Goal: Task Accomplishment & Management: Use online tool/utility

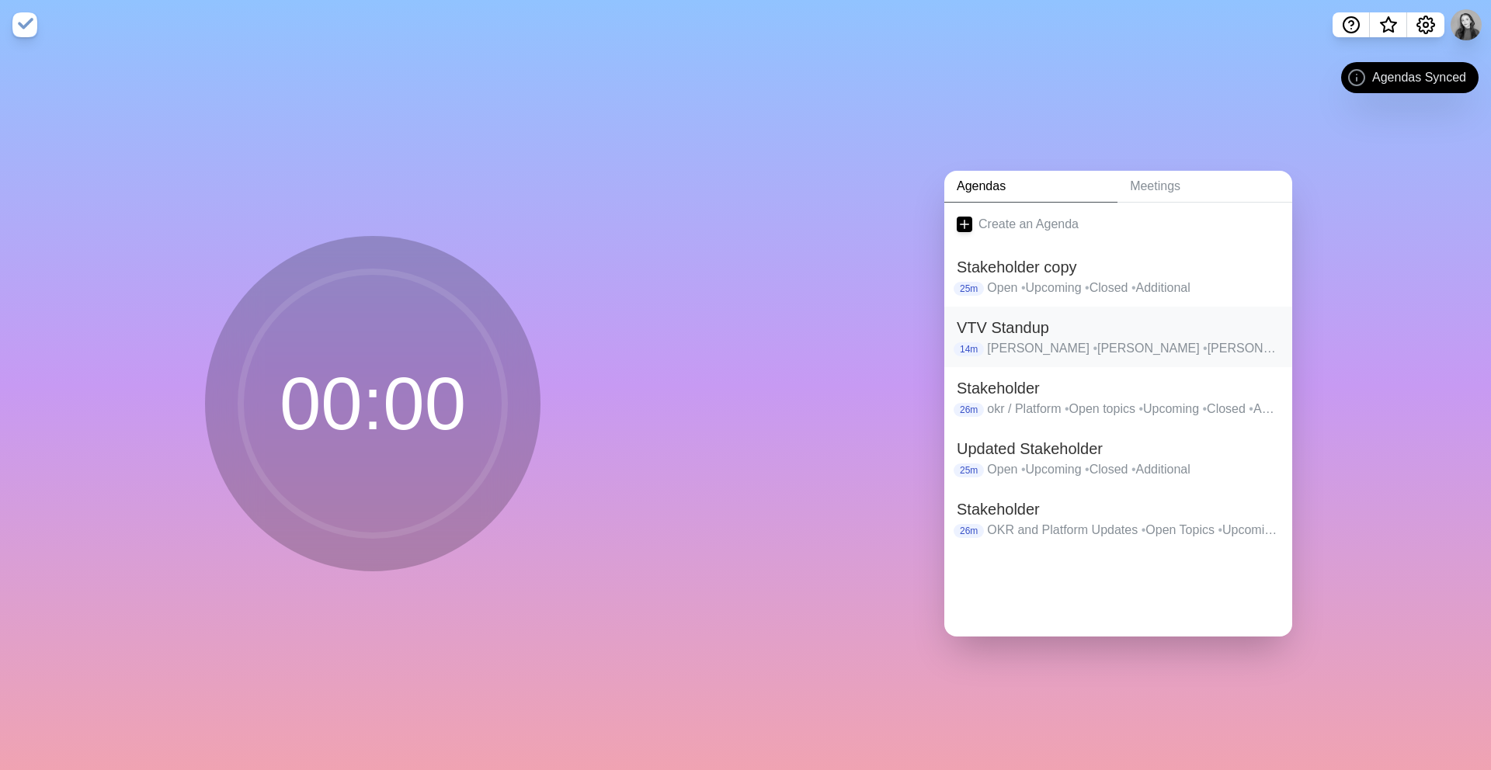
click at [1097, 358] on div "VTV Standup 14m [PERSON_NAME] • [PERSON_NAME] • [PERSON_NAME] • Conall • [GEOGR…" at bounding box center [1118, 337] width 348 height 61
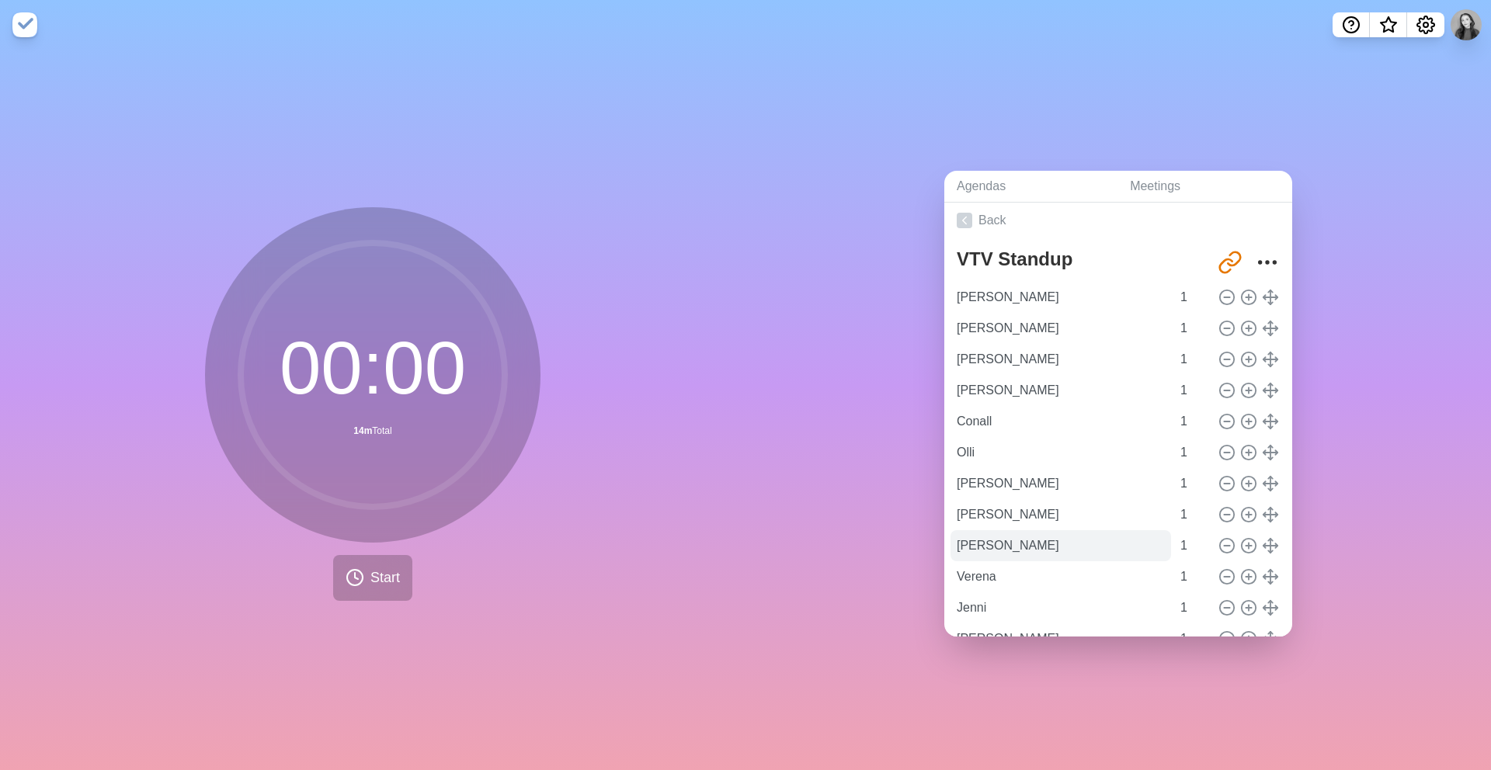
scroll to position [133, 0]
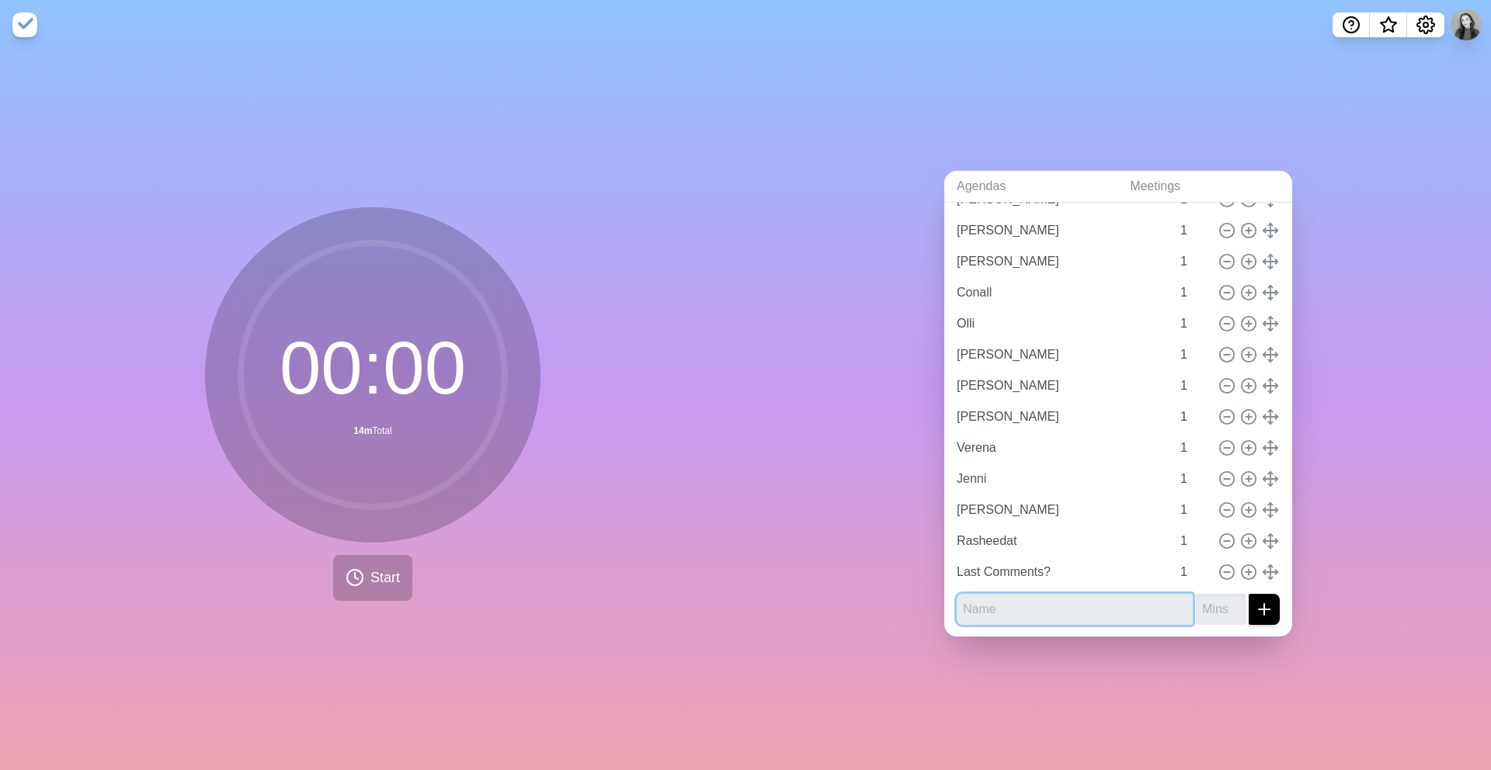
click at [998, 607] on input "text" at bounding box center [1074, 609] width 236 height 31
type input "[PERSON_NAME]"
click at [1248, 594] on button "submit" at bounding box center [1263, 609] width 31 height 31
type input "1"
click at [1248, 594] on button "submit" at bounding box center [1263, 609] width 31 height 31
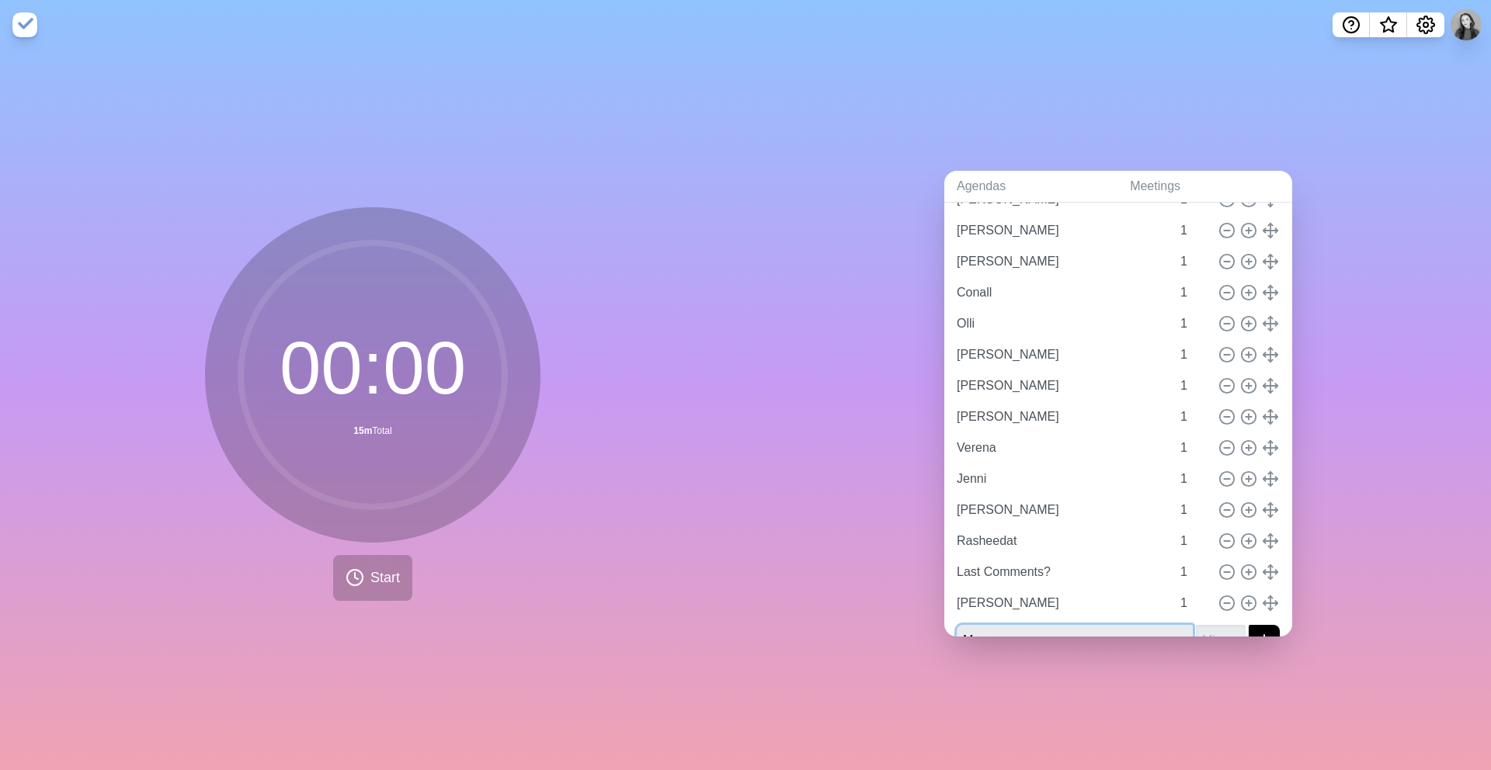
scroll to position [143, 0]
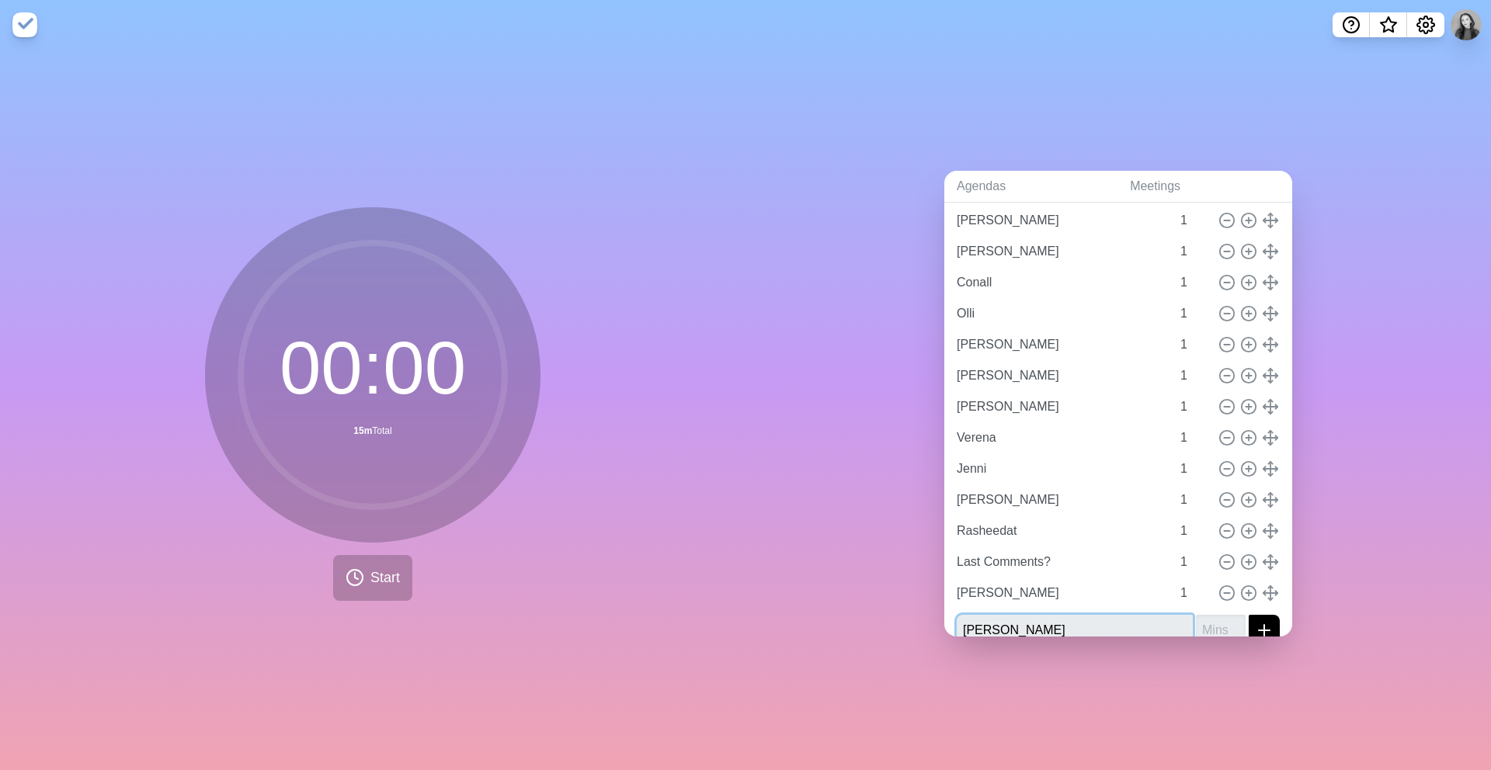
type input "[PERSON_NAME]"
click at [1248, 615] on button "submit" at bounding box center [1263, 630] width 31 height 31
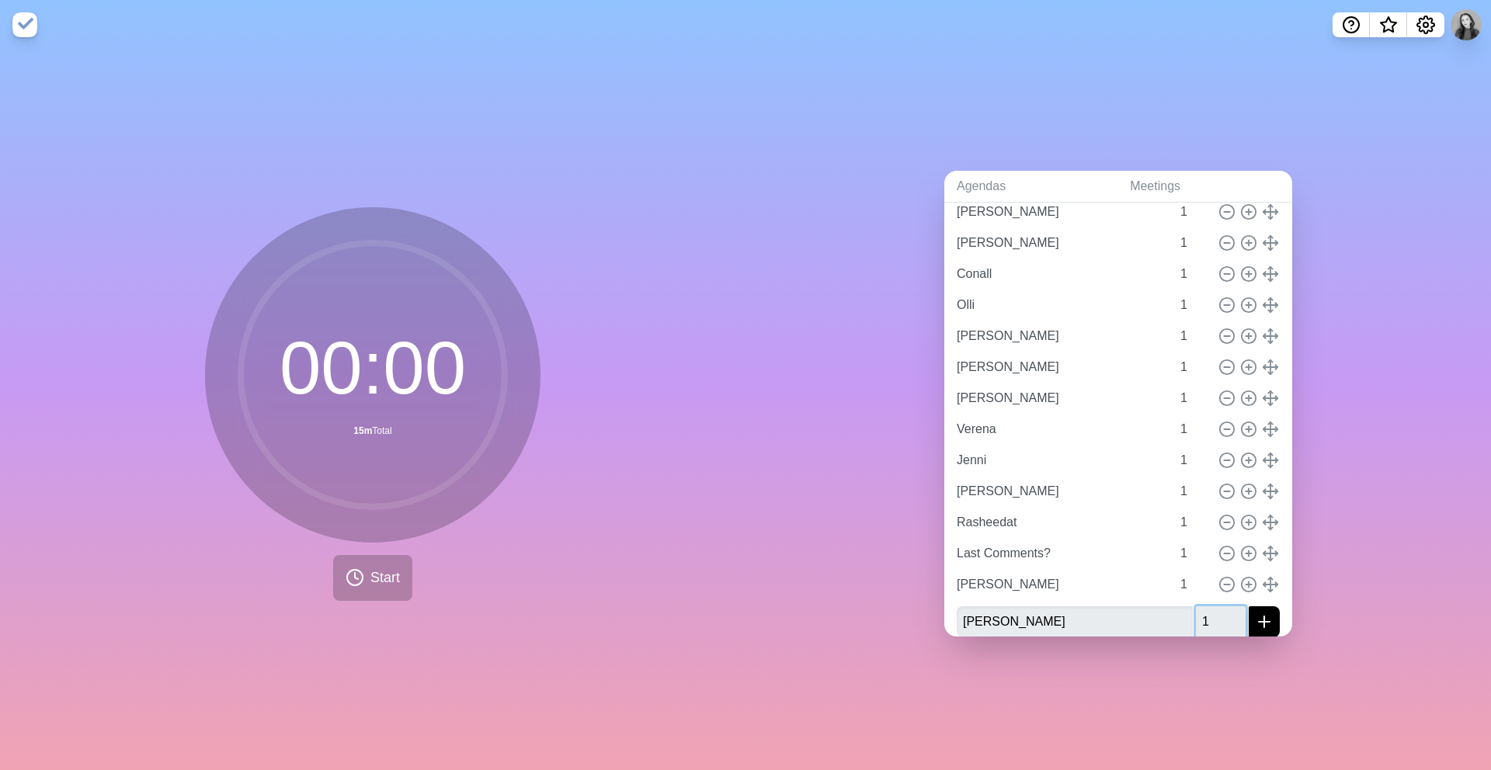
type input "1"
click at [1248, 606] on button "submit" at bounding box center [1263, 621] width 31 height 31
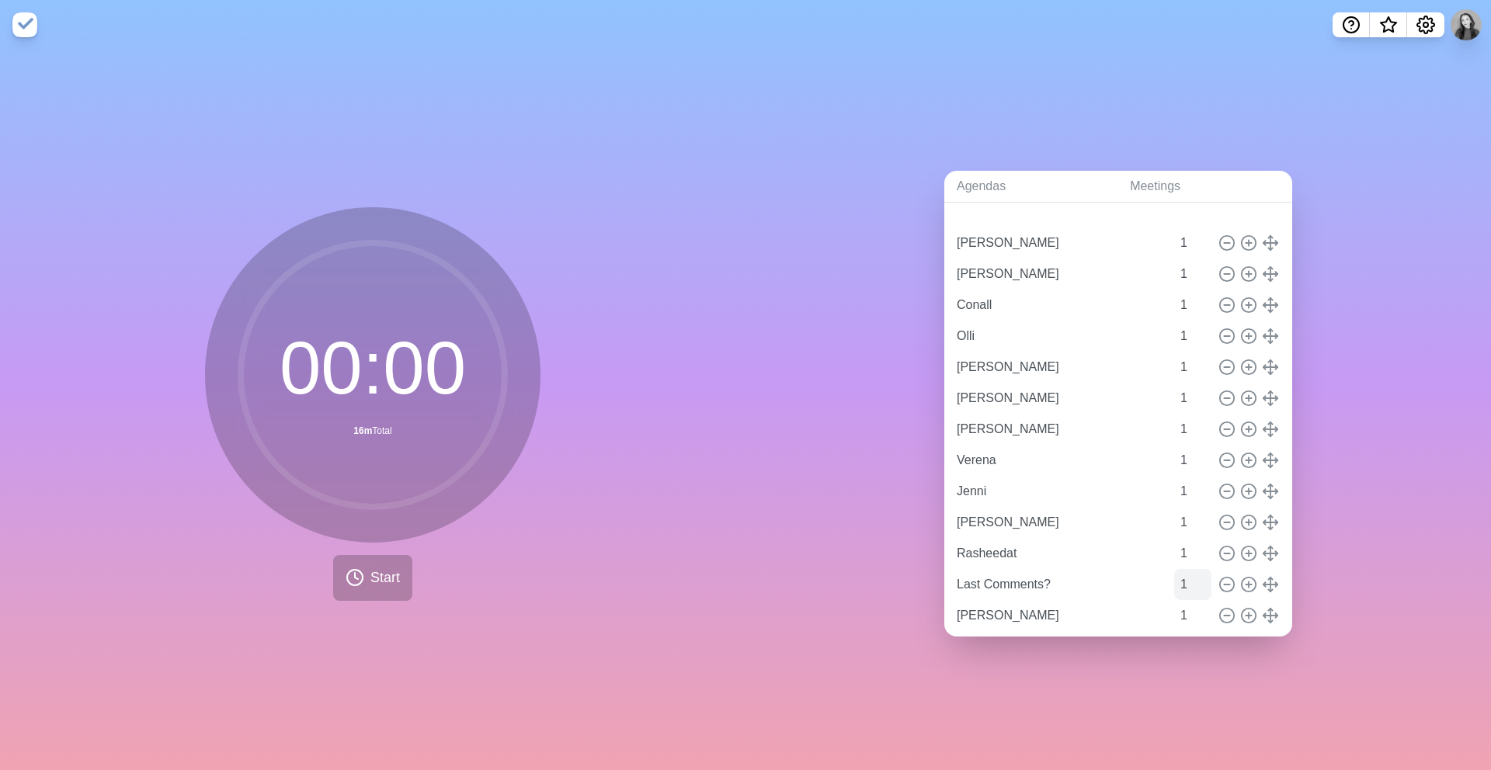
type input "[PERSON_NAME]"
type input "Conall"
type input "Olli"
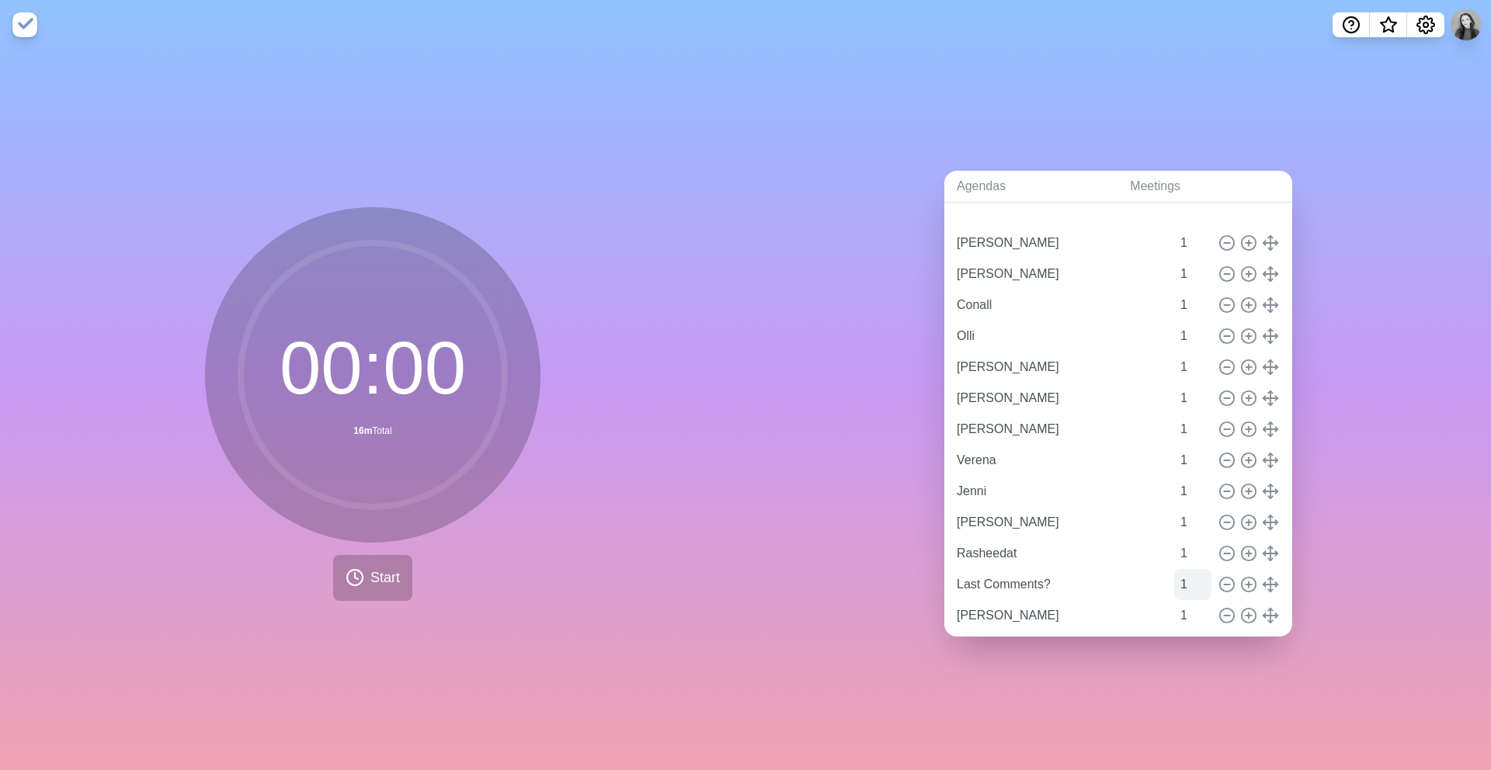
type input "[PERSON_NAME]"
type input "Verena"
type input "Jenni"
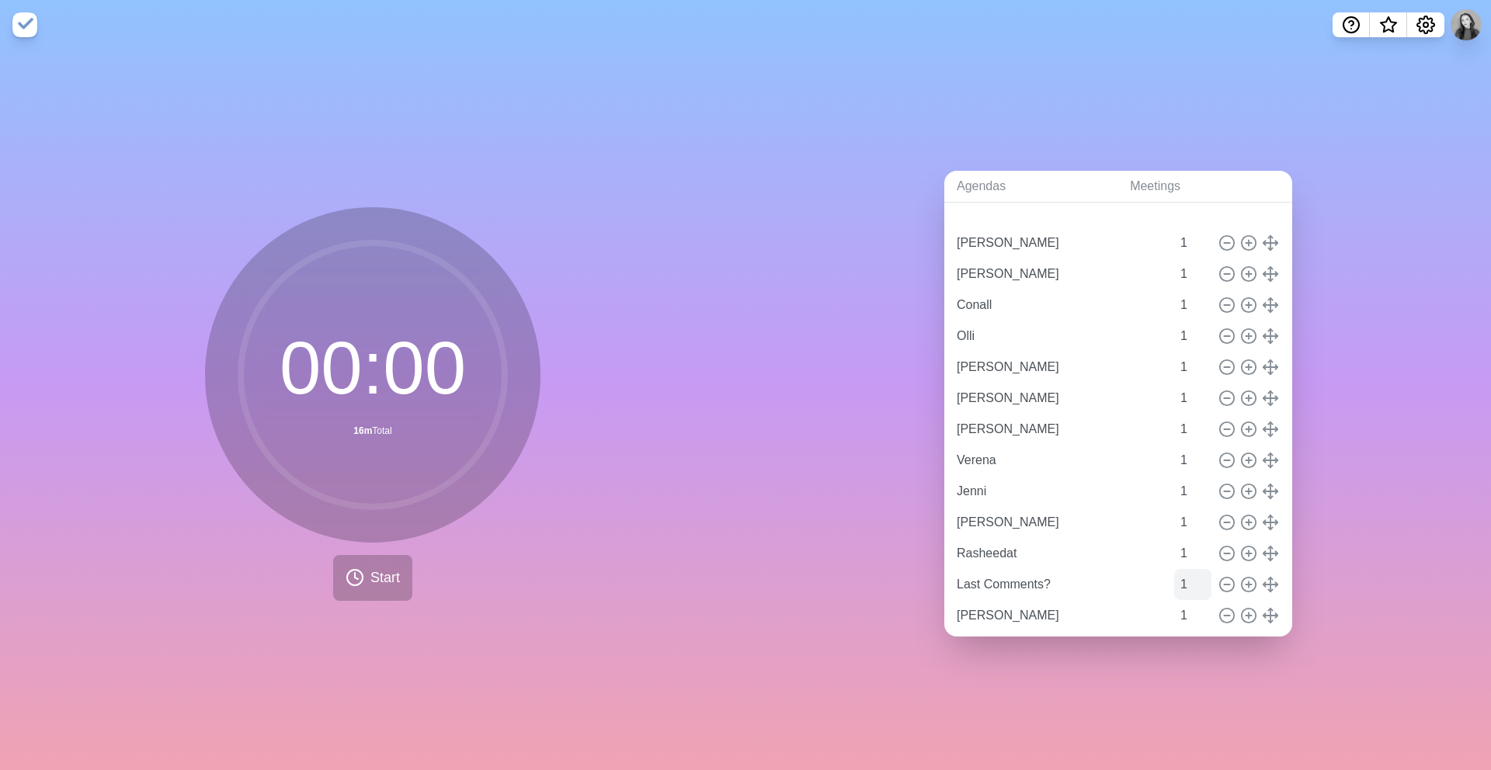
type input "[PERSON_NAME]"
type input "Rasheedat"
type input "Last Comments?"
type input "[PERSON_NAME]"
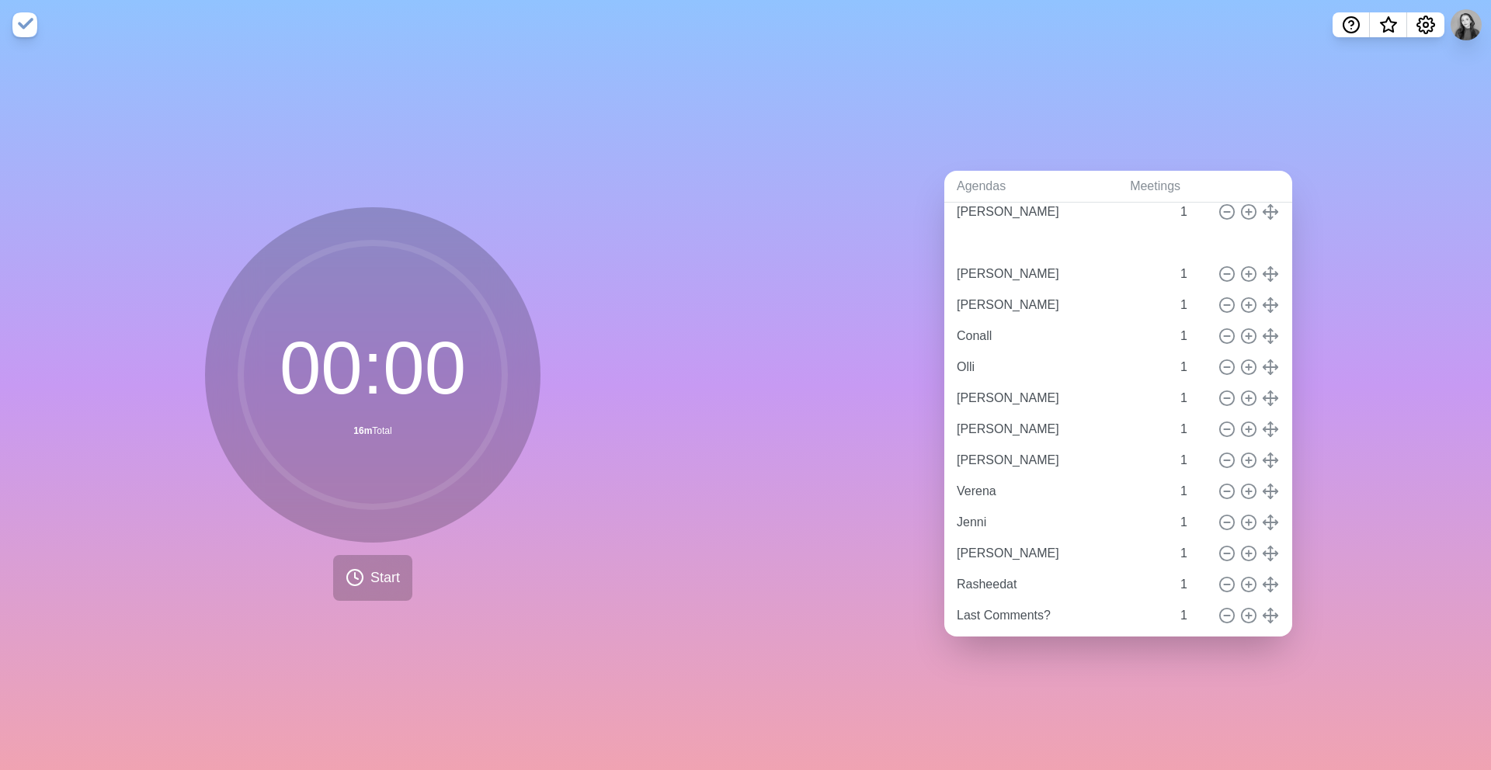
type input "[PERSON_NAME]"
type input "Conall"
type input "Olli"
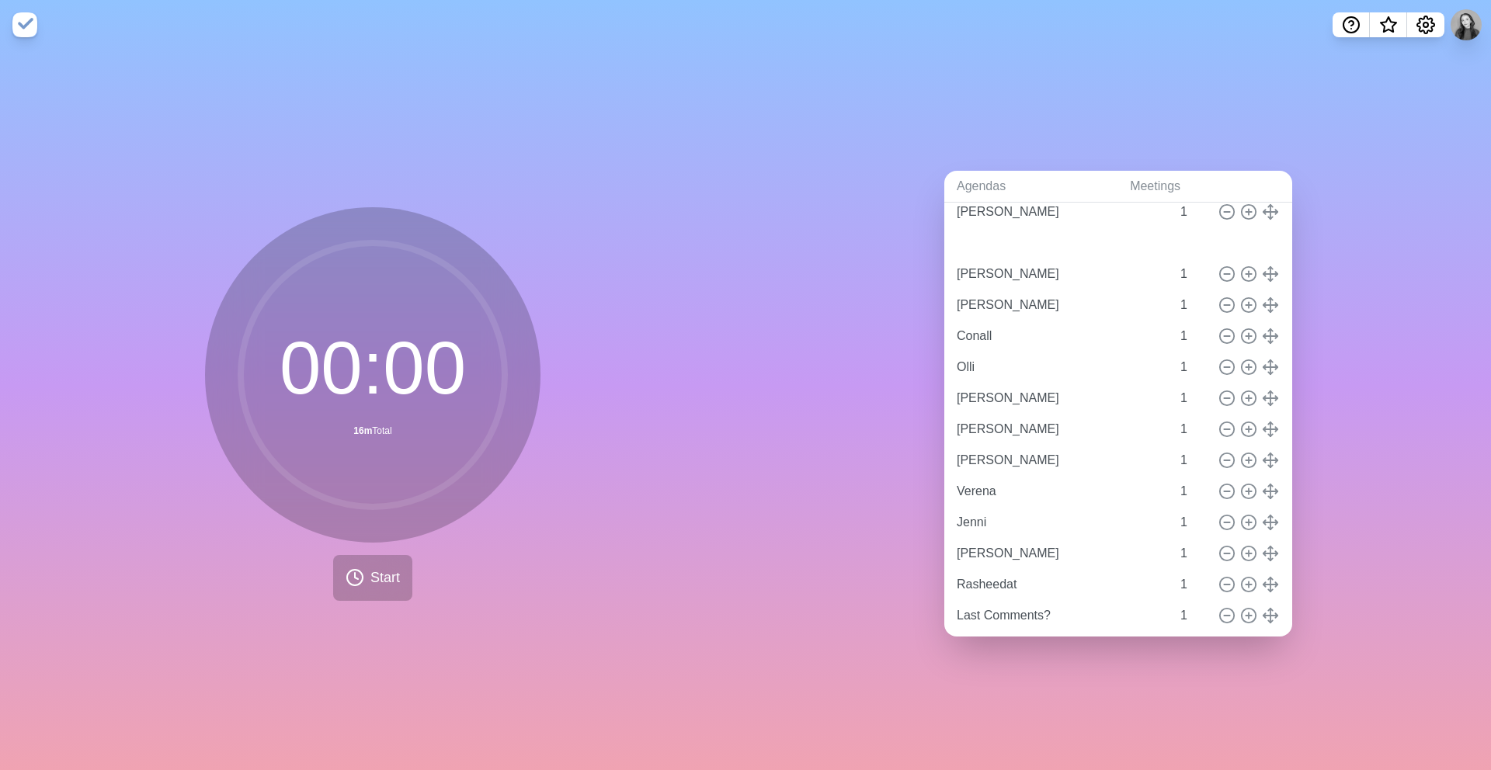
type input "[PERSON_NAME]"
type input "Verena"
type input "Jenni"
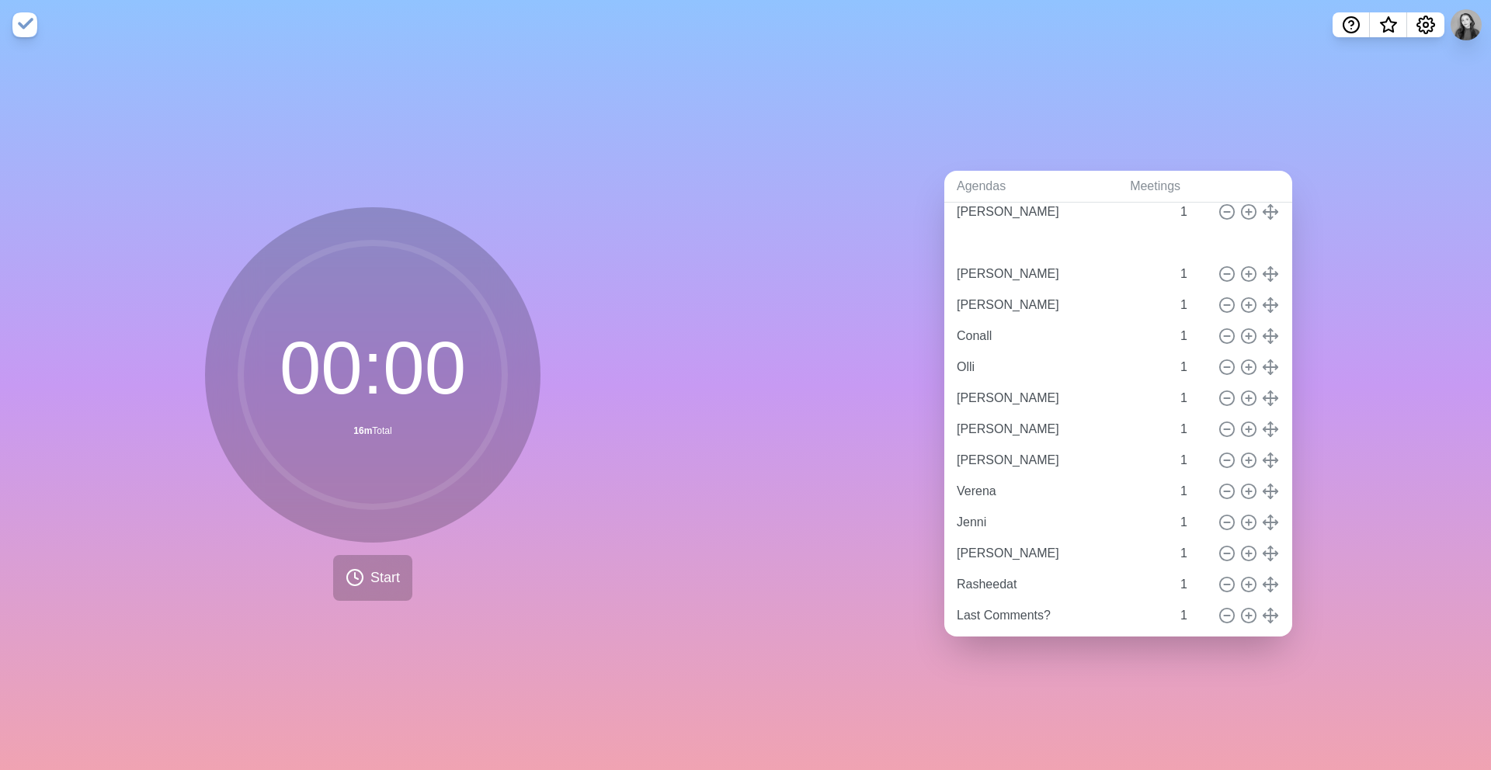
type input "[PERSON_NAME]"
type input "Rasheedat"
type input "Last Comments?"
type input "[PERSON_NAME]"
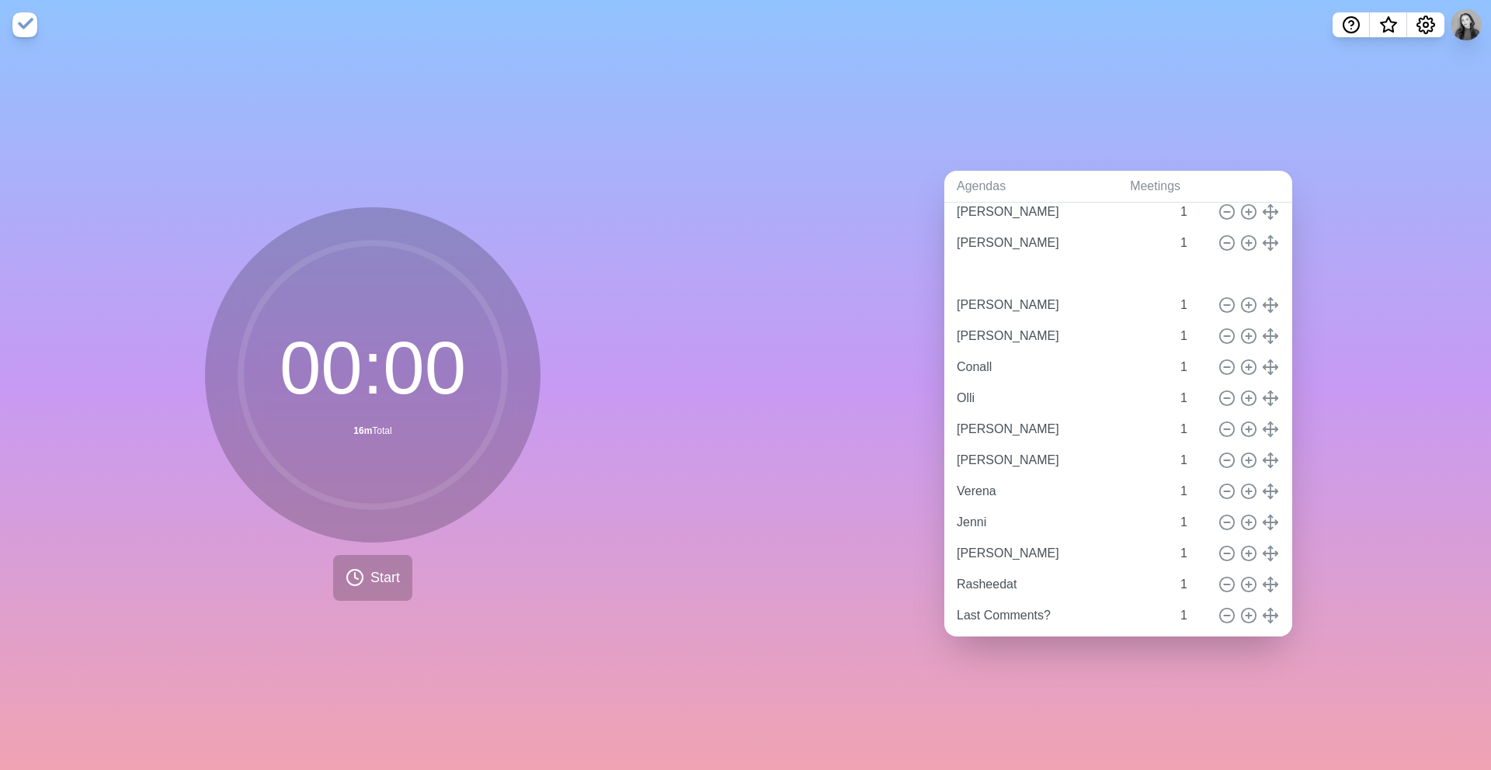
type input "[PERSON_NAME]"
type input "Conall"
type input "Olli"
type input "[PERSON_NAME]"
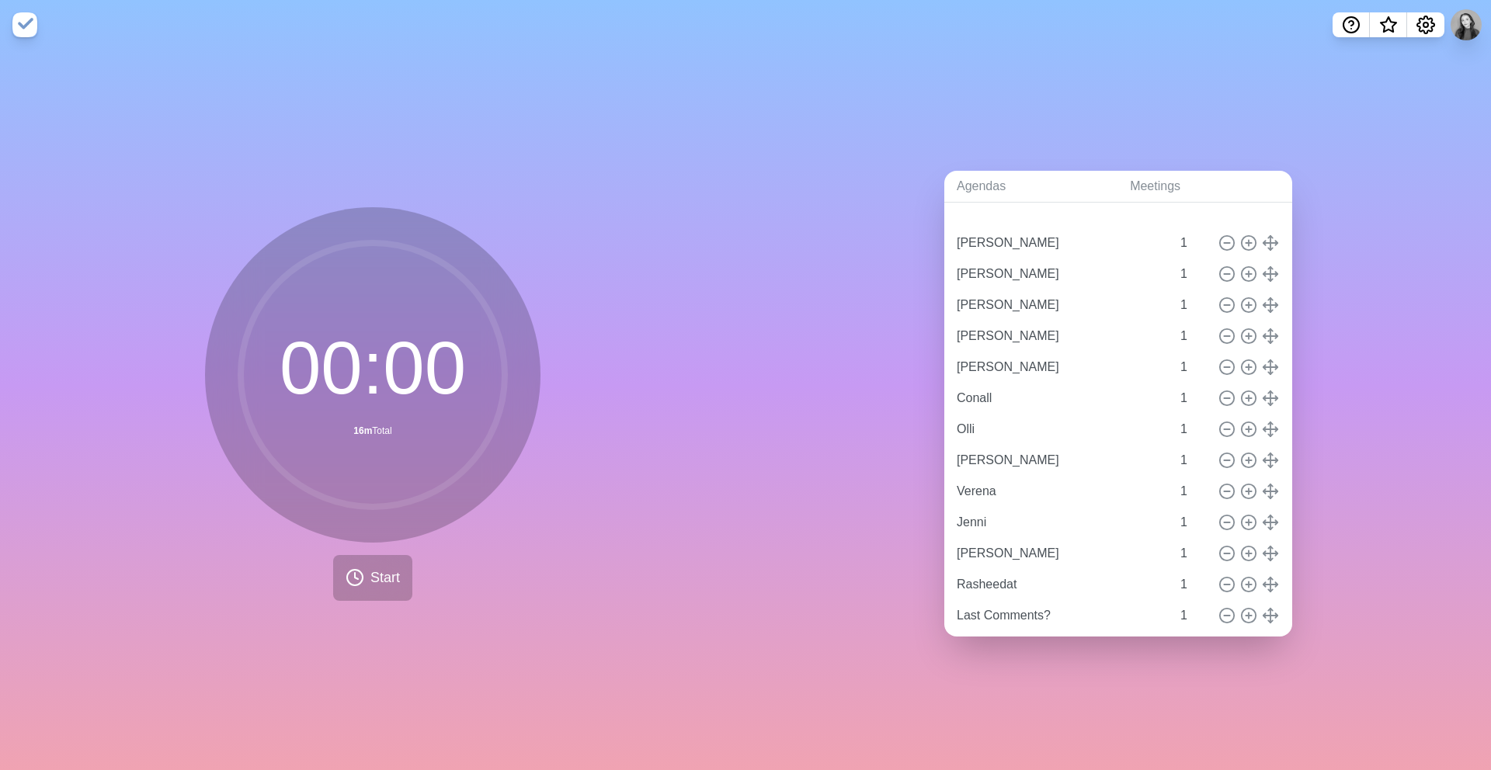
type input "[PERSON_NAME]"
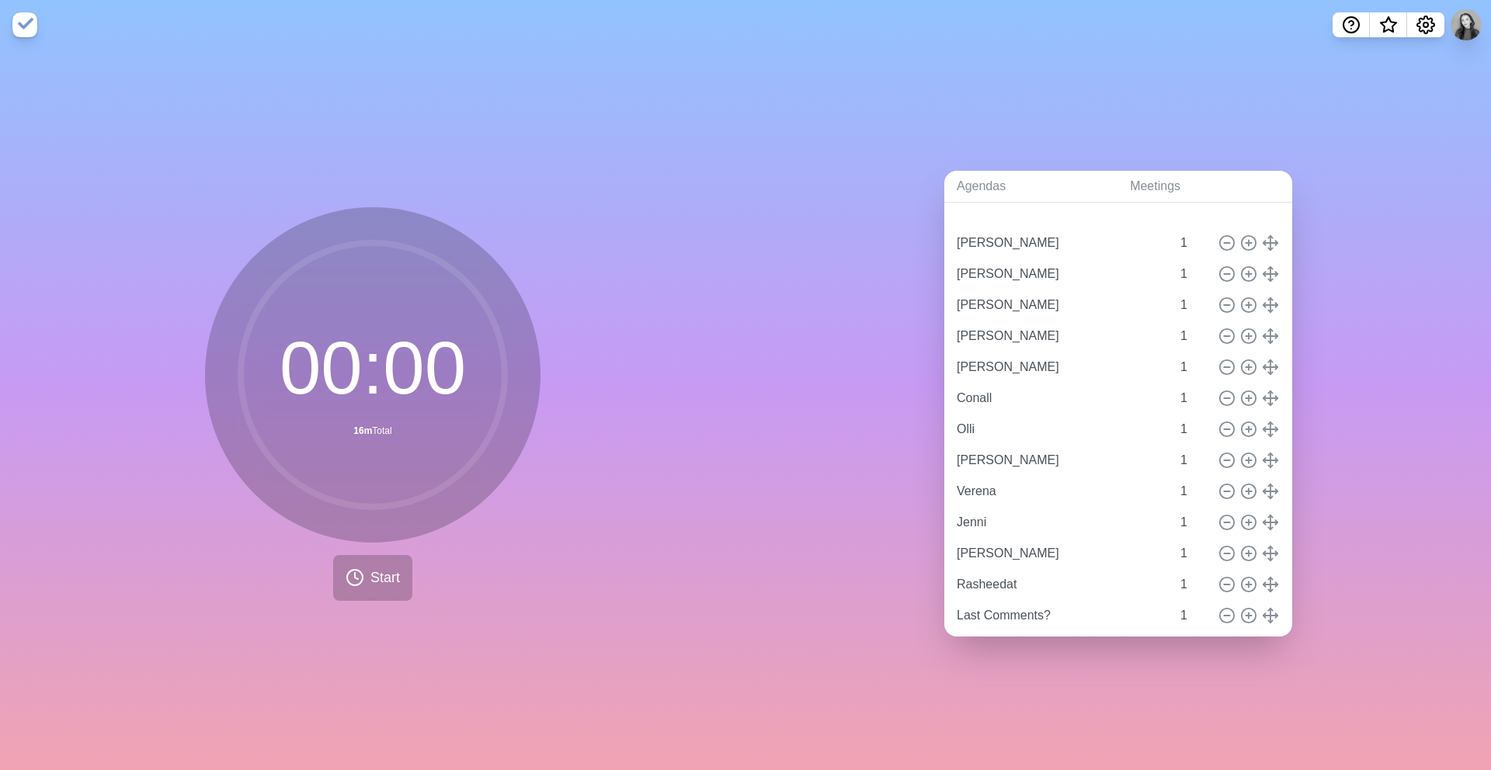
type input "[PERSON_NAME]"
type input "Conall"
type input "Olli"
type input "[PERSON_NAME]"
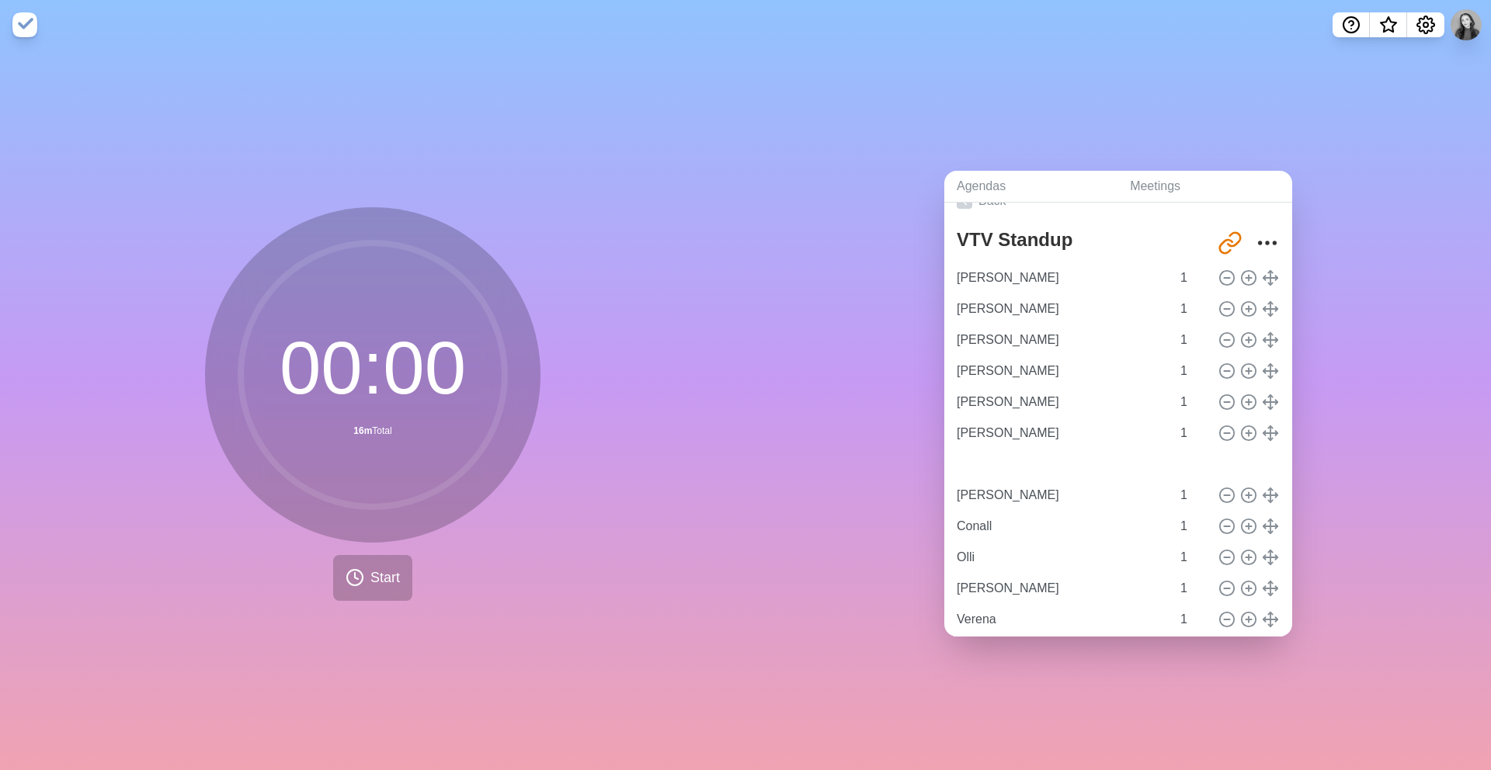
type input "[PERSON_NAME]"
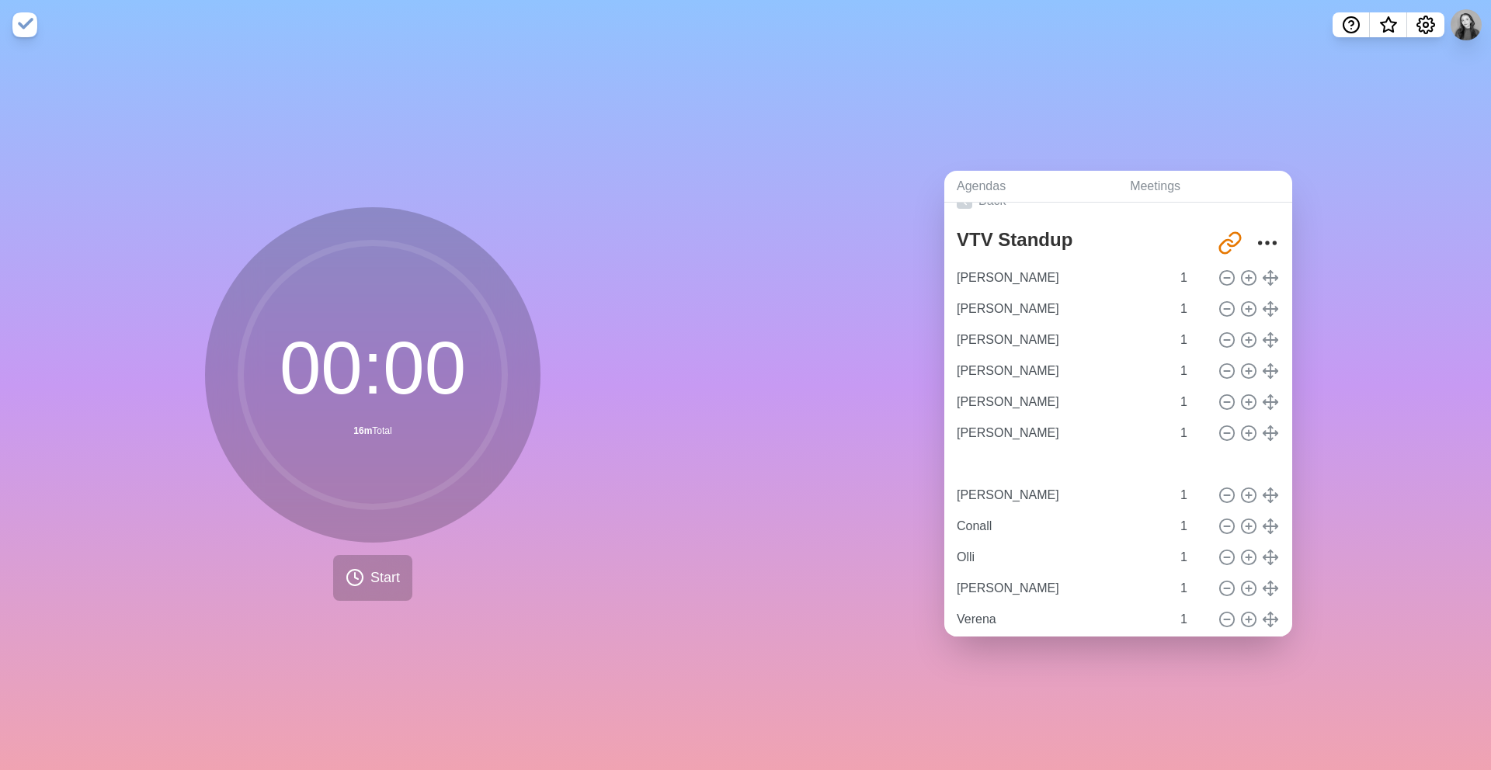
type input "[PERSON_NAME]"
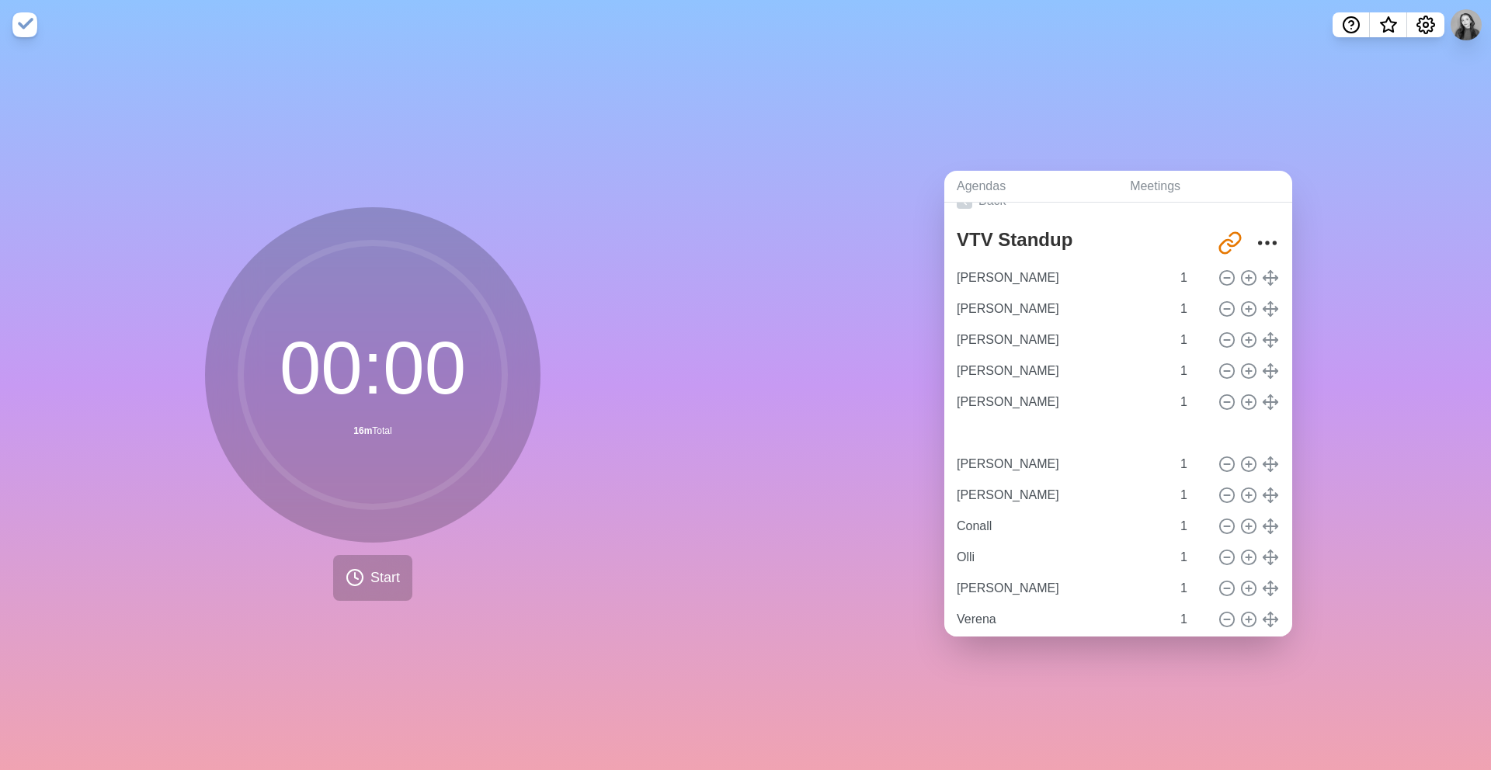
type input "[PERSON_NAME]"
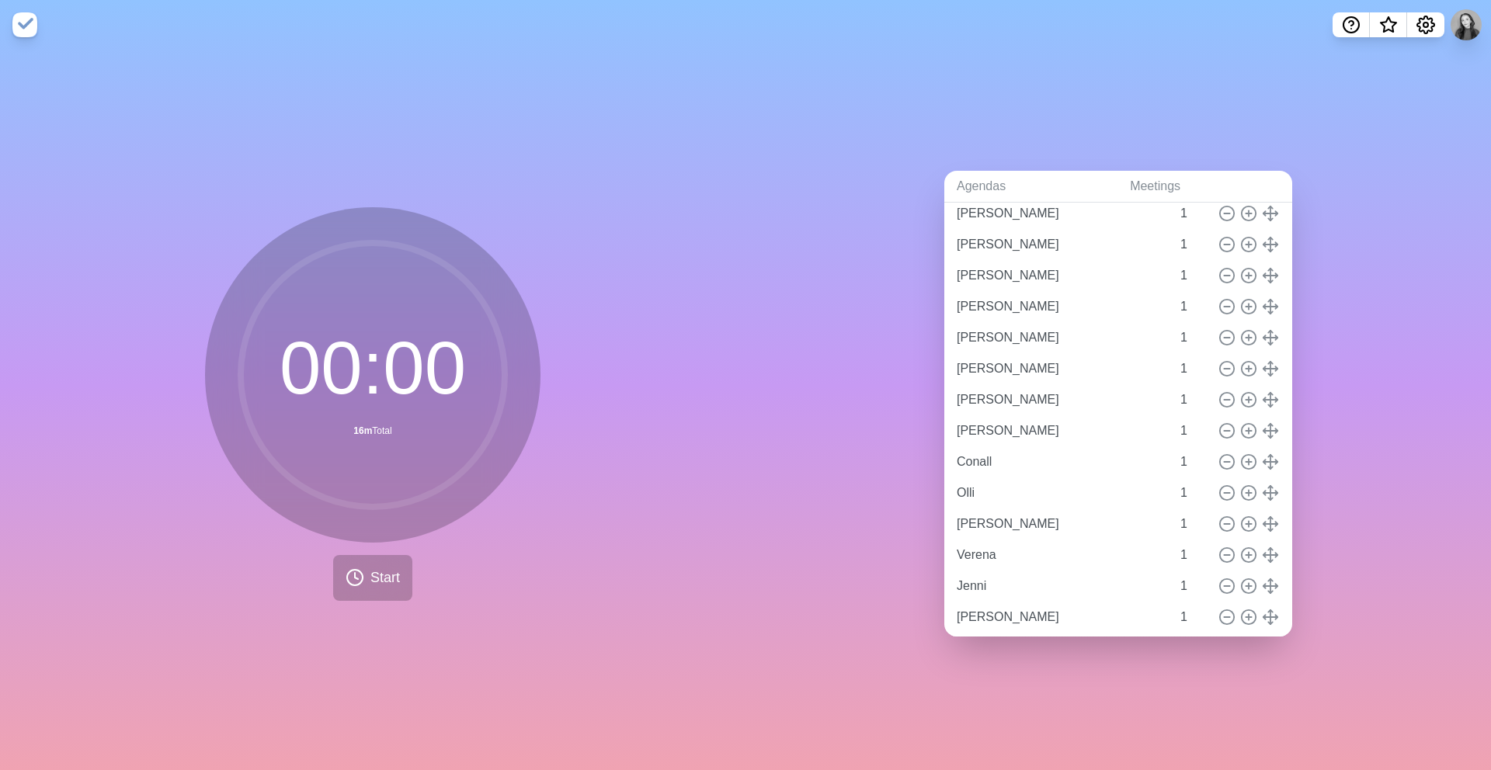
scroll to position [90, 0]
click at [1227, 554] on icon at bounding box center [1226, 552] width 17 height 17
type input "Jenni"
type input "[PERSON_NAME]"
type input "Rasheedat"
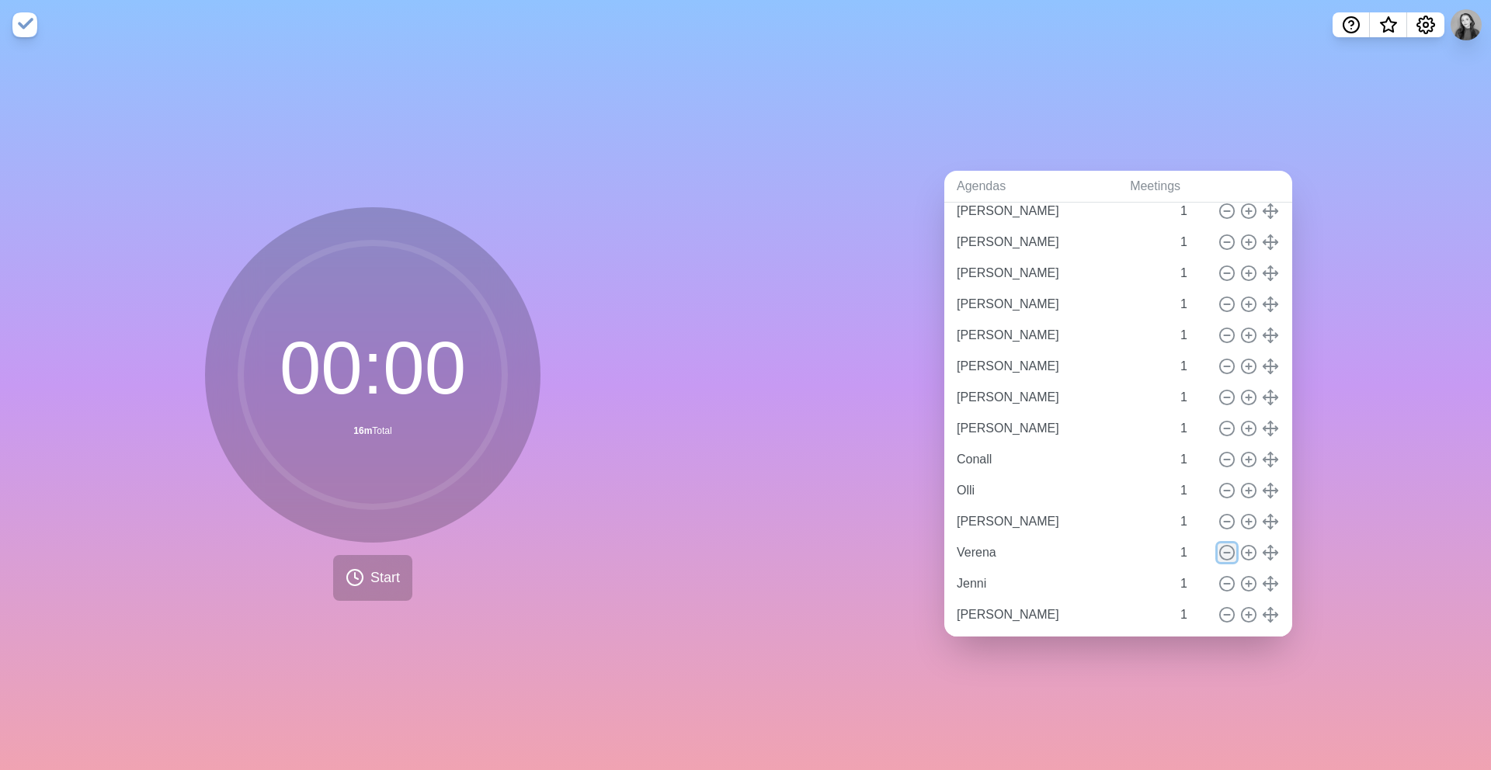
type input "Last Comments?"
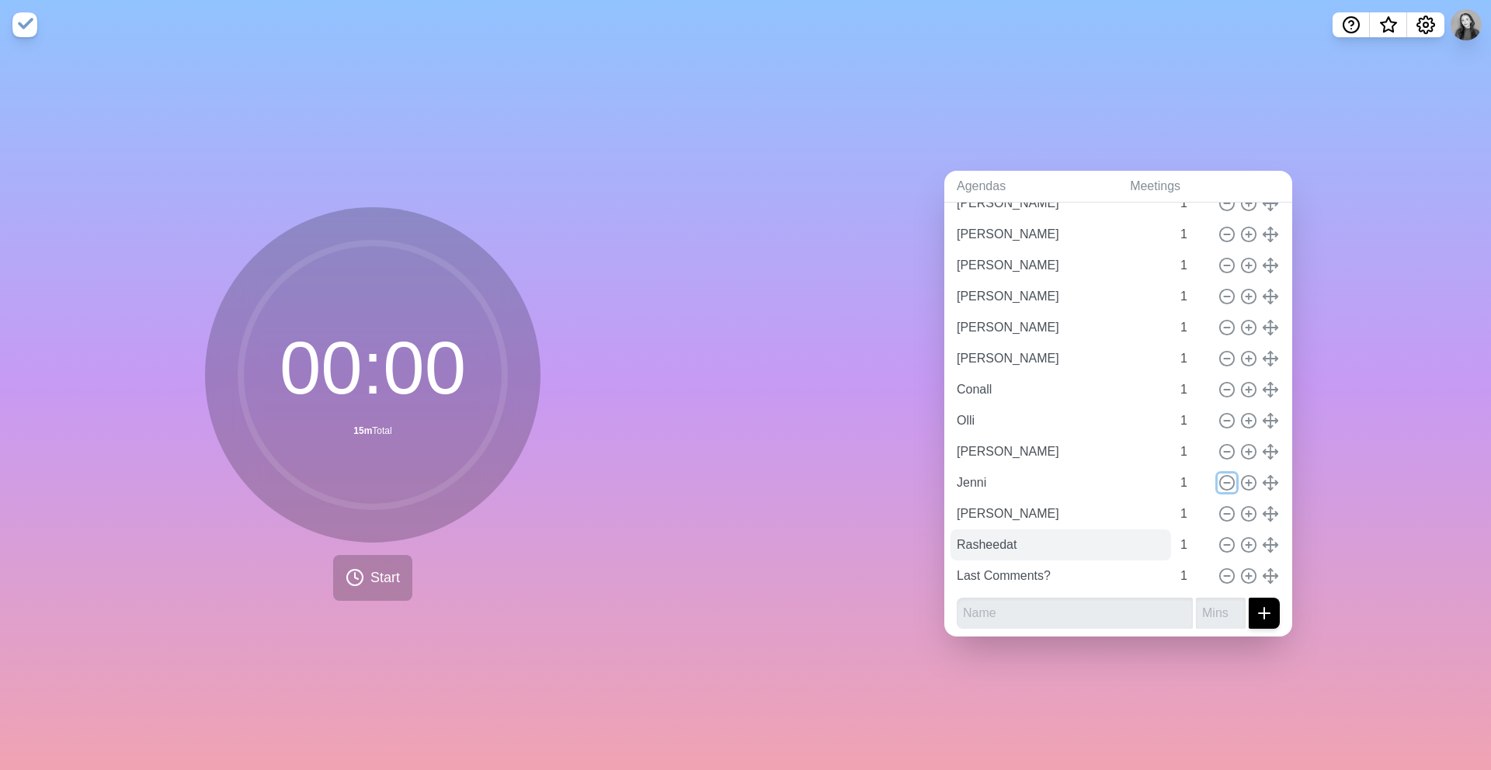
scroll to position [161, 0]
click at [1053, 617] on input "text" at bounding box center [1074, 612] width 236 height 31
type input "[PERSON_NAME]"
click at [1248, 597] on button "submit" at bounding box center [1263, 612] width 31 height 31
type input "1"
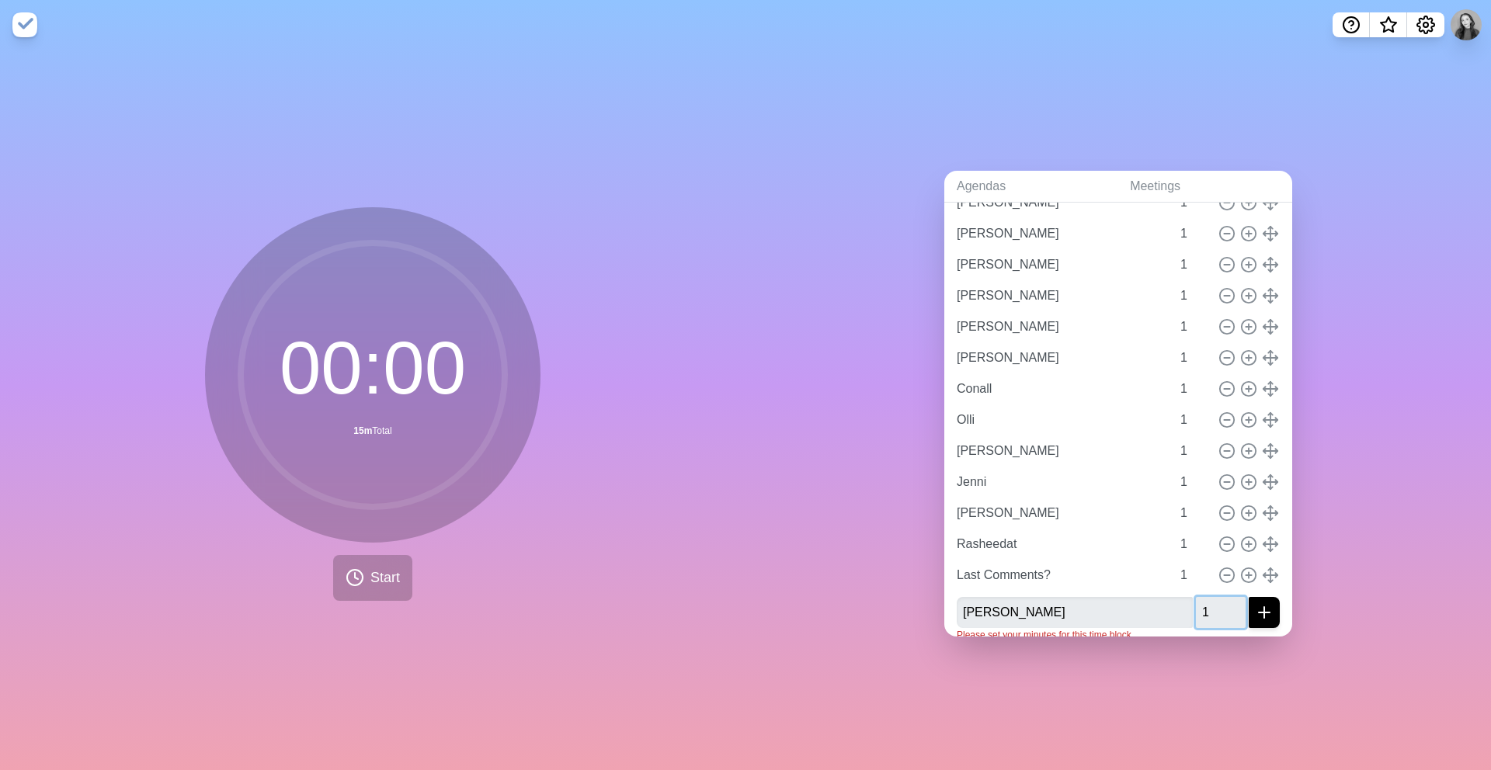
click at [1248, 597] on button "submit" at bounding box center [1263, 612] width 31 height 31
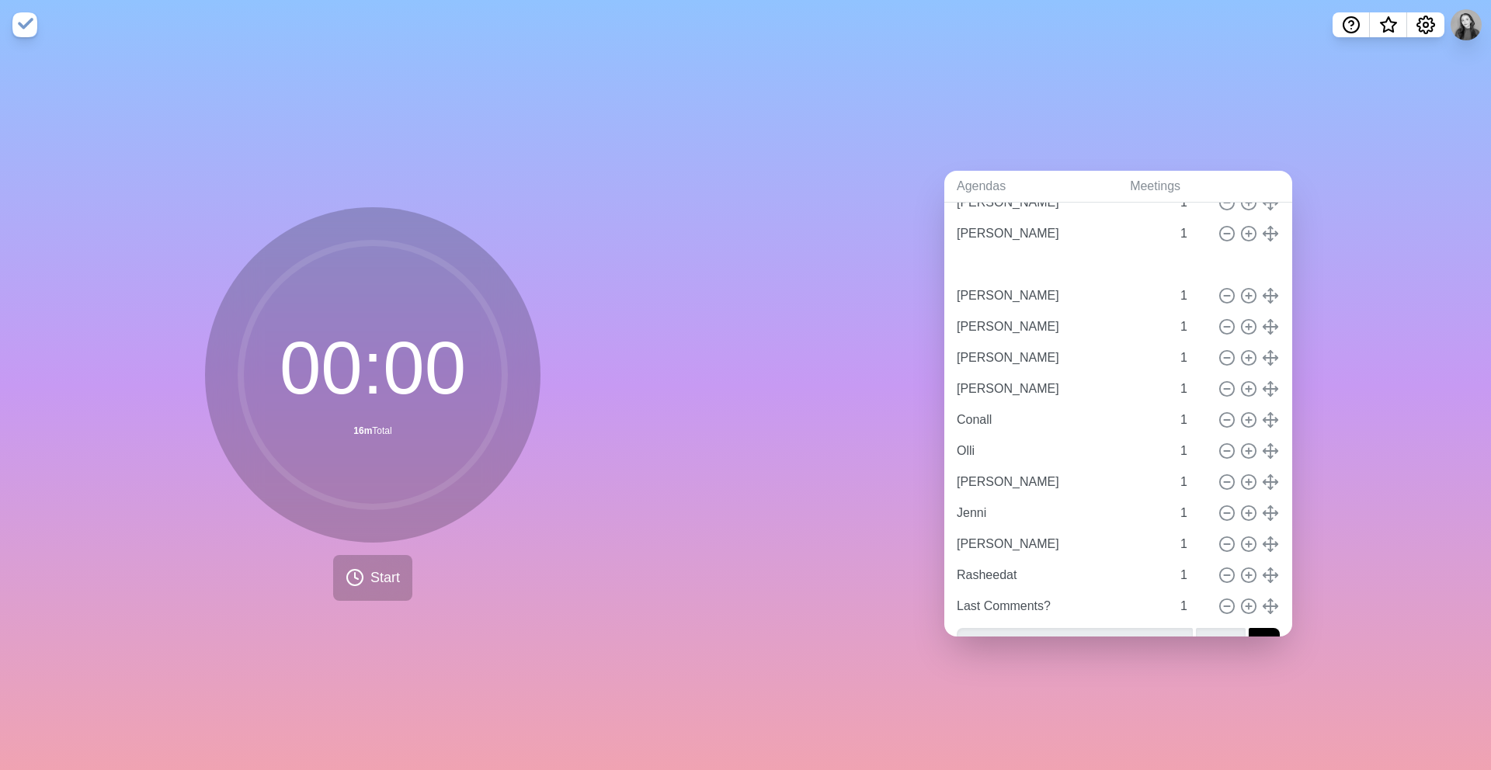
type input "[PERSON_NAME]"
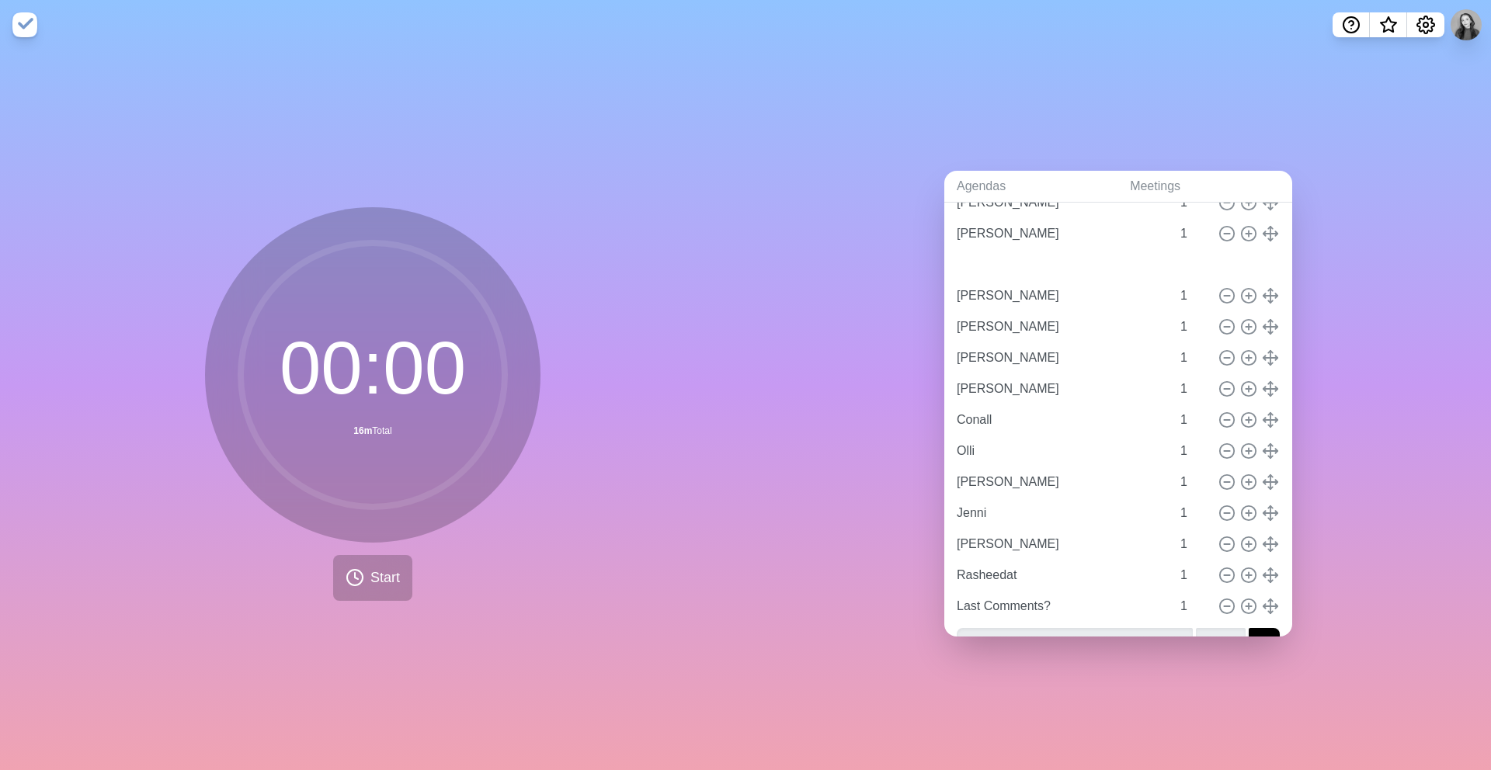
type input "Conall"
type input "Olli"
type input "[PERSON_NAME]"
type input "Jenni"
type input "[PERSON_NAME]"
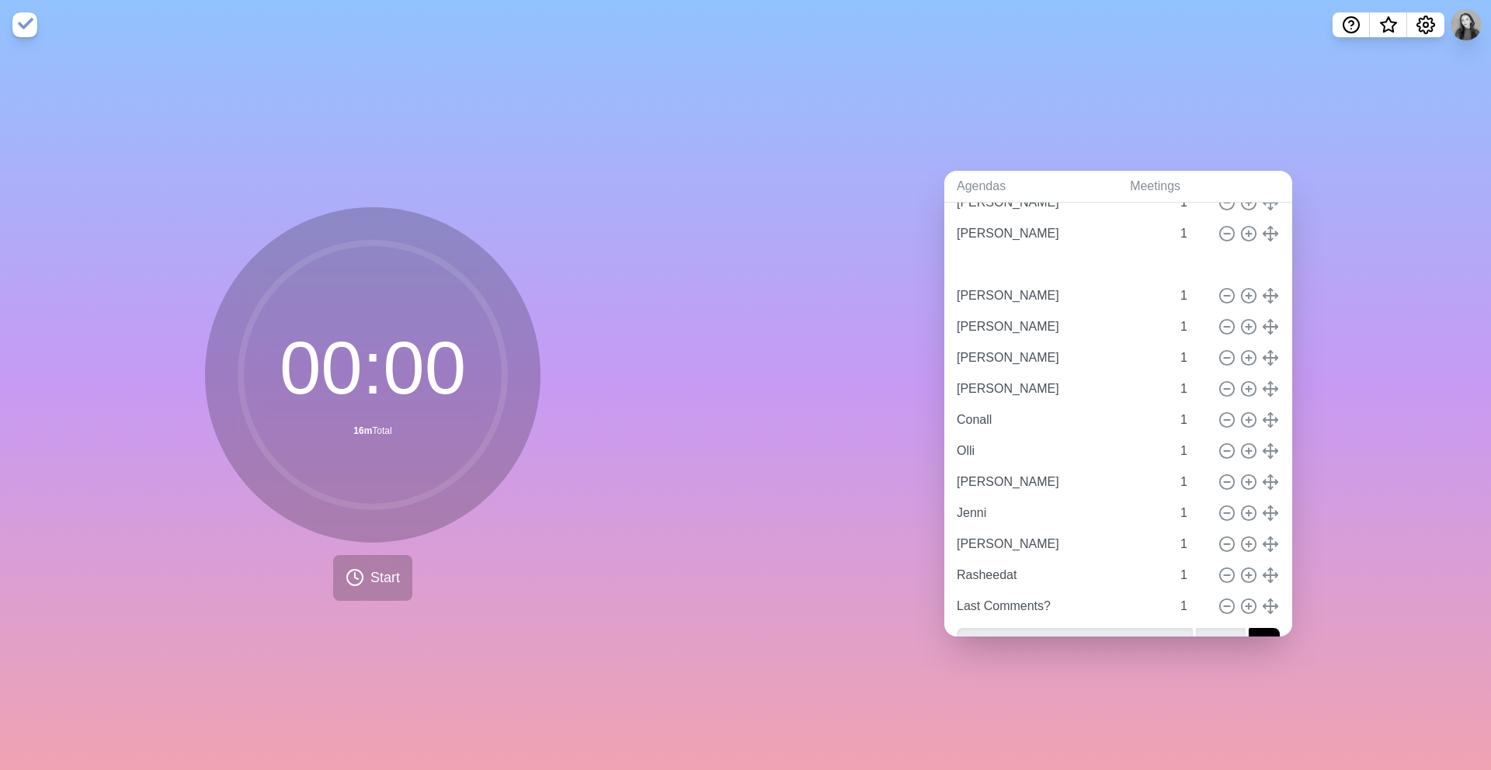
type input "Rasheedat"
type input "Last Comments?"
type input "Rasheedat"
type input "[PERSON_NAME]"
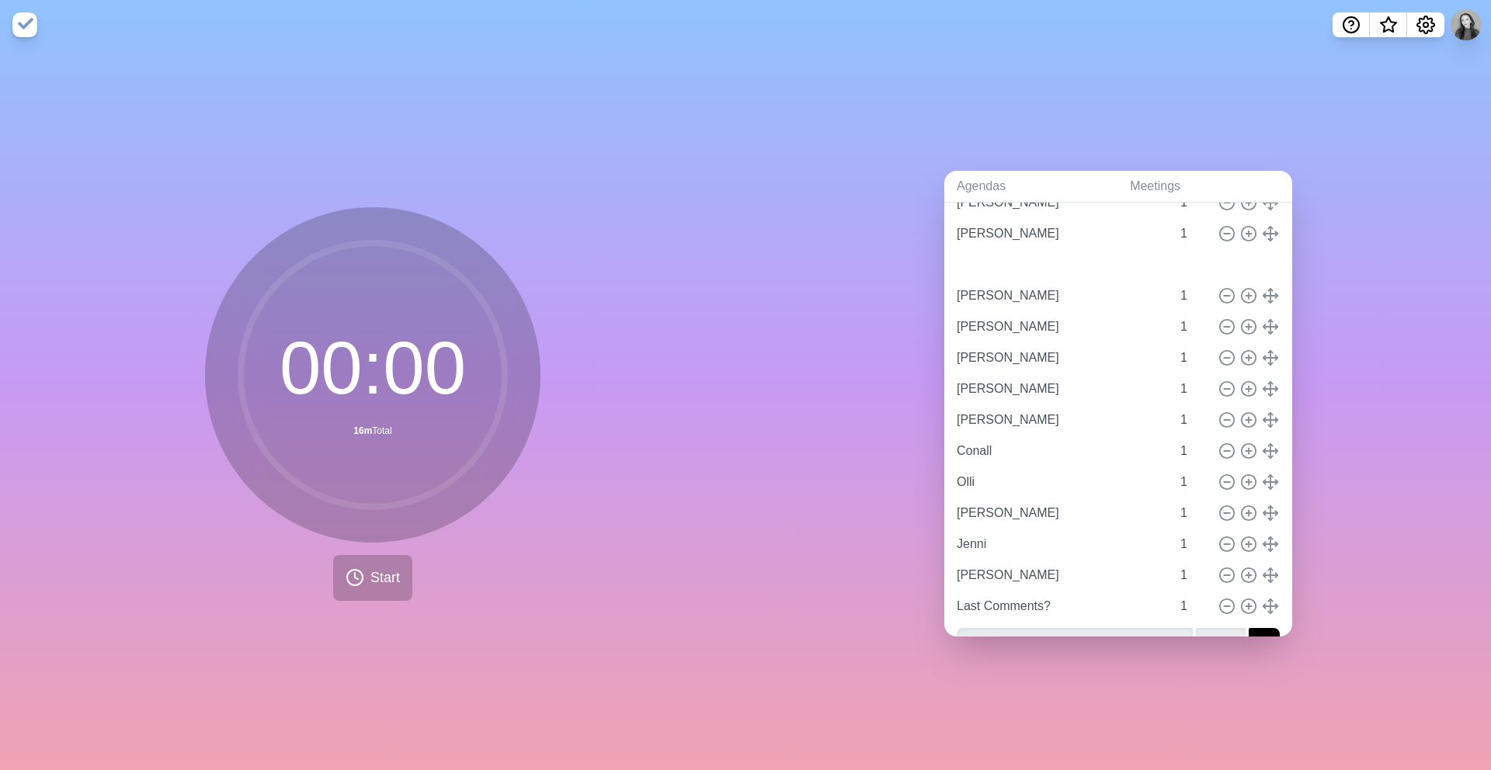
type input "[PERSON_NAME]"
type input "Conall"
type input "Olli"
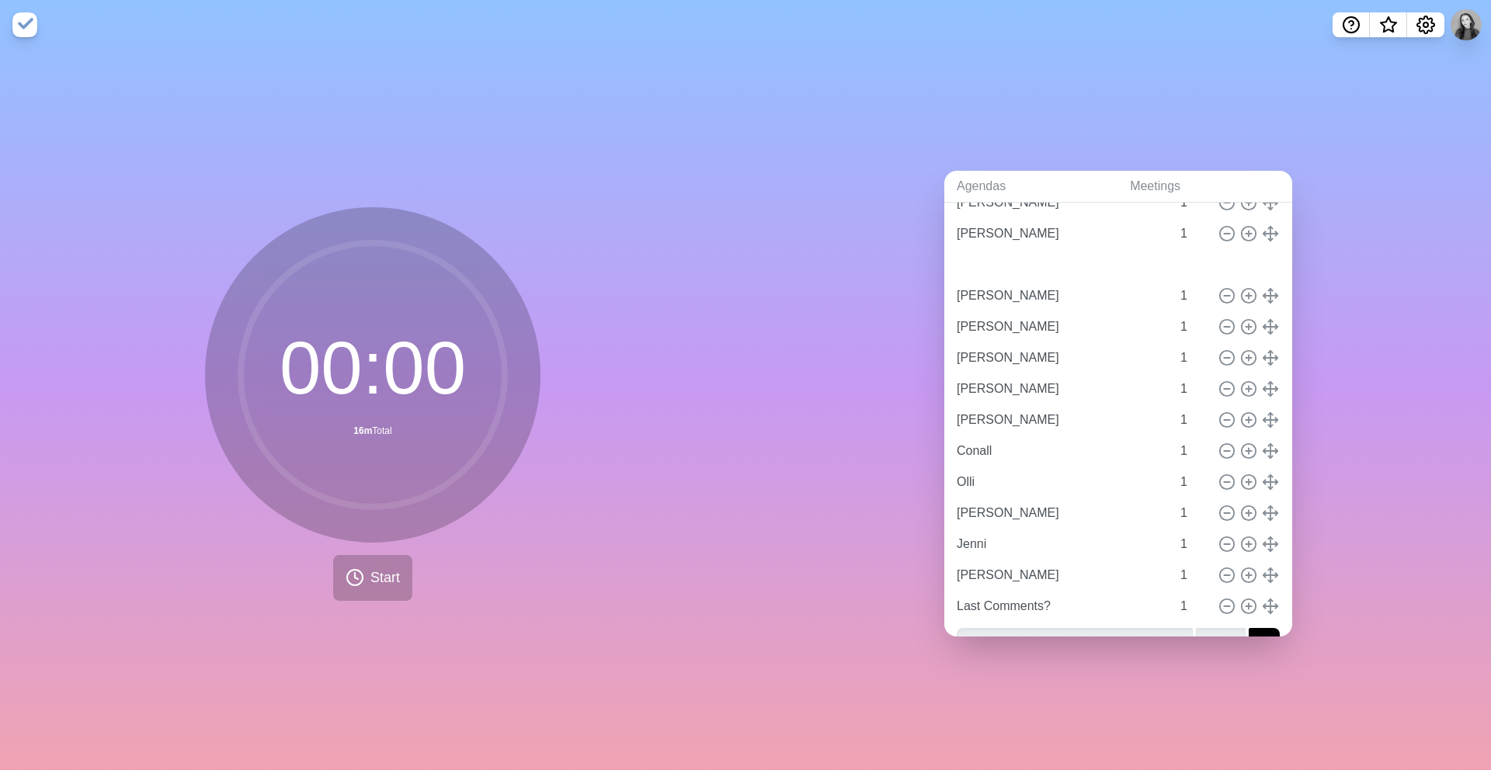
type input "[PERSON_NAME]"
type input "Jenni"
type input "[PERSON_NAME]"
type input "Jenni"
type input "[PERSON_NAME]"
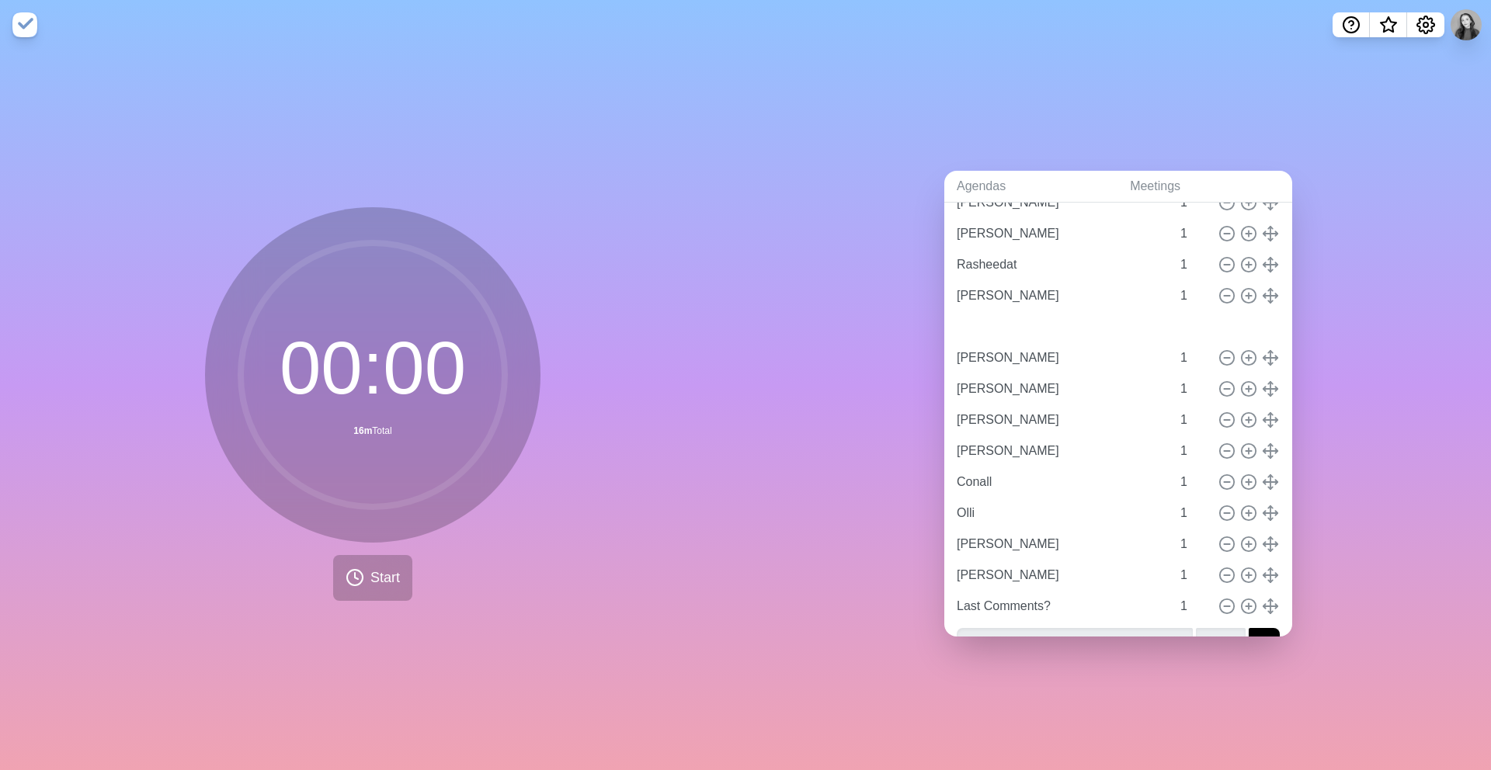
type input "[PERSON_NAME]"
type input "Conall"
type input "Olli"
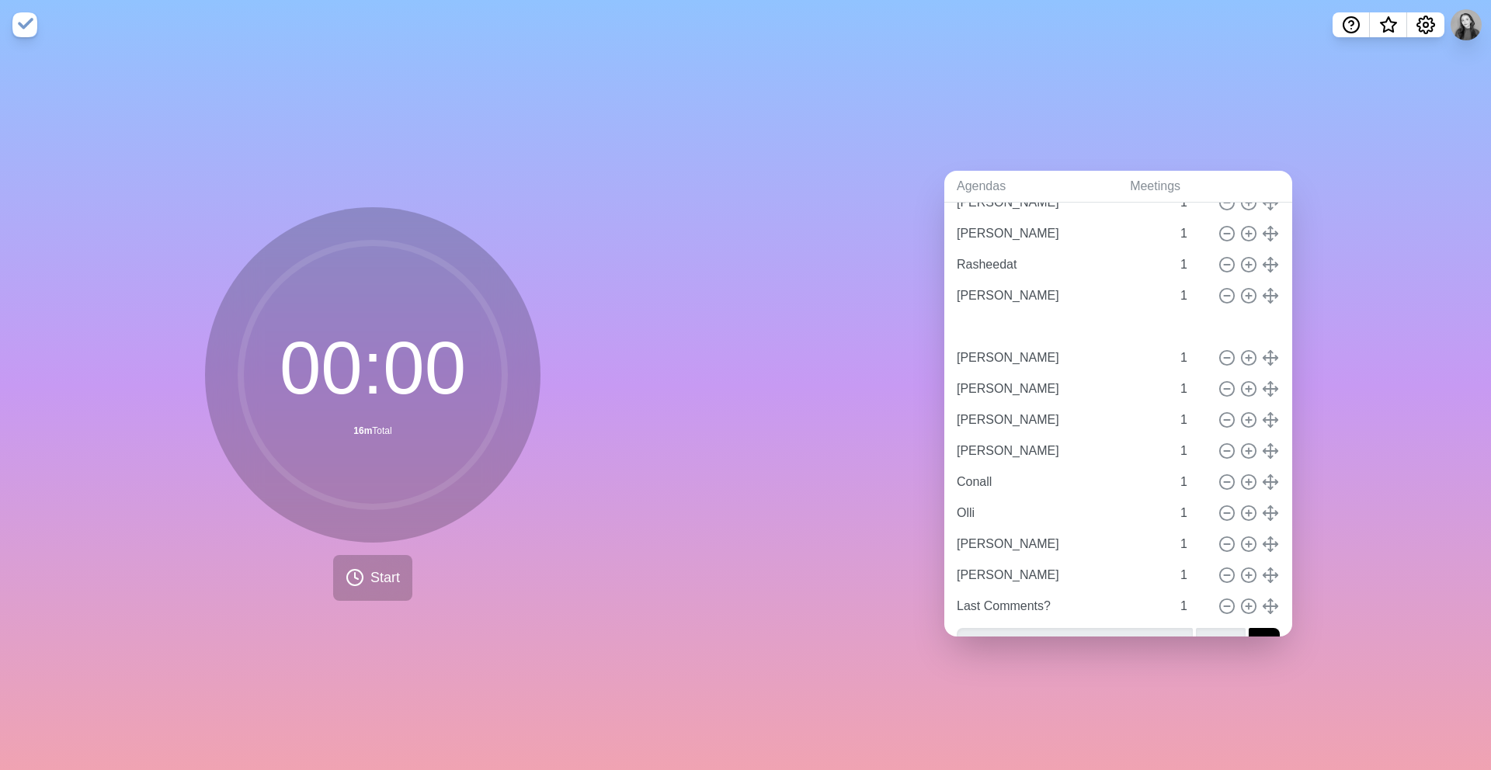
type input "[PERSON_NAME]"
drag, startPoint x: 1271, startPoint y: 543, endPoint x: 1275, endPoint y: 321, distance: 222.1
type input "[PERSON_NAME]"
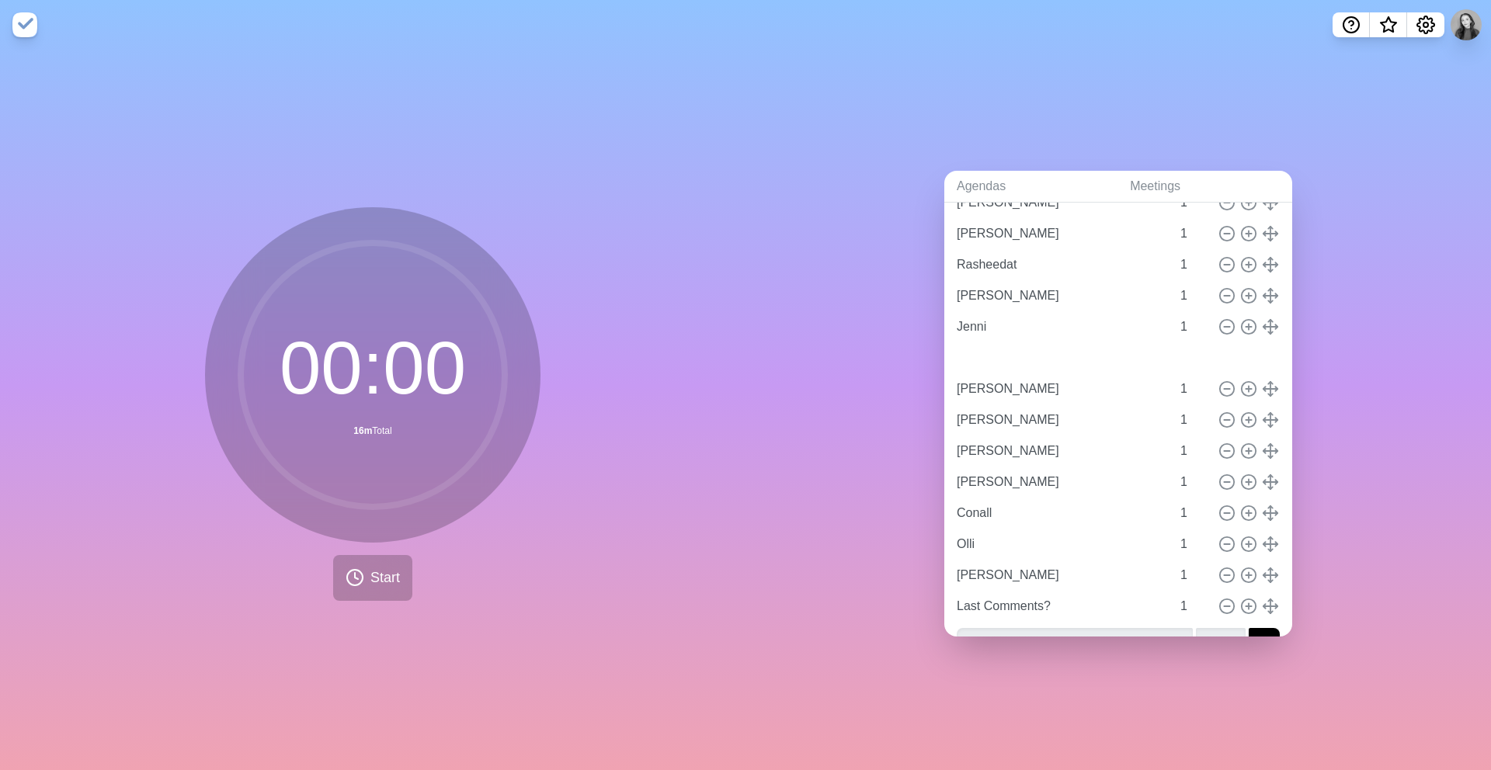
type input "[PERSON_NAME]"
type input "Conall"
type input "Olli"
type input "[PERSON_NAME]"
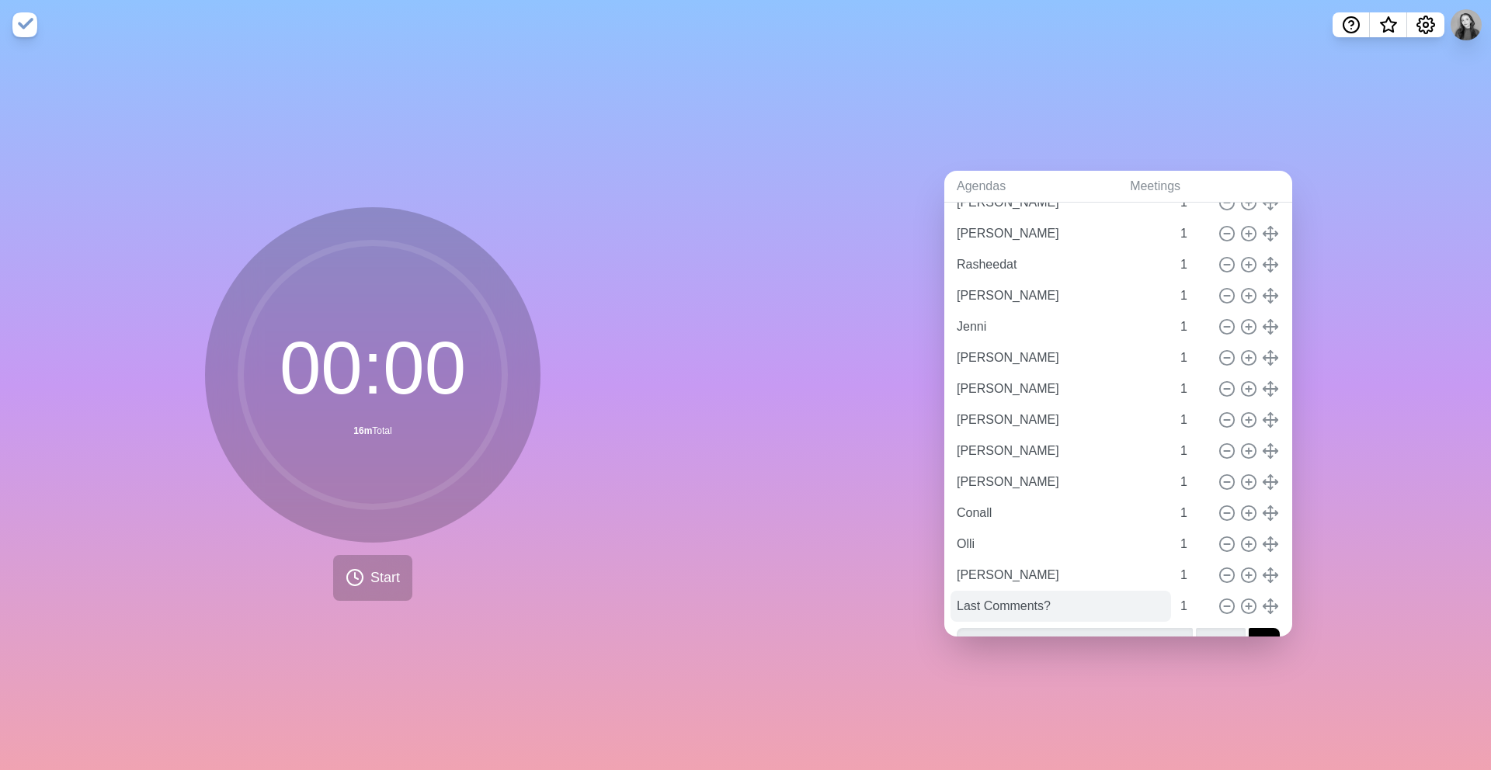
scroll to position [195, 0]
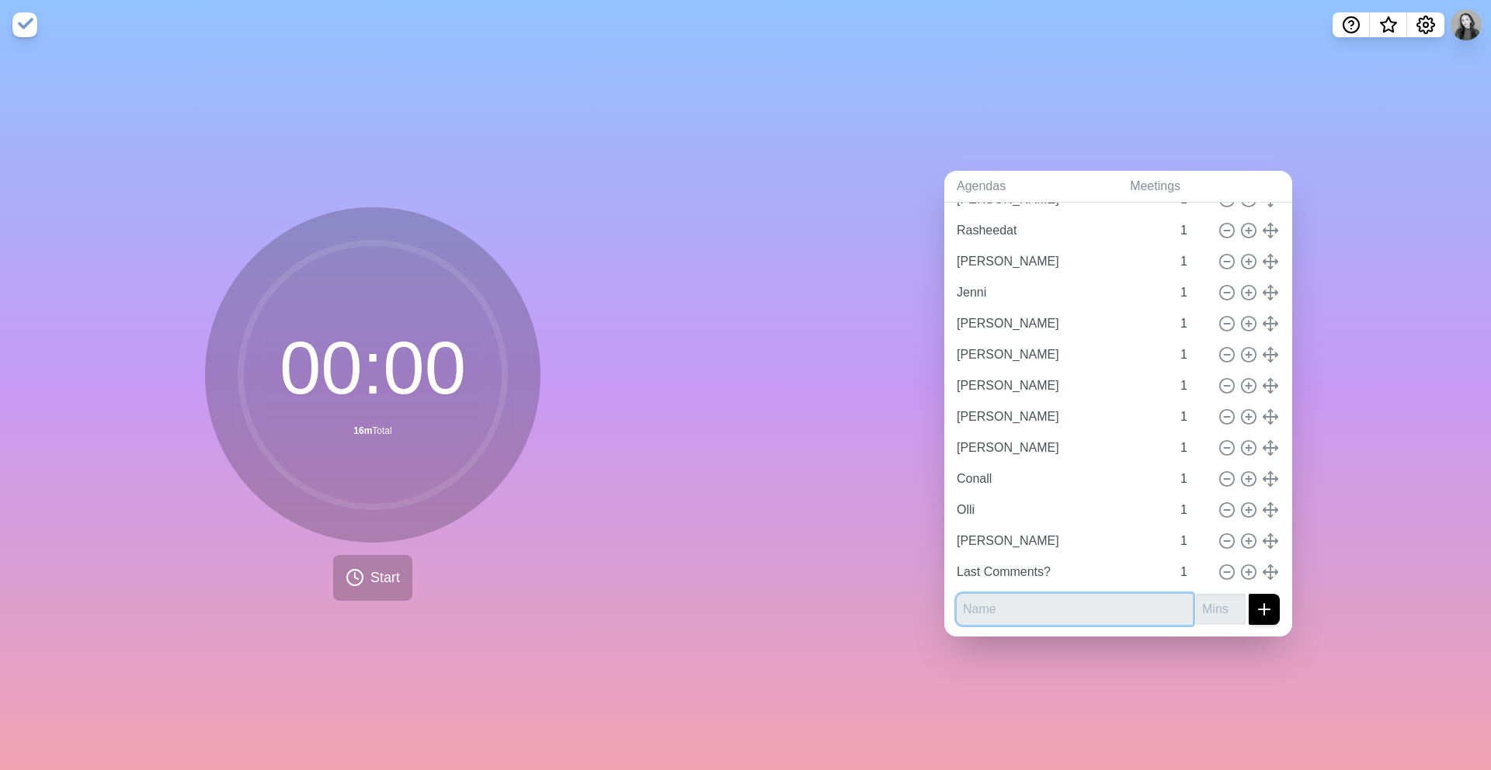
click at [1037, 616] on input "text" at bounding box center [1074, 609] width 236 height 31
type input "Caro"
click at [1248, 594] on button "submit" at bounding box center [1263, 609] width 31 height 31
type input "1"
click at [1248, 594] on button "submit" at bounding box center [1263, 609] width 31 height 31
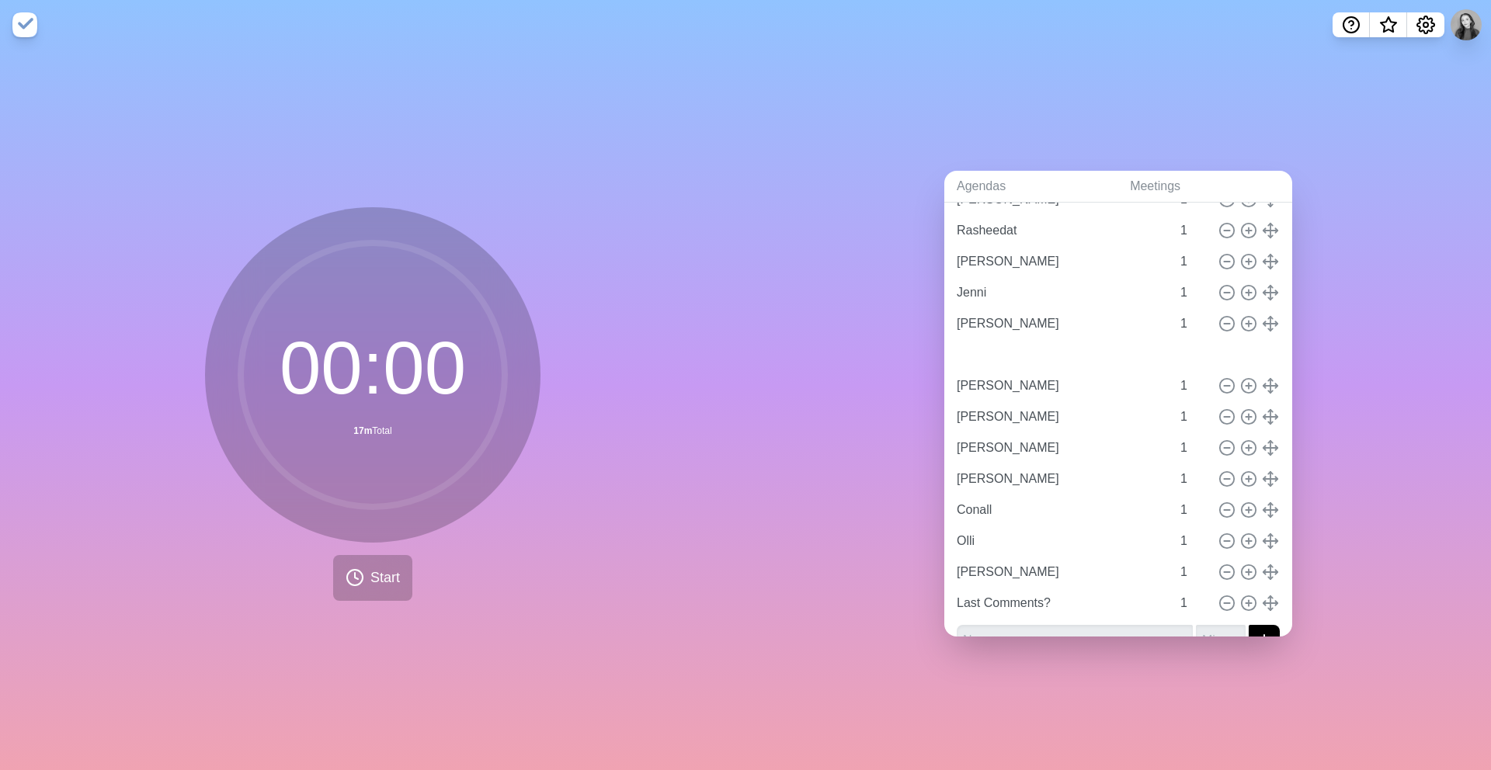
type input "Caro"
type input "[PERSON_NAME]"
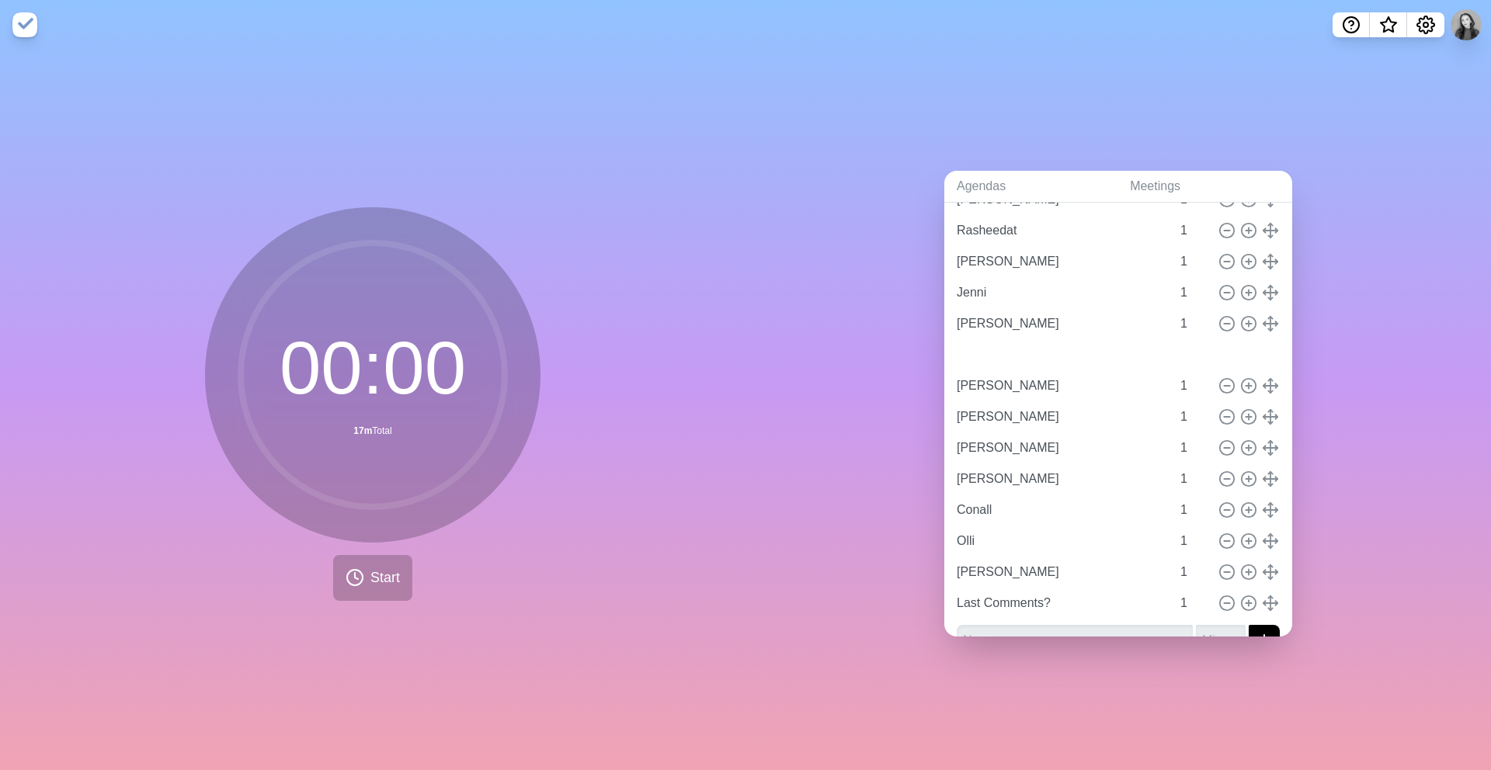
type input "Conall"
type input "Olli"
type input "[PERSON_NAME]"
type input "Last Comments?"
type input "[PERSON_NAME]"
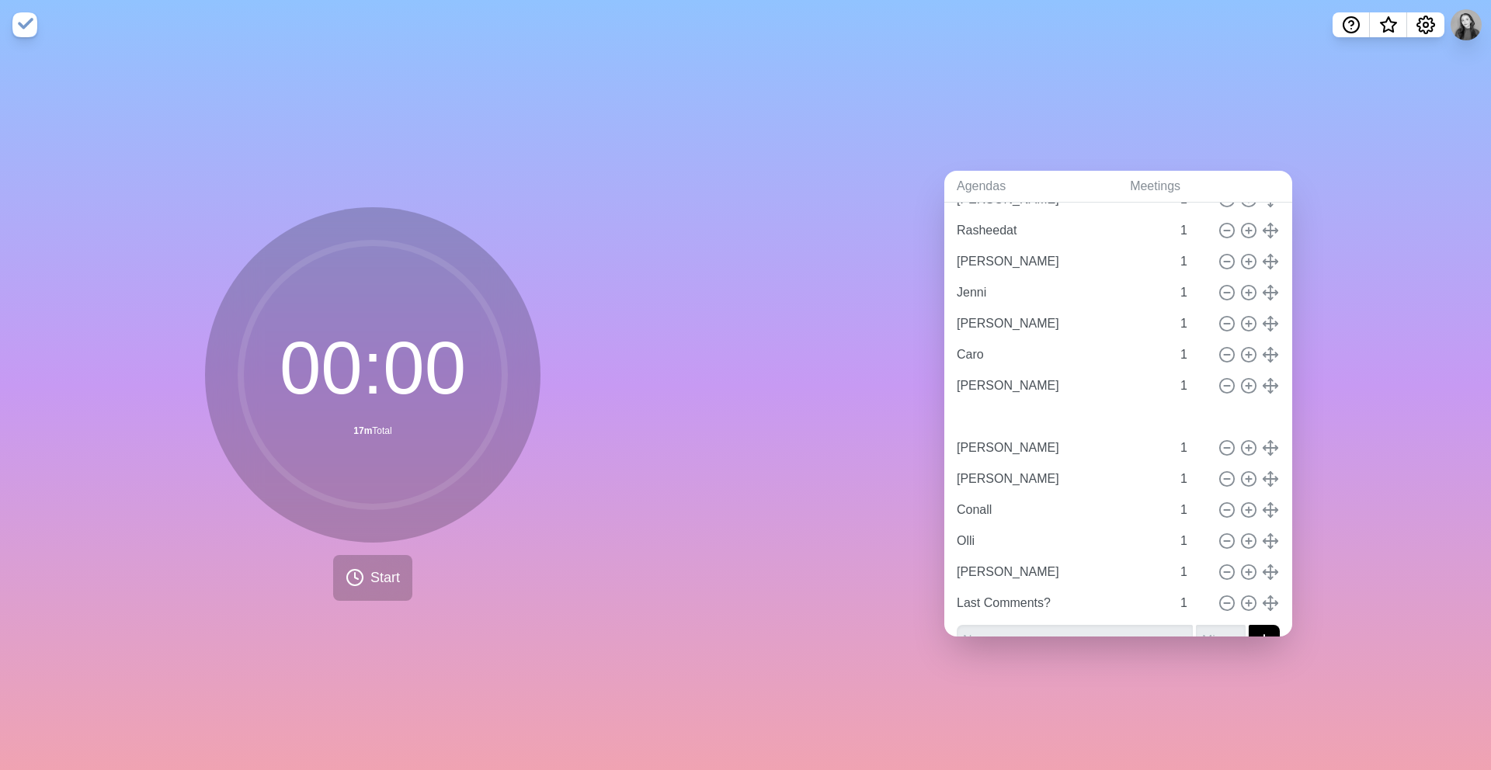
type input "[PERSON_NAME]"
click at [1224, 572] on line at bounding box center [1225, 572] width 5 height 0
type input "Last Comments?"
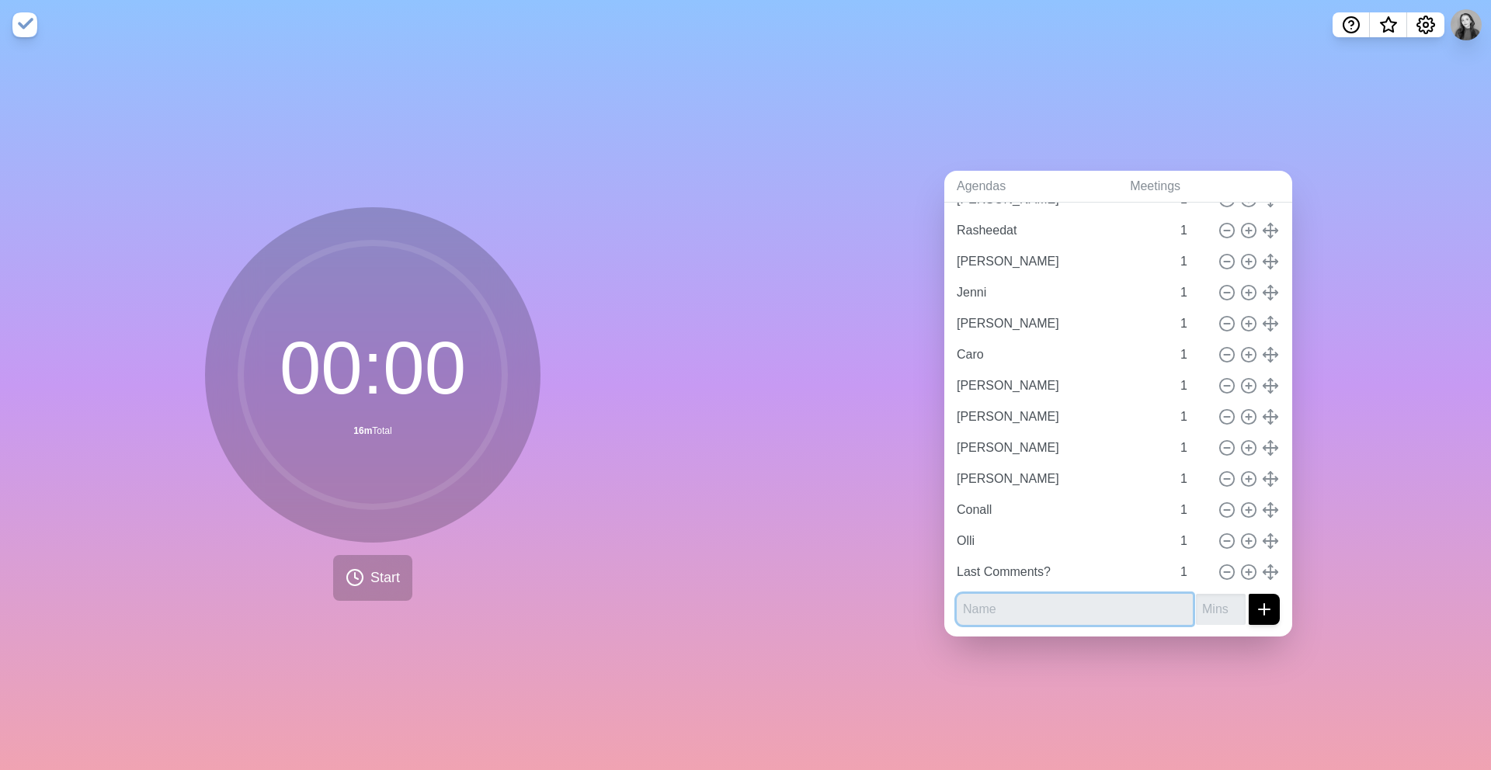
click at [1043, 610] on input "text" at bounding box center [1074, 609] width 236 height 31
type input "[PERSON_NAME]"
click at [1226, 387] on line at bounding box center [1225, 387] width 5 height 0
type input "[PERSON_NAME]"
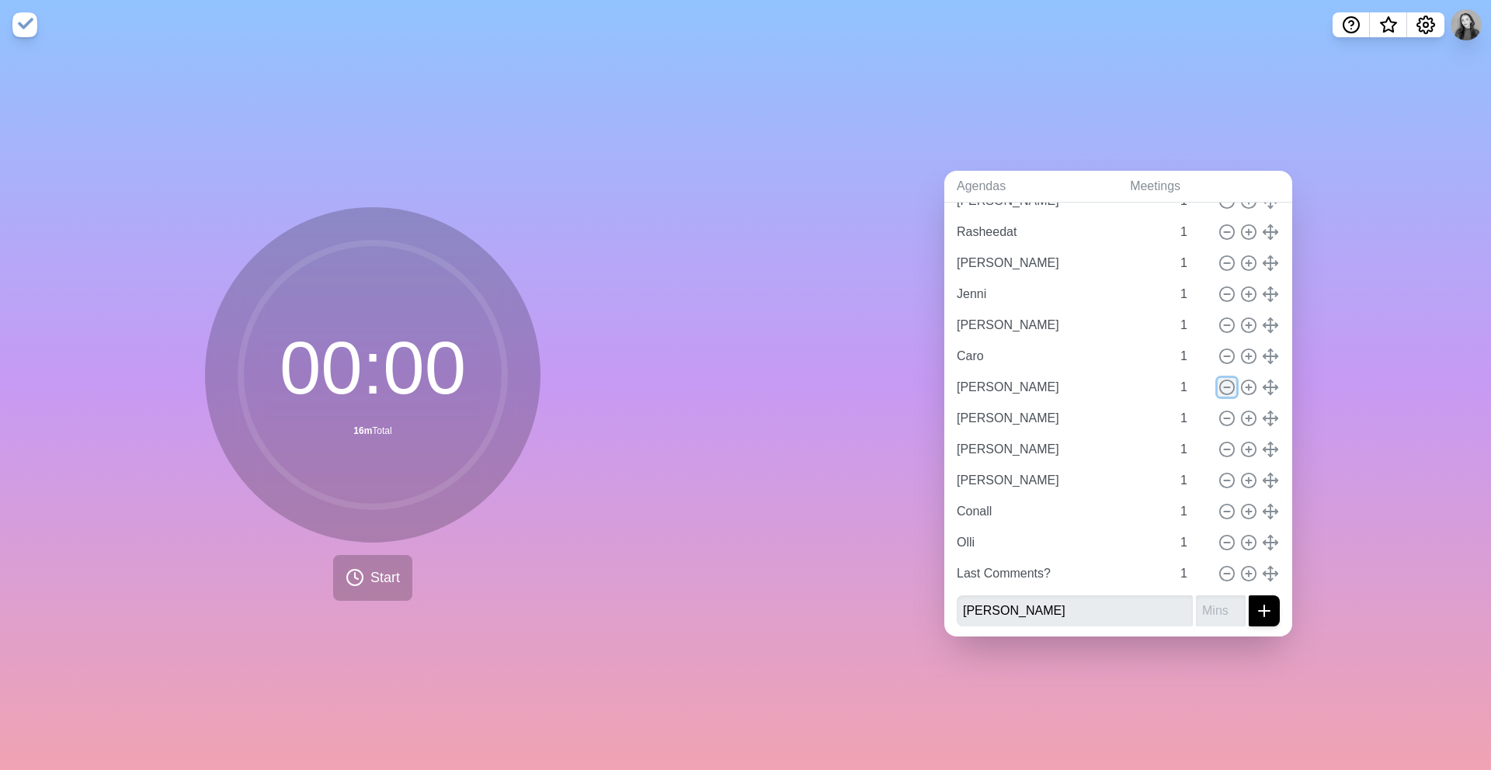
type input "[PERSON_NAME]"
type input "Conall"
type input "Olli"
type input "Last Comments?"
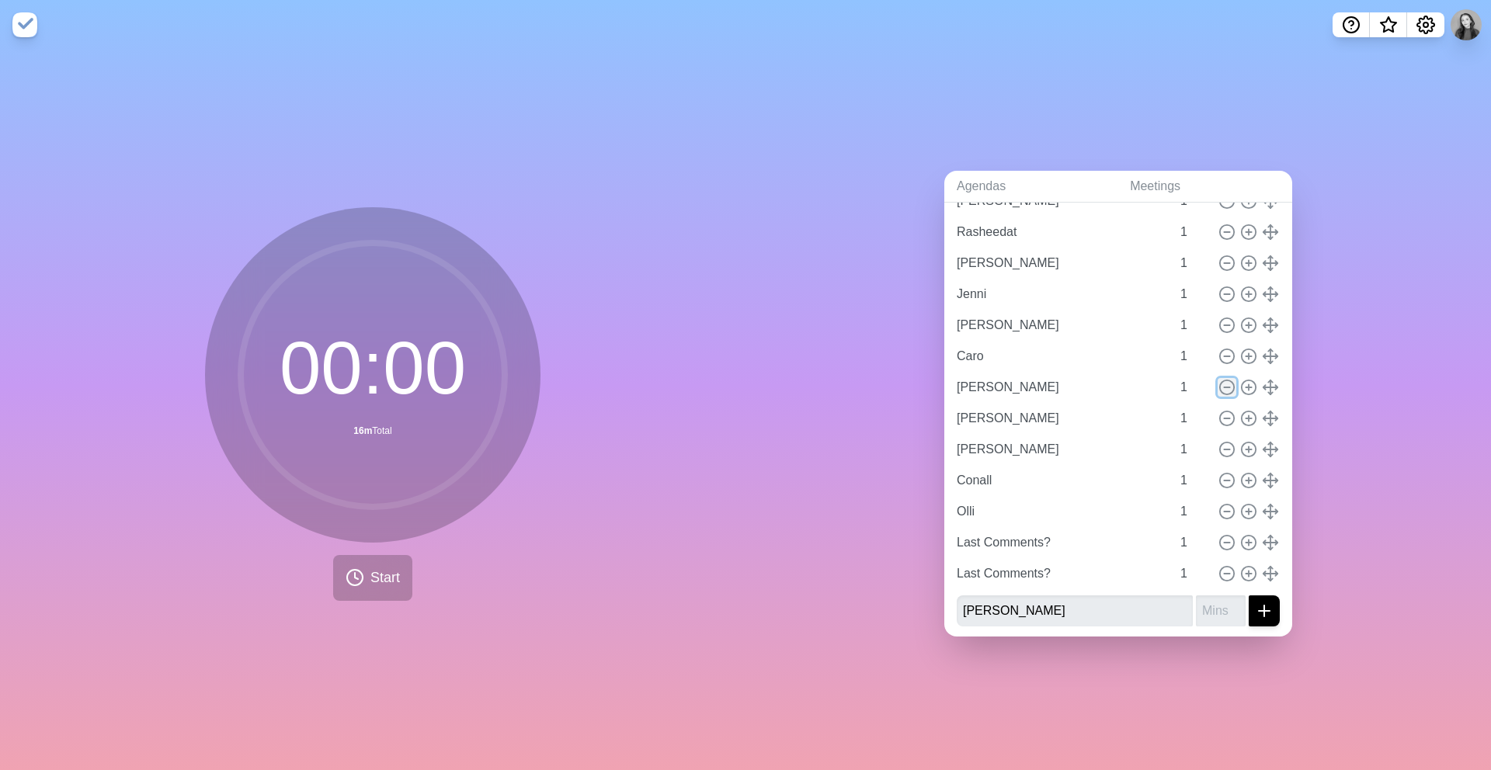
scroll to position [164, 0]
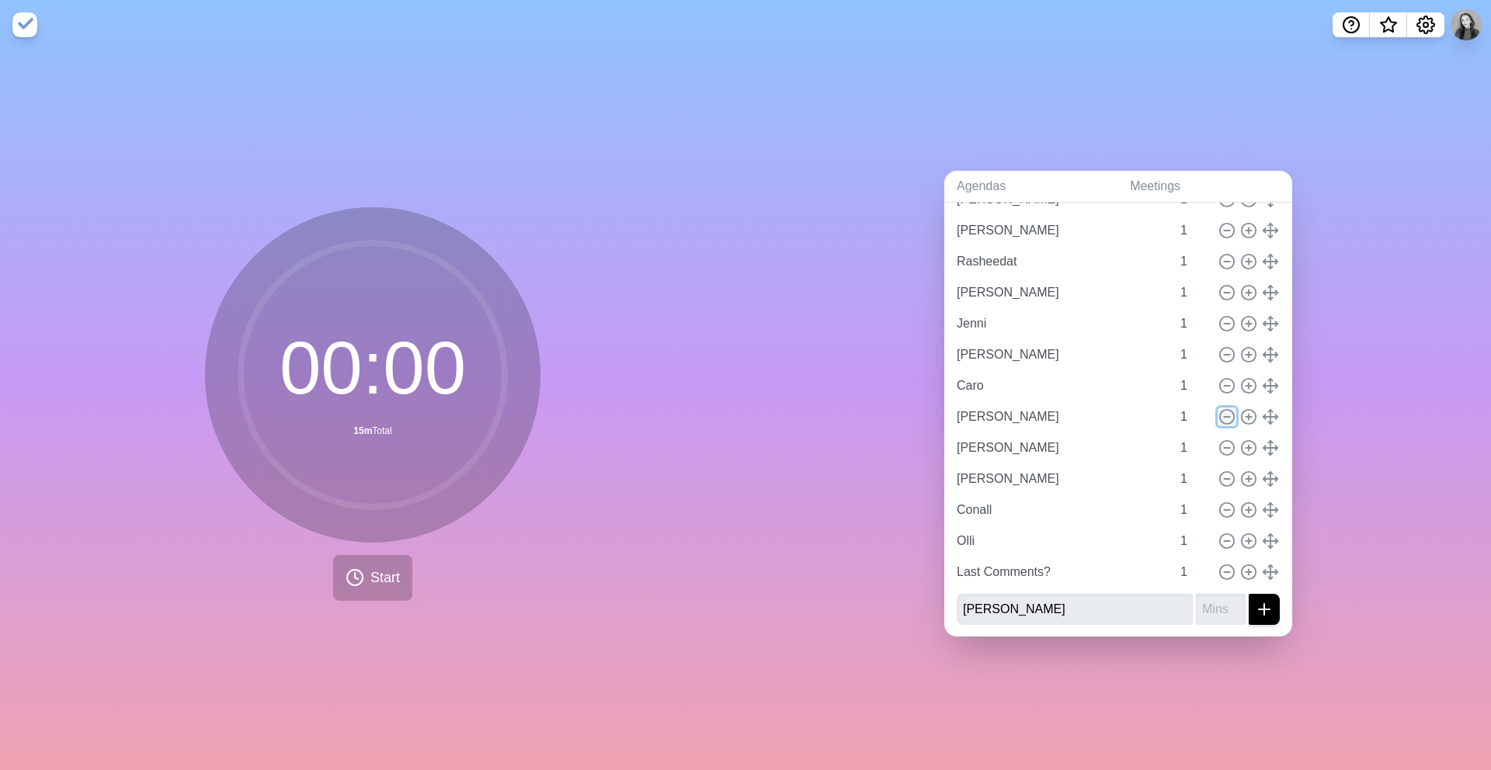
click at [1226, 415] on icon at bounding box center [1226, 416] width 17 height 17
type input "[PERSON_NAME]"
type input "Conall"
type input "Olli"
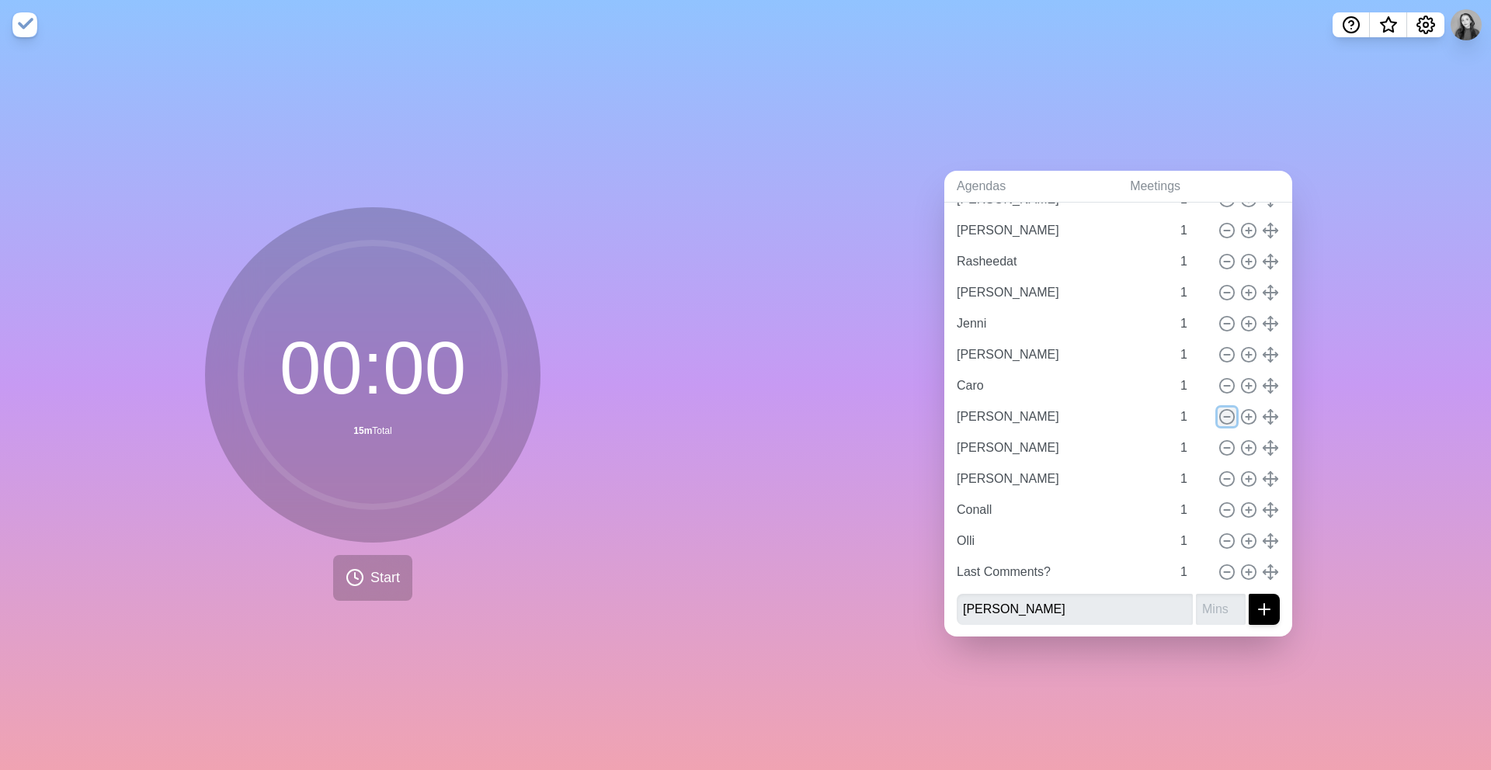
type input "Last Comments?"
click at [1226, 446] on icon at bounding box center [1226, 447] width 17 height 17
type input "[PERSON_NAME]"
type input "Conall"
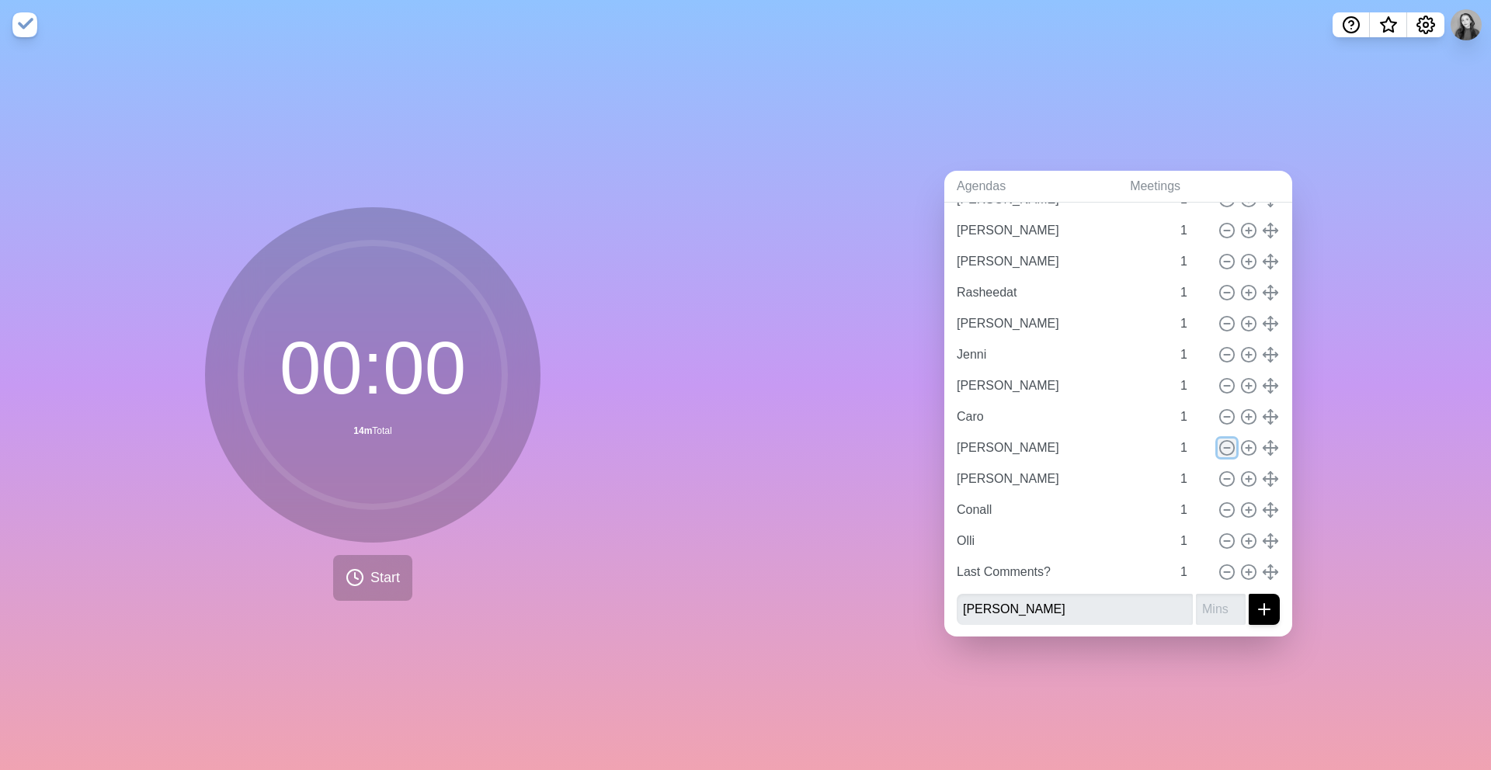
type input "Olli"
type input "Last Comments?"
click at [1227, 483] on icon at bounding box center [1226, 478] width 17 height 17
type input "Conall"
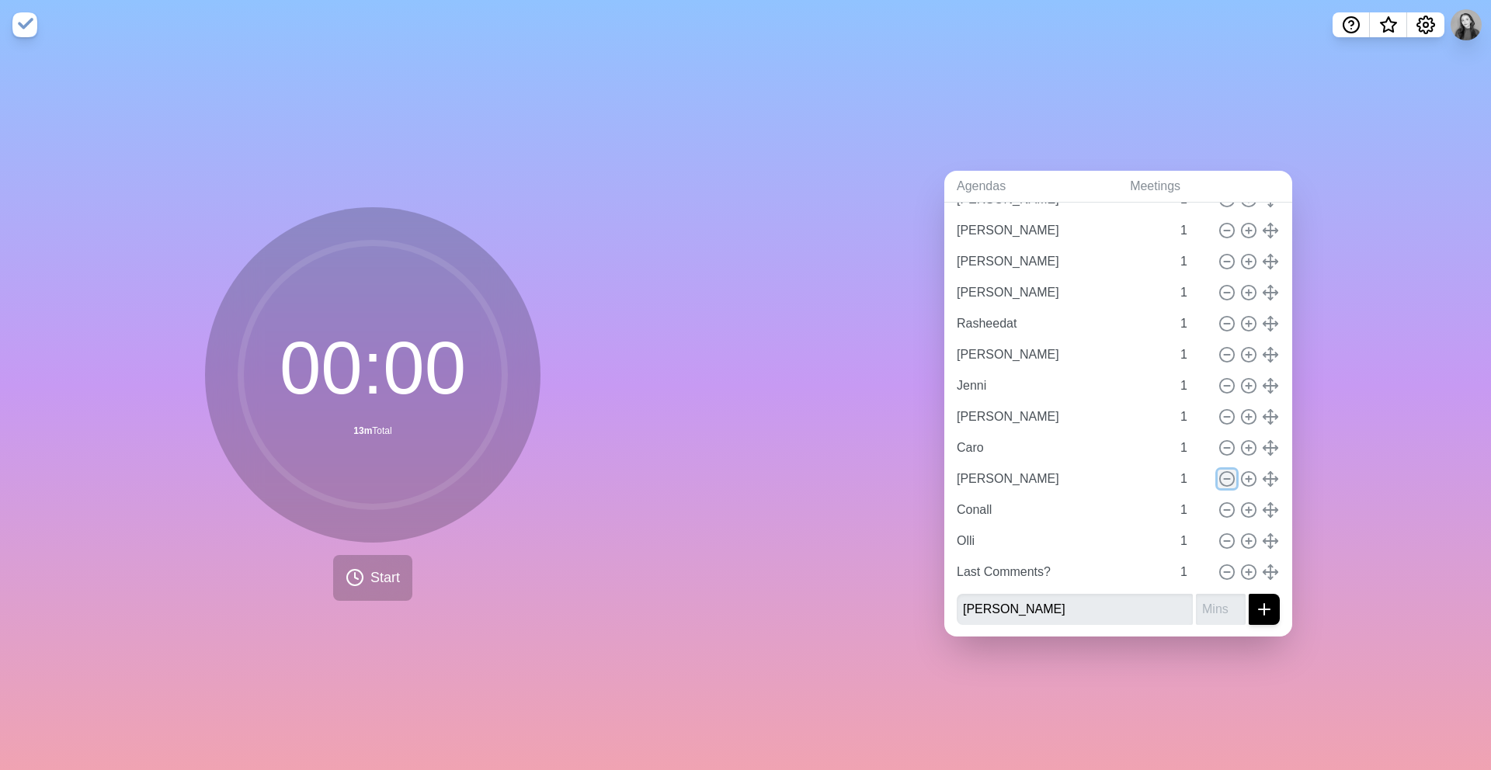
type input "Olli"
type input "Last Comments?"
click at [1227, 510] on line at bounding box center [1225, 510] width 5 height 0
type input "Olli"
type input "Last Comments?"
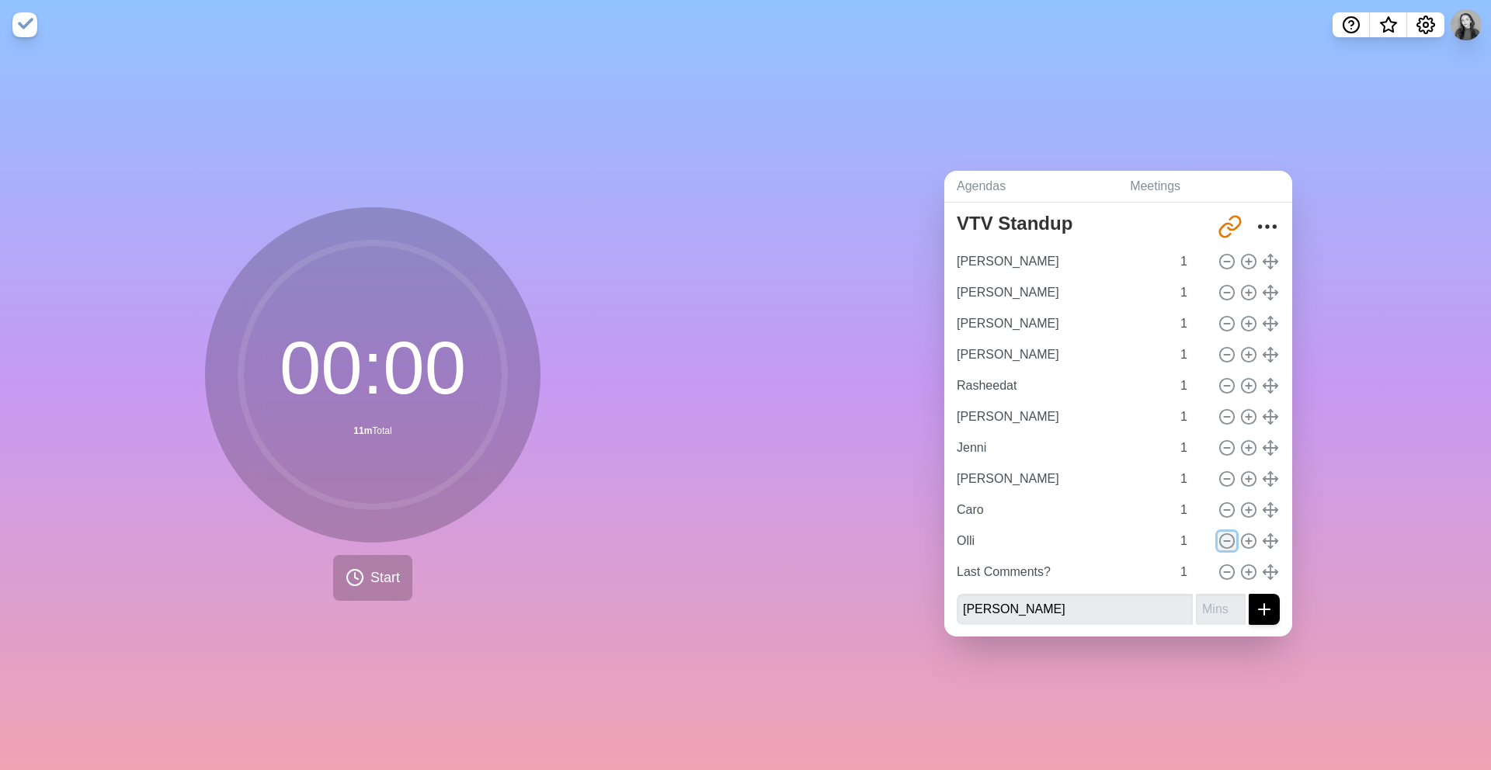
click at [1227, 539] on icon at bounding box center [1226, 541] width 17 height 17
type input "Last Comments?"
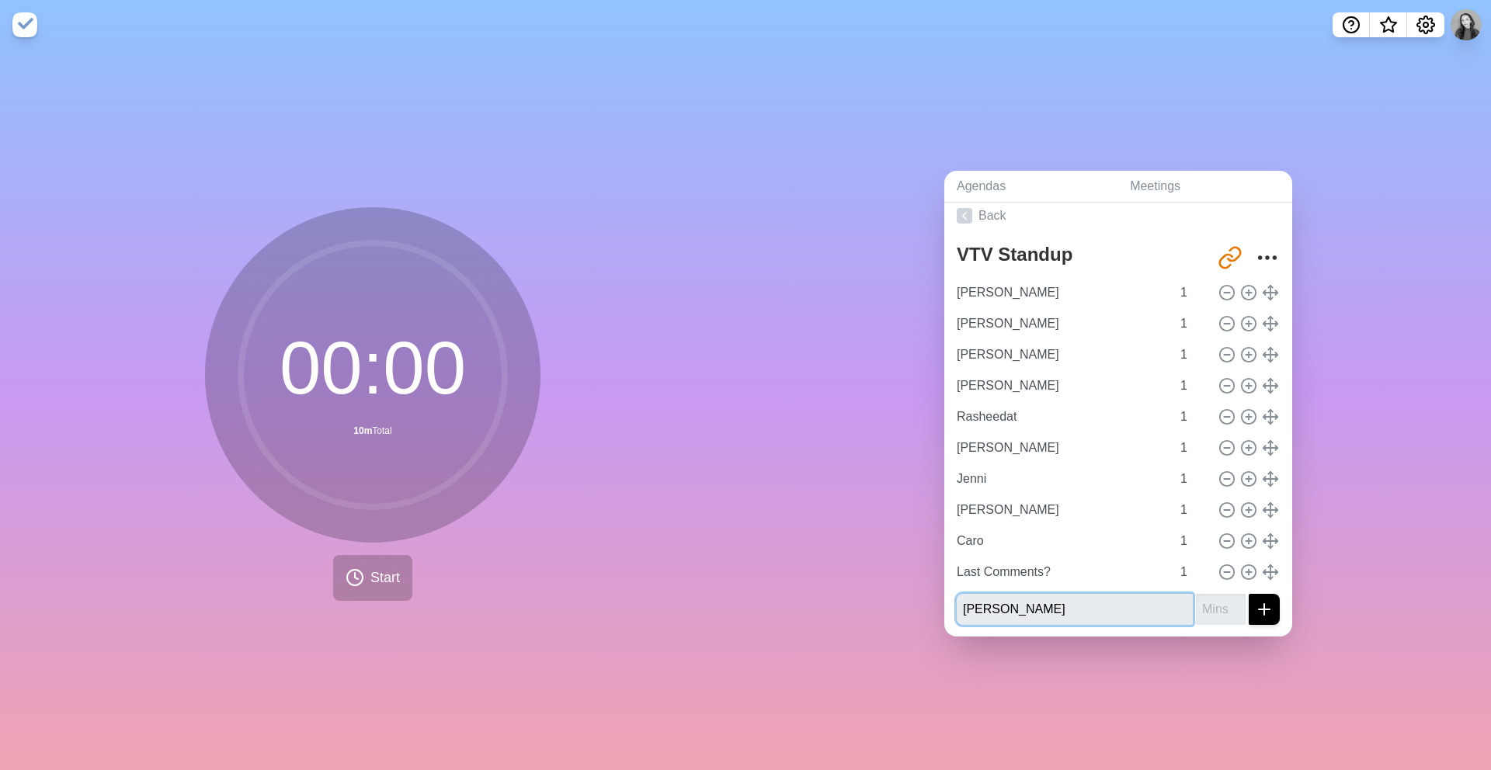
click at [1053, 611] on input "[PERSON_NAME]" at bounding box center [1074, 609] width 236 height 31
type input "TECH!"
click at [1248, 594] on button "submit" at bounding box center [1263, 609] width 31 height 31
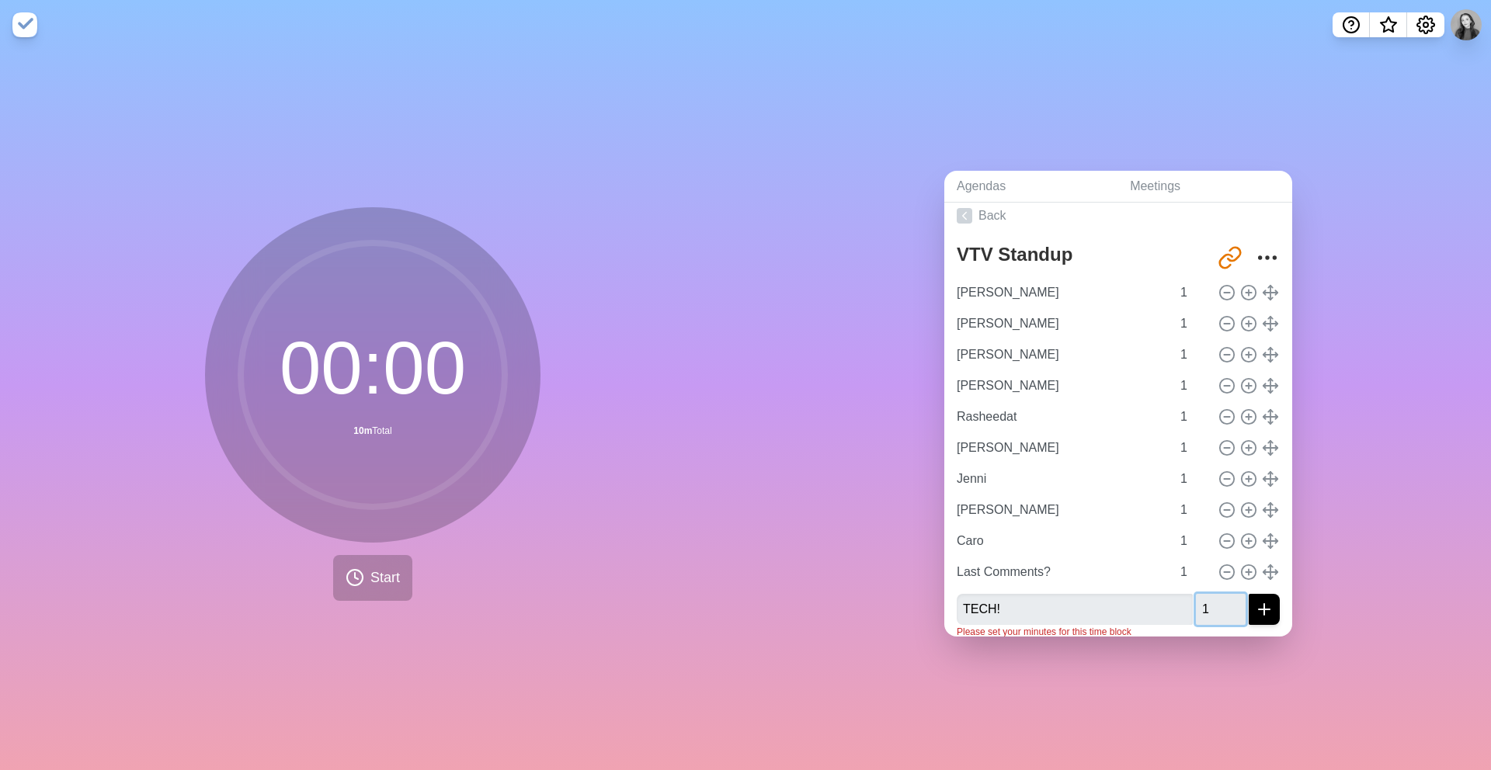
type input "1"
click at [1248, 594] on button "submit" at bounding box center [1263, 609] width 31 height 31
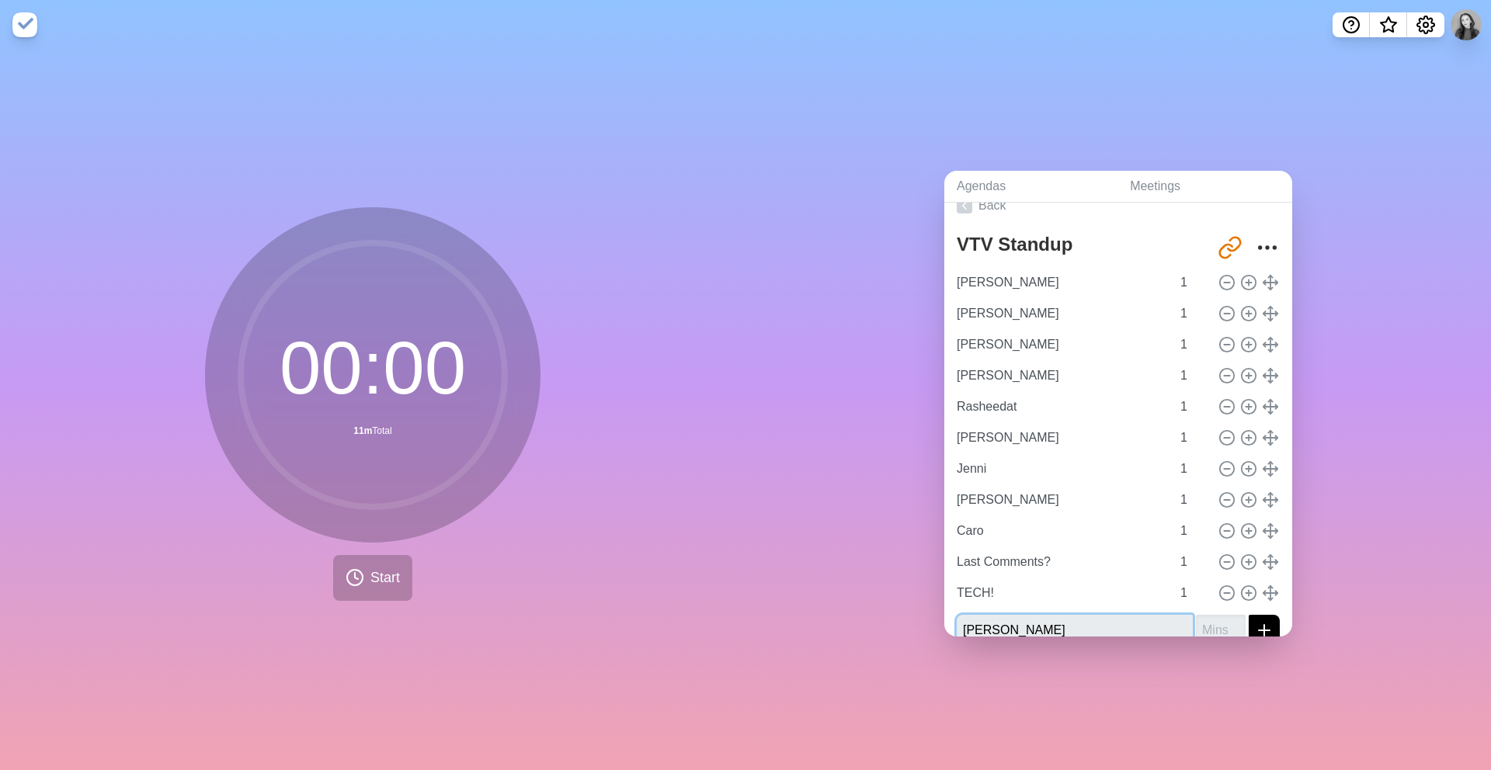
type input "[PERSON_NAME]"
click at [1248, 615] on button "submit" at bounding box center [1263, 630] width 31 height 31
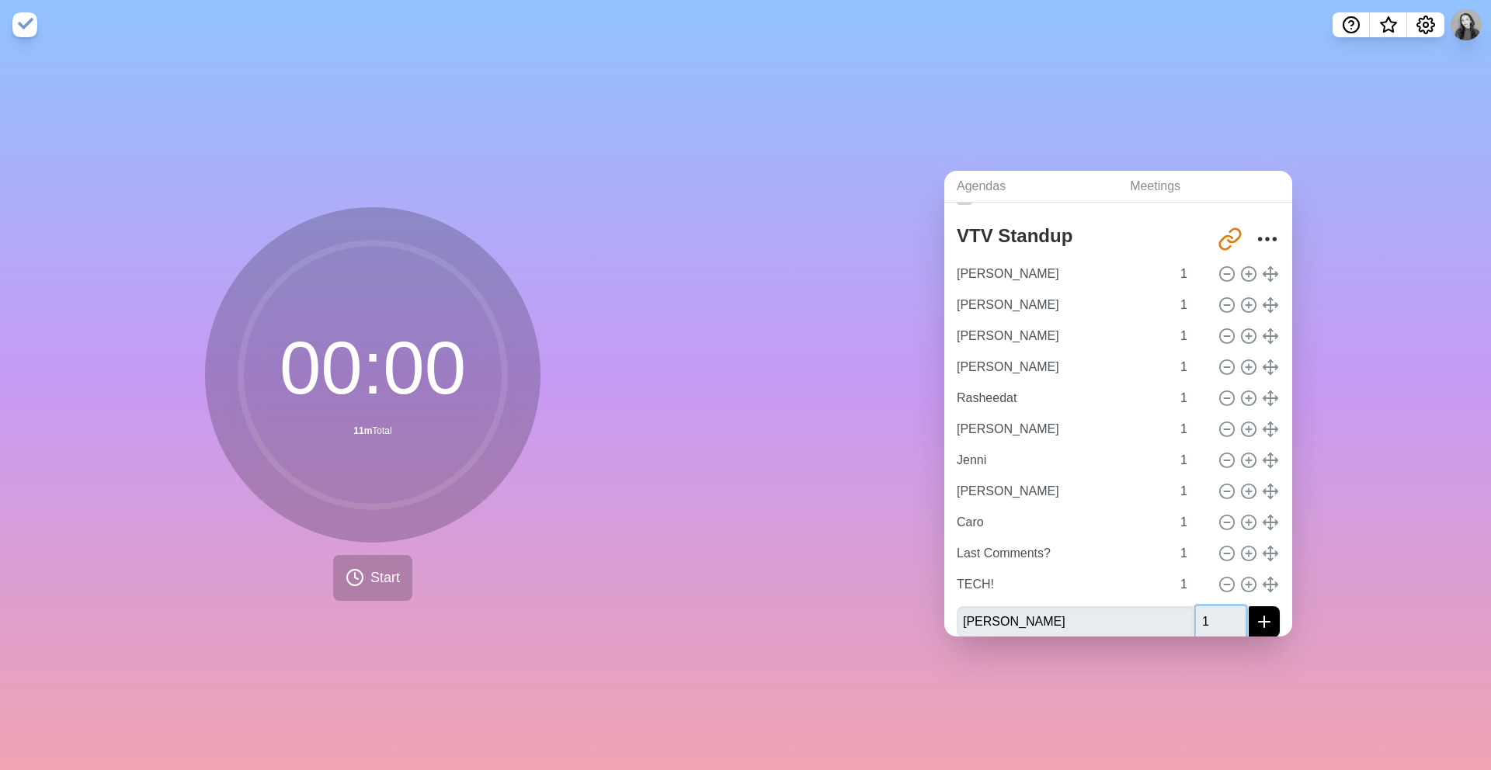
type input "1"
click at [1248, 606] on button "submit" at bounding box center [1263, 621] width 31 height 31
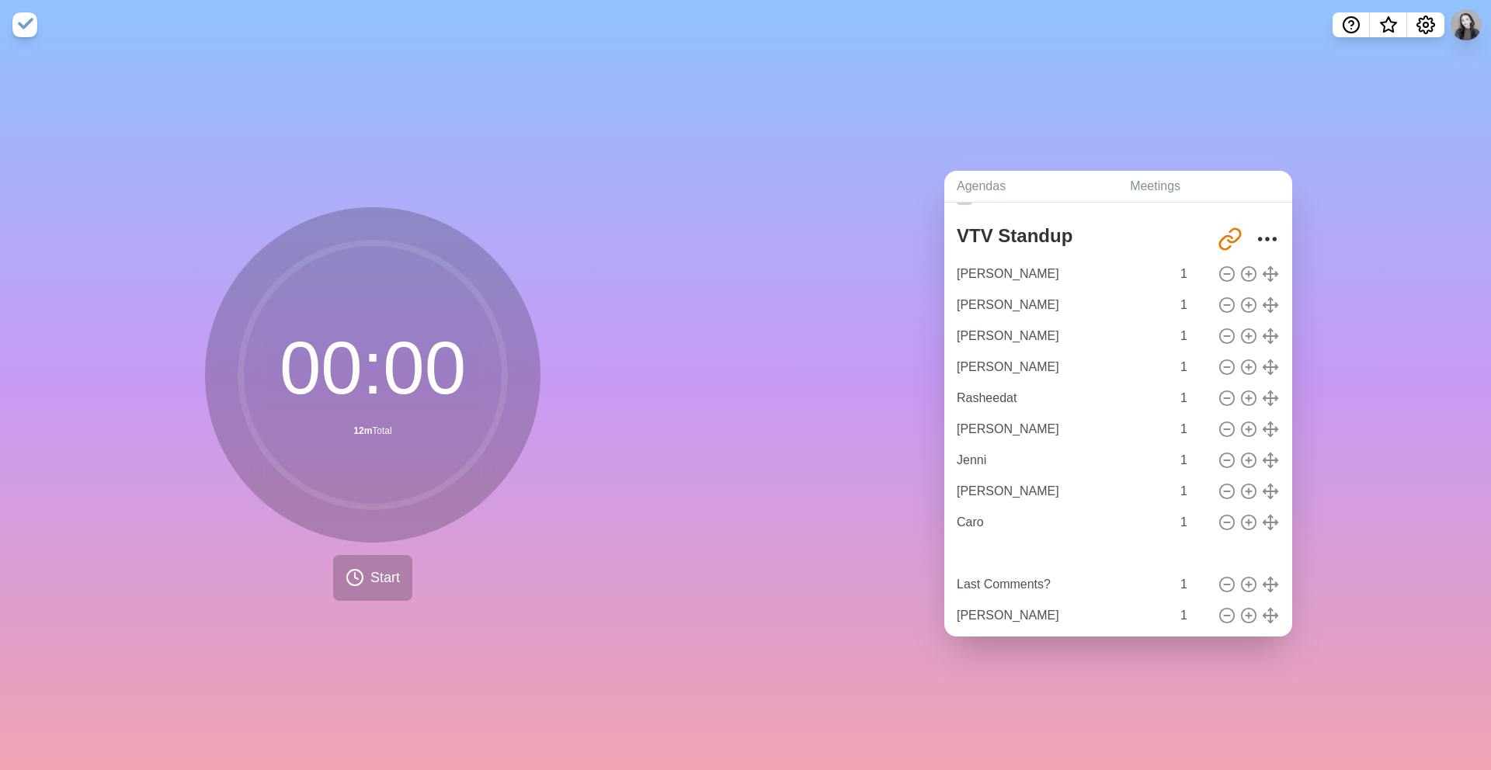
type input "TECH!"
type input "Caro"
type input "Last Comments?"
type input "TECH!"
type input "Caro"
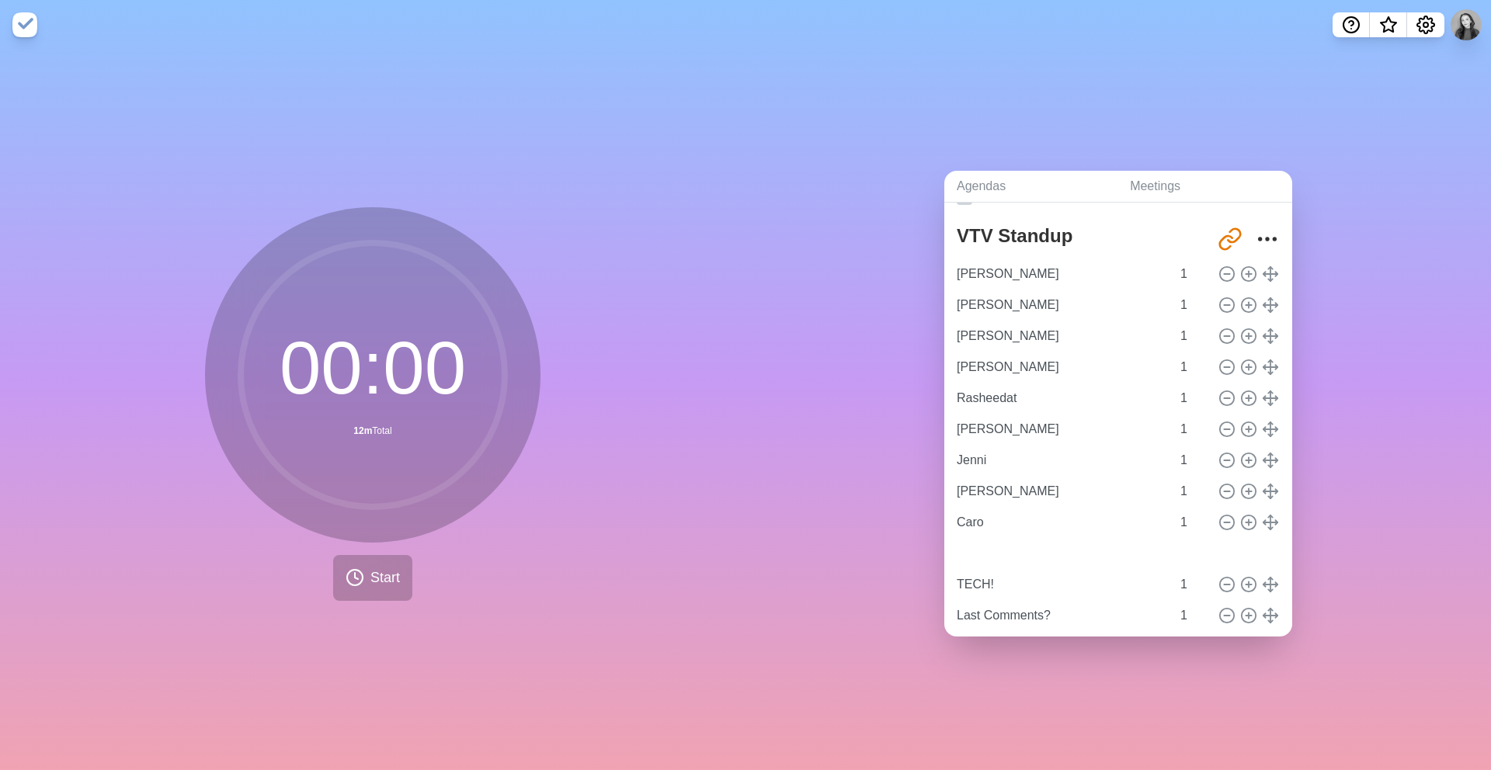
type input "[PERSON_NAME]"
type input "TECH!"
type input "Last Comments?"
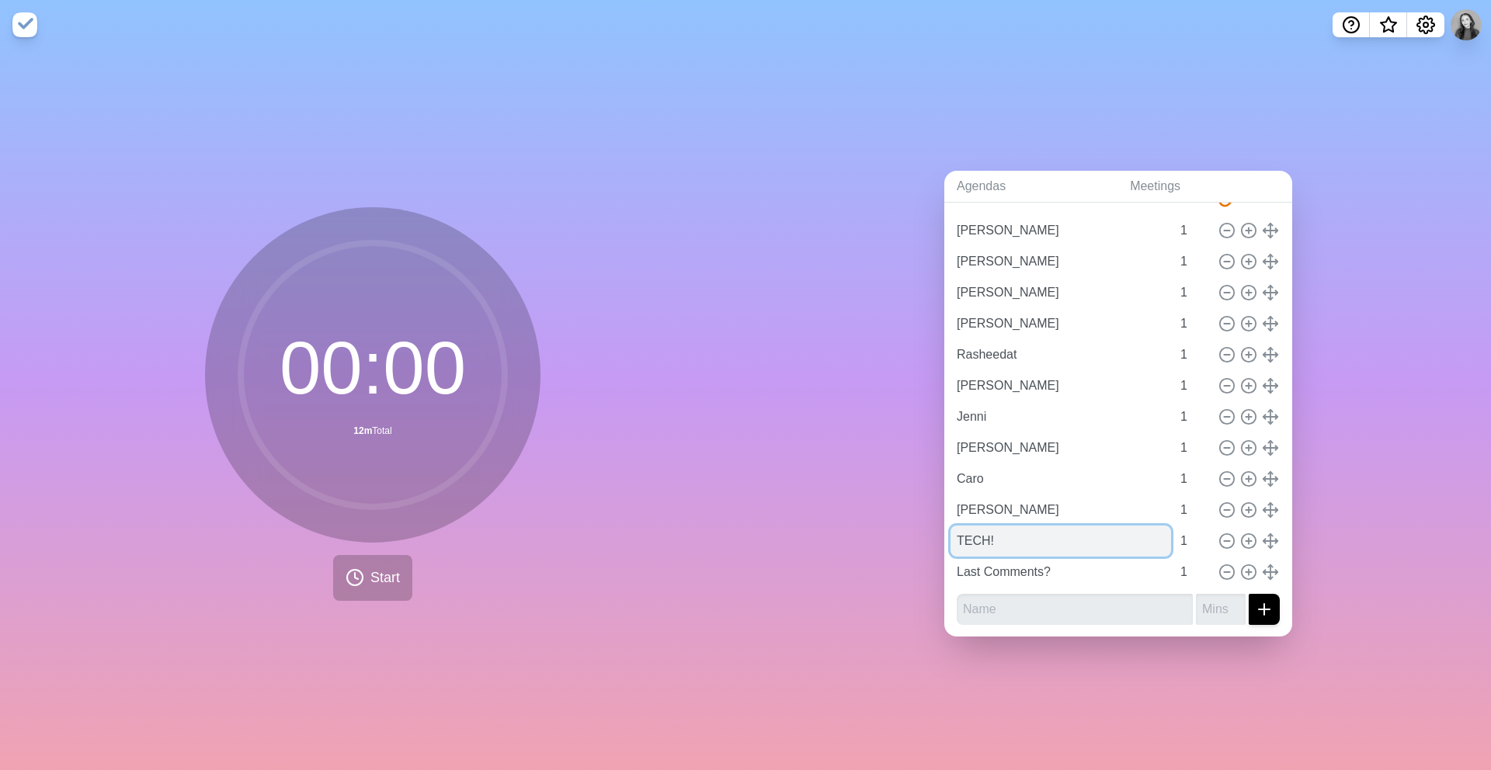
click at [955, 540] on input "TECH!" at bounding box center [1060, 541] width 220 height 31
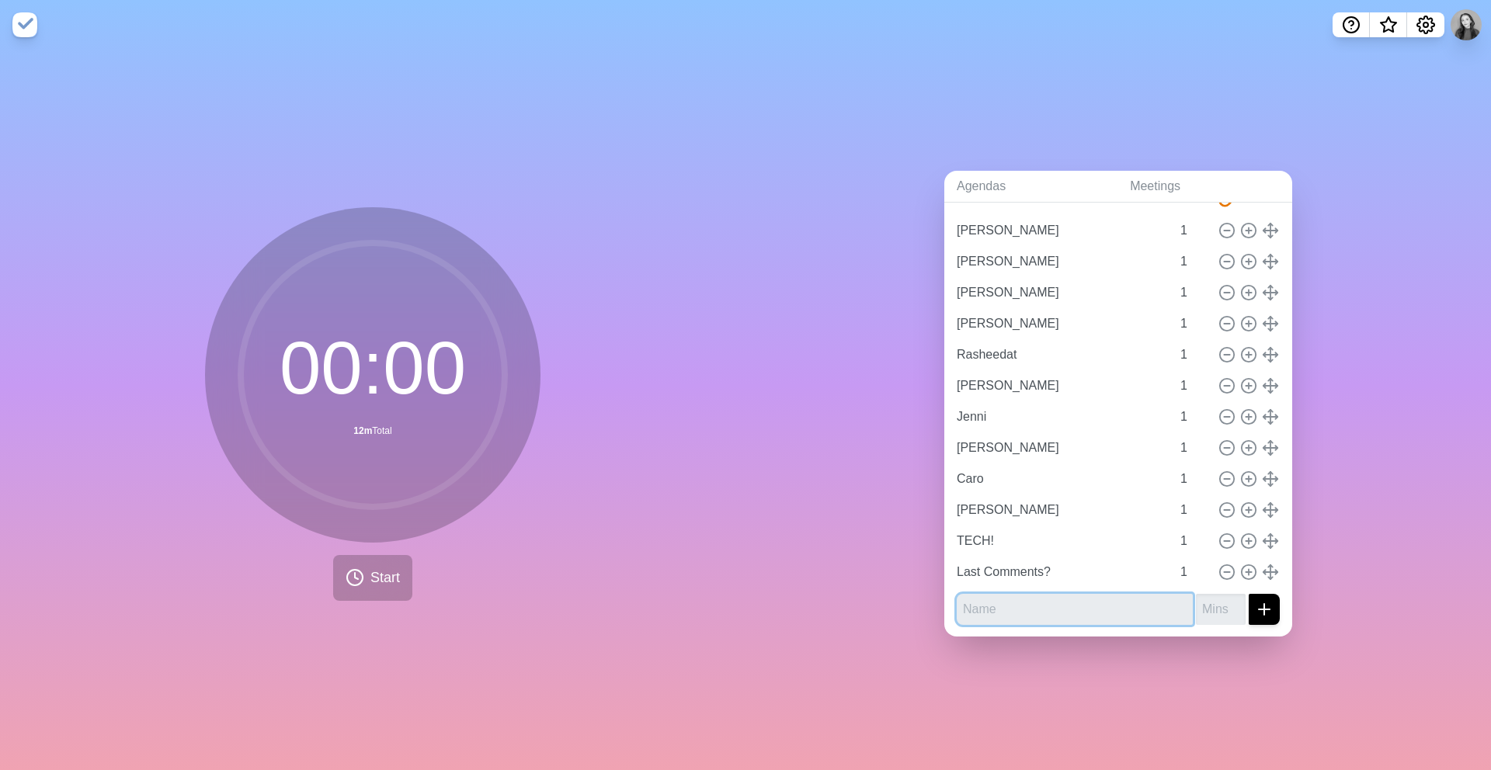
click at [1004, 612] on input "text" at bounding box center [1074, 609] width 236 height 31
type input "[PERSON_NAME]"
click at [1248, 594] on button "submit" at bounding box center [1263, 609] width 31 height 31
type input "1"
click at [1248, 594] on button "submit" at bounding box center [1263, 609] width 31 height 31
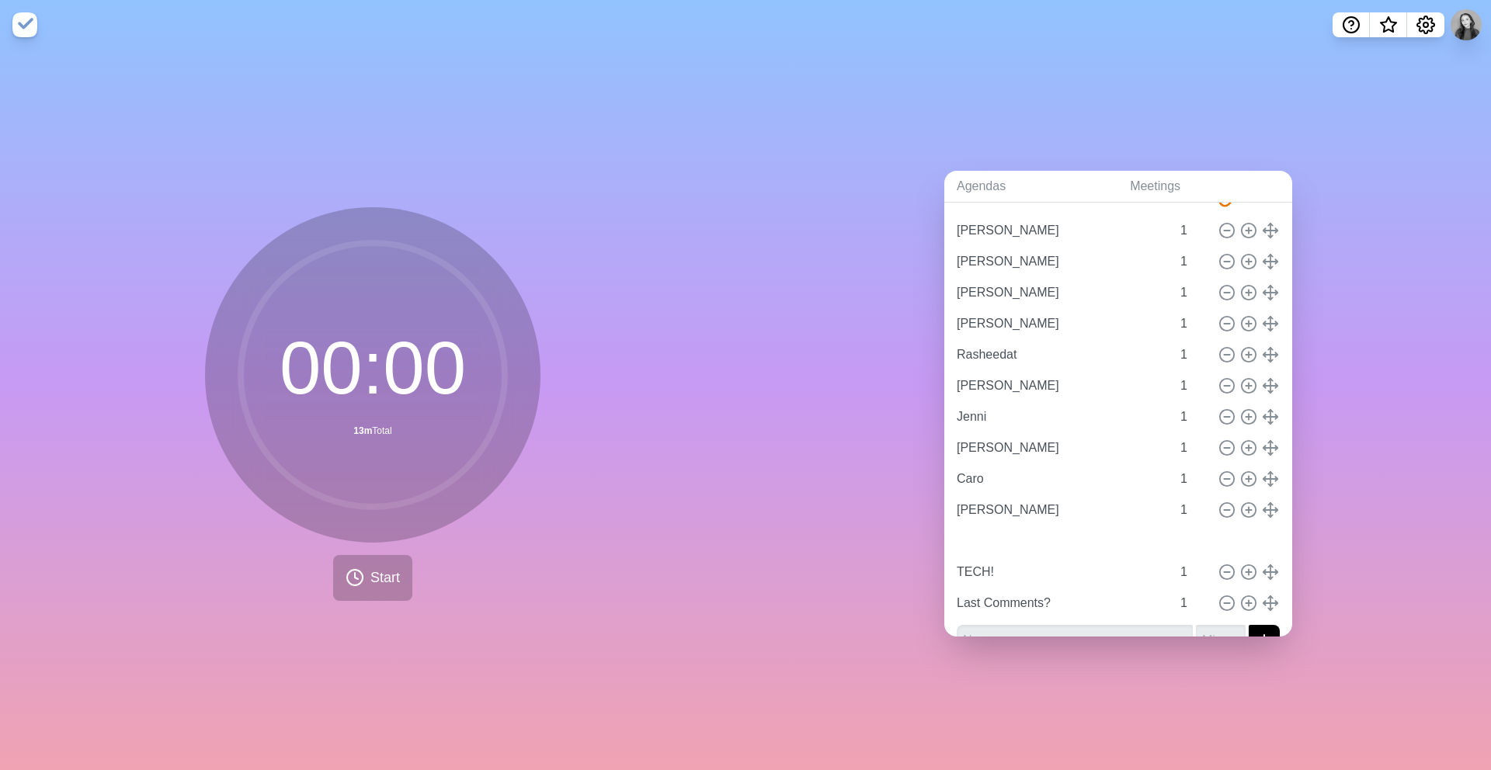
type input "[PERSON_NAME]"
type input "TECH!"
type input "Last Comments?"
click at [971, 569] on input "TECH!" at bounding box center [1060, 572] width 220 height 31
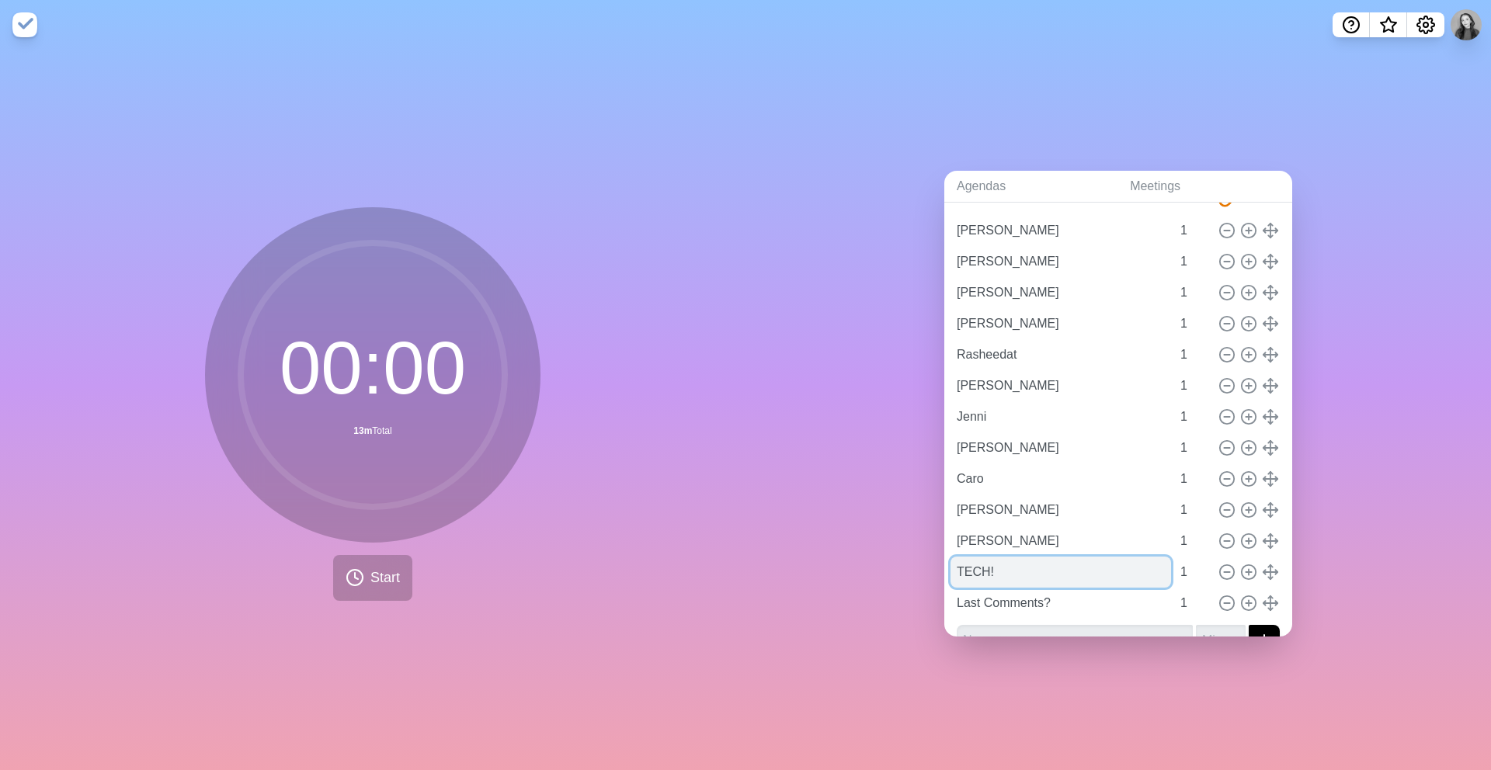
click at [971, 569] on input "TECH!" at bounding box center [1060, 572] width 220 height 31
type input "t"
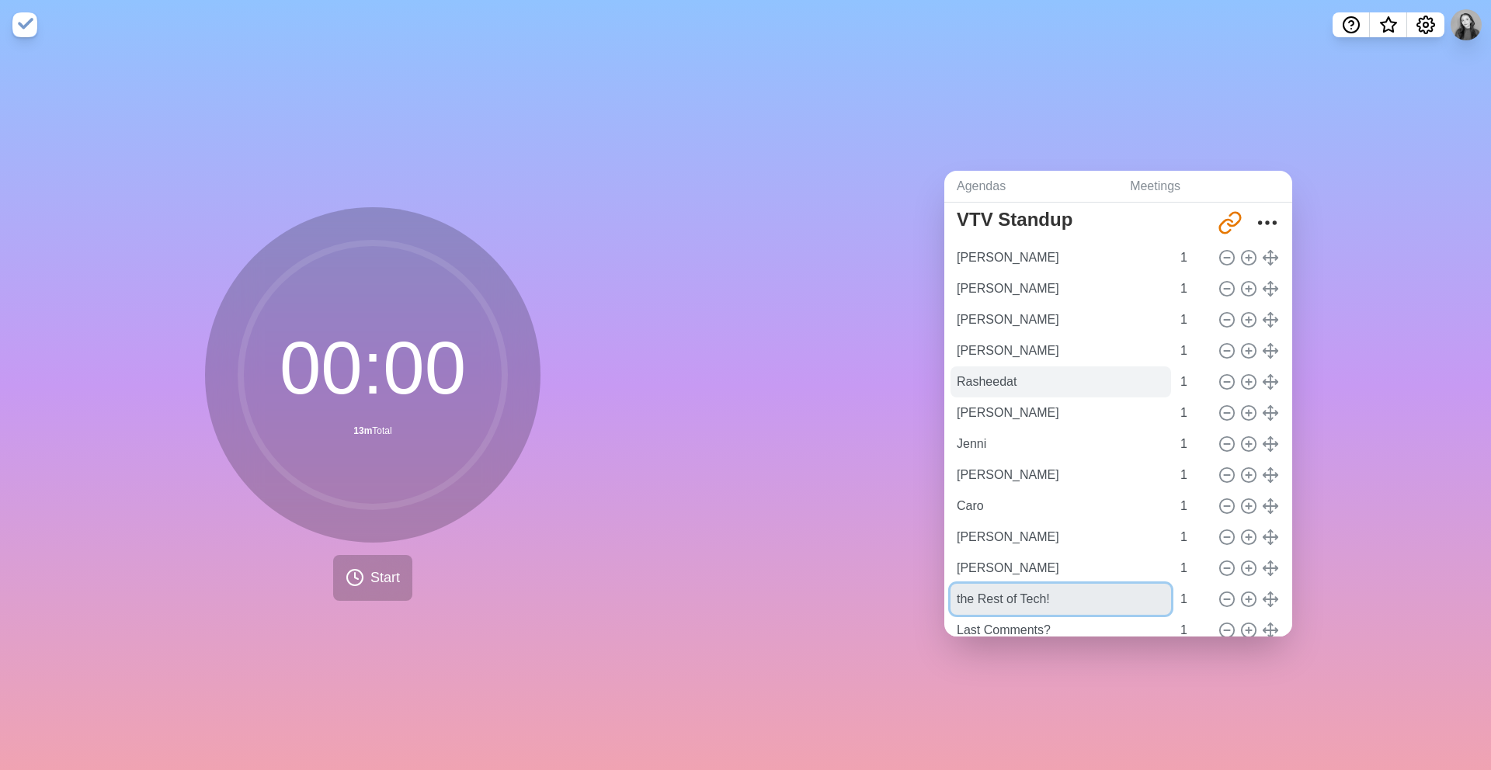
scroll to position [0, 0]
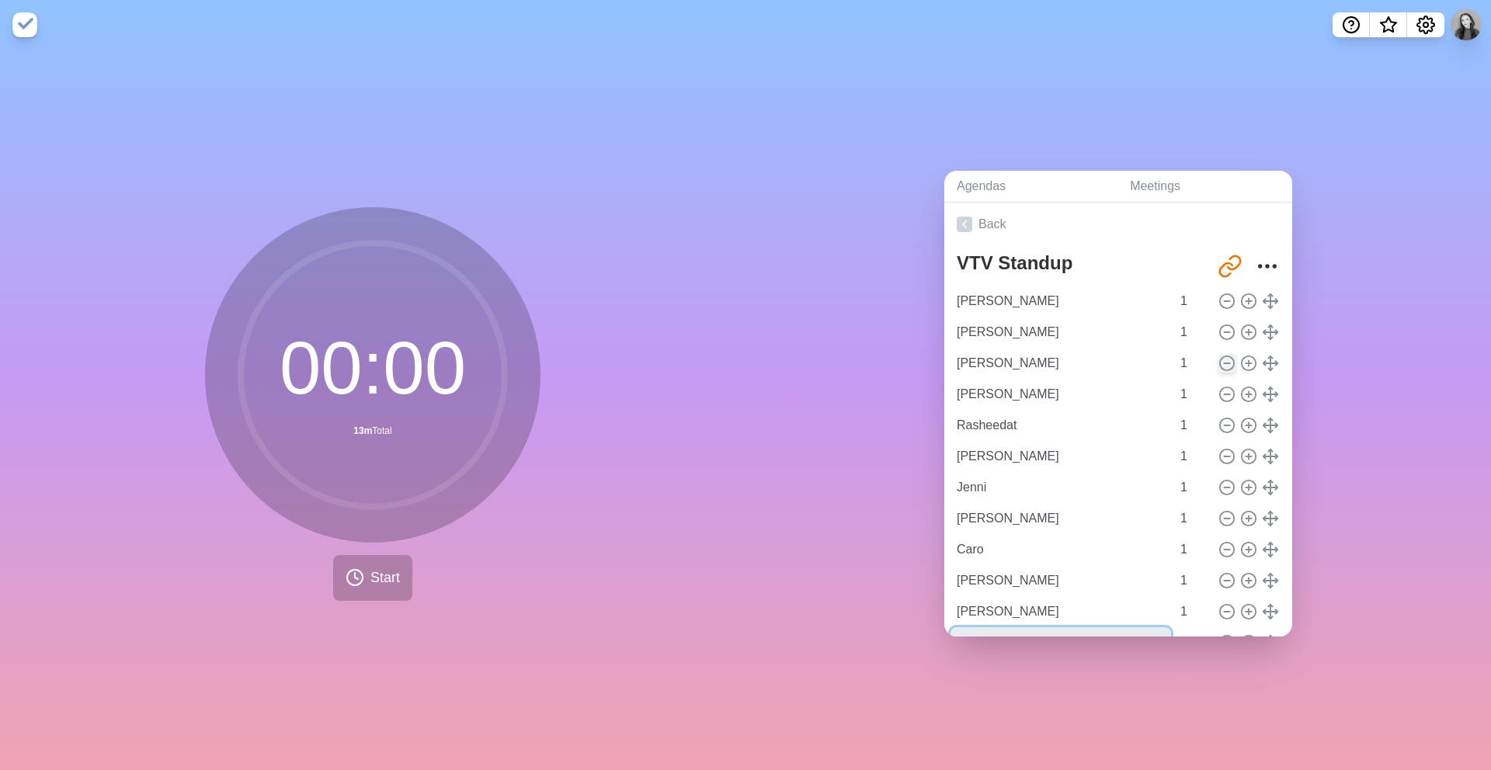
type input "the Rest of Tech!"
click at [1228, 367] on icon at bounding box center [1226, 363] width 17 height 17
type input "[PERSON_NAME]"
type input "Rasheedat"
type input "[PERSON_NAME]"
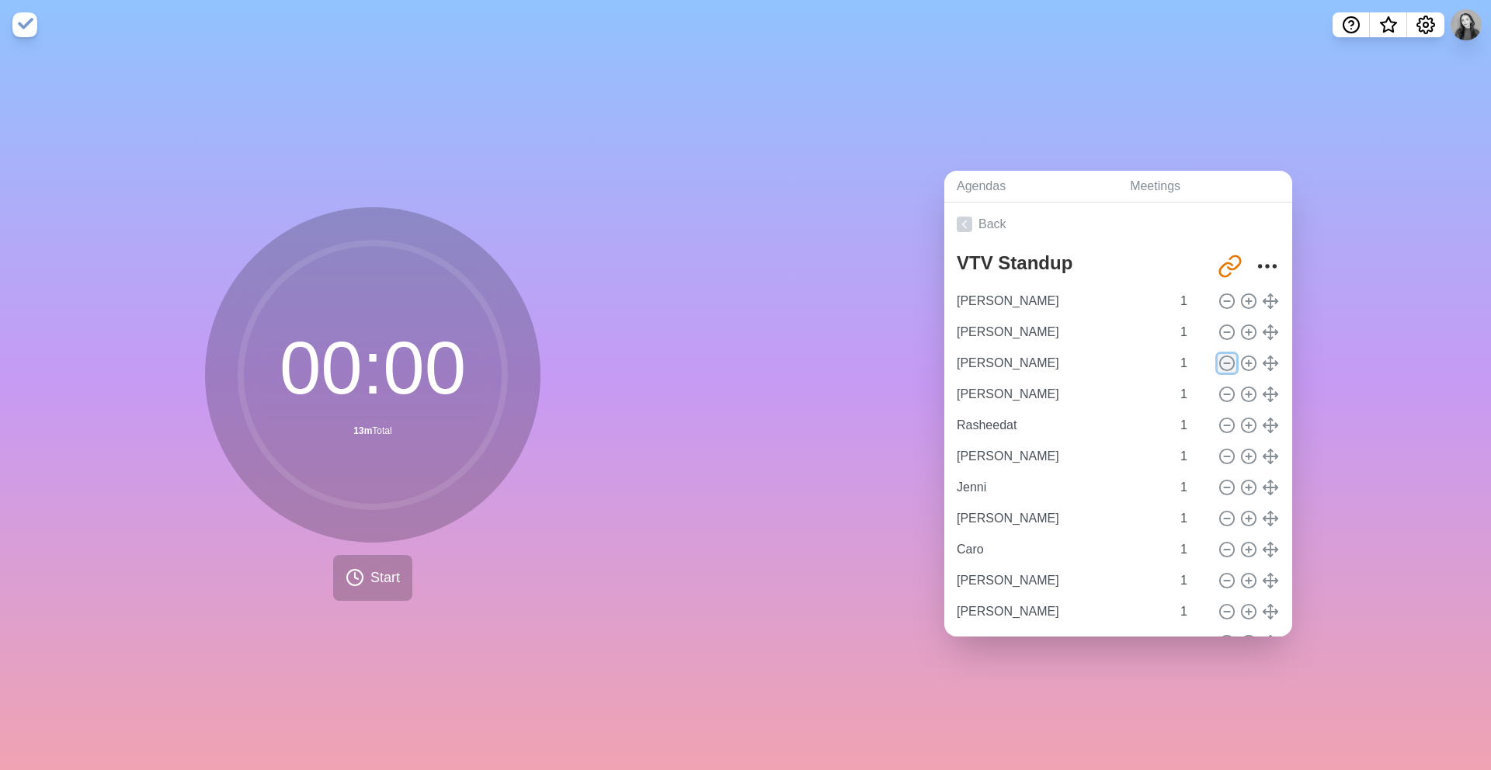
type input "Jenni"
type input "[PERSON_NAME]"
type input "Caro"
type input "[PERSON_NAME]"
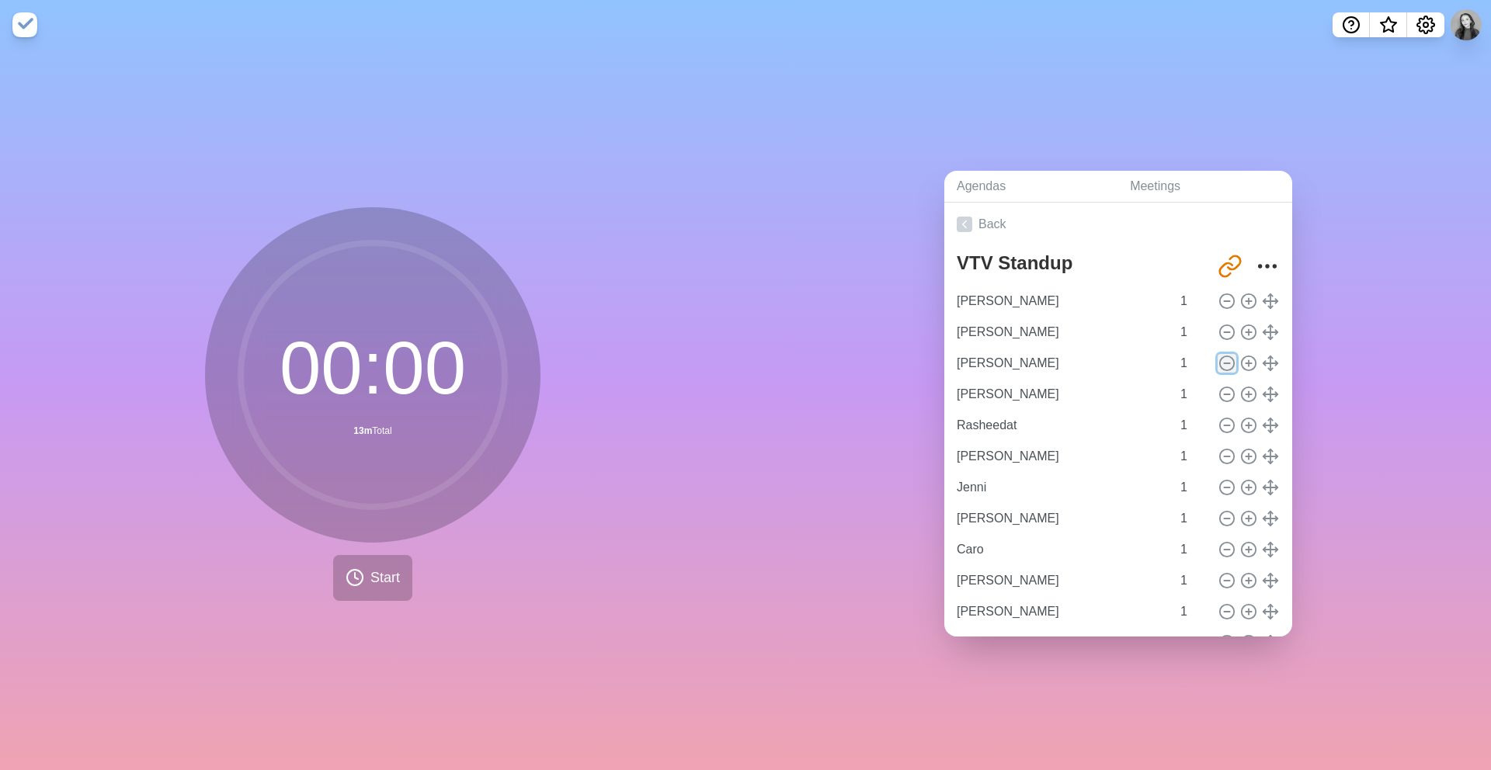
type input "the Rest of Tech!"
type input "Last Comments?"
click at [359, 581] on icon at bounding box center [354, 577] width 19 height 19
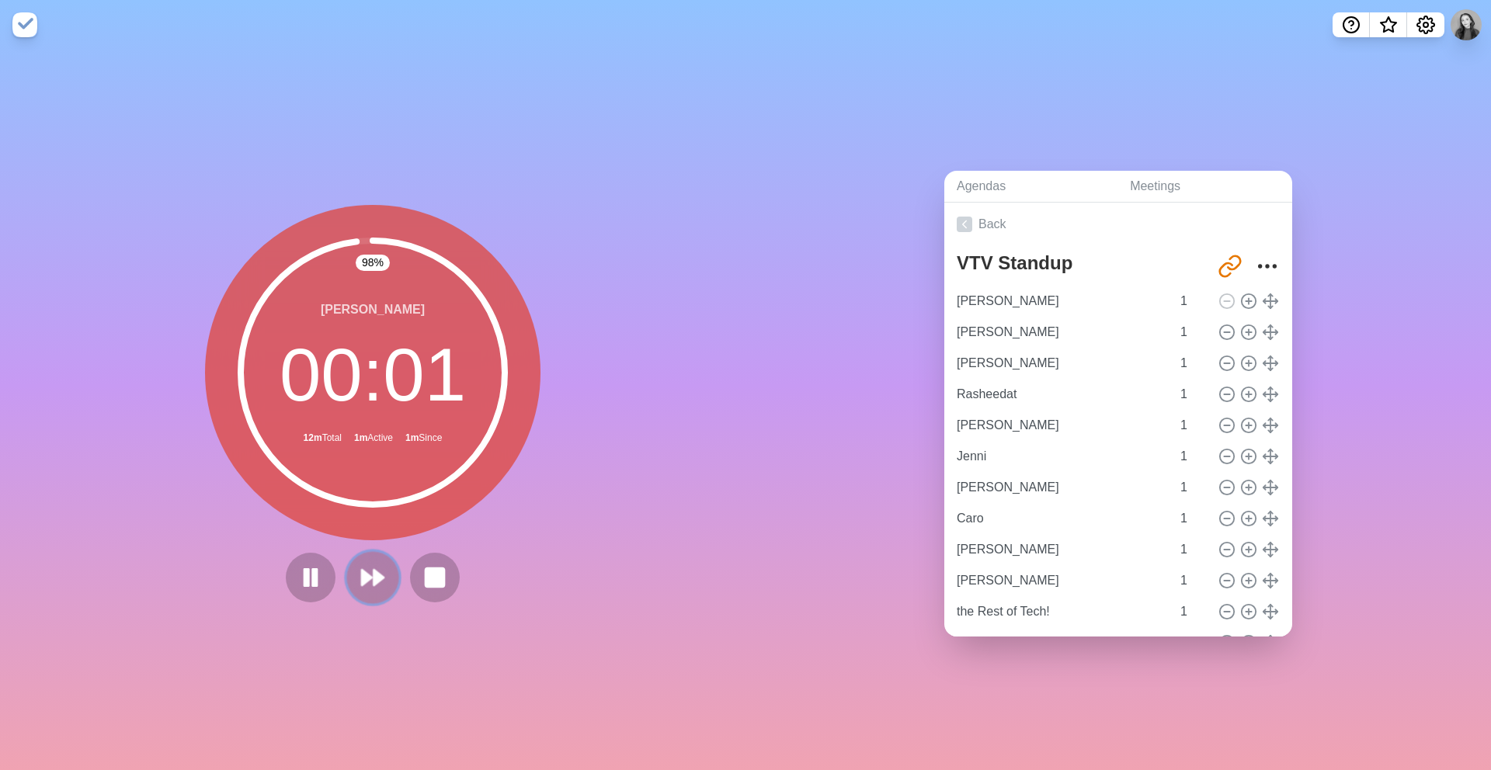
click at [359, 581] on button at bounding box center [372, 577] width 52 height 52
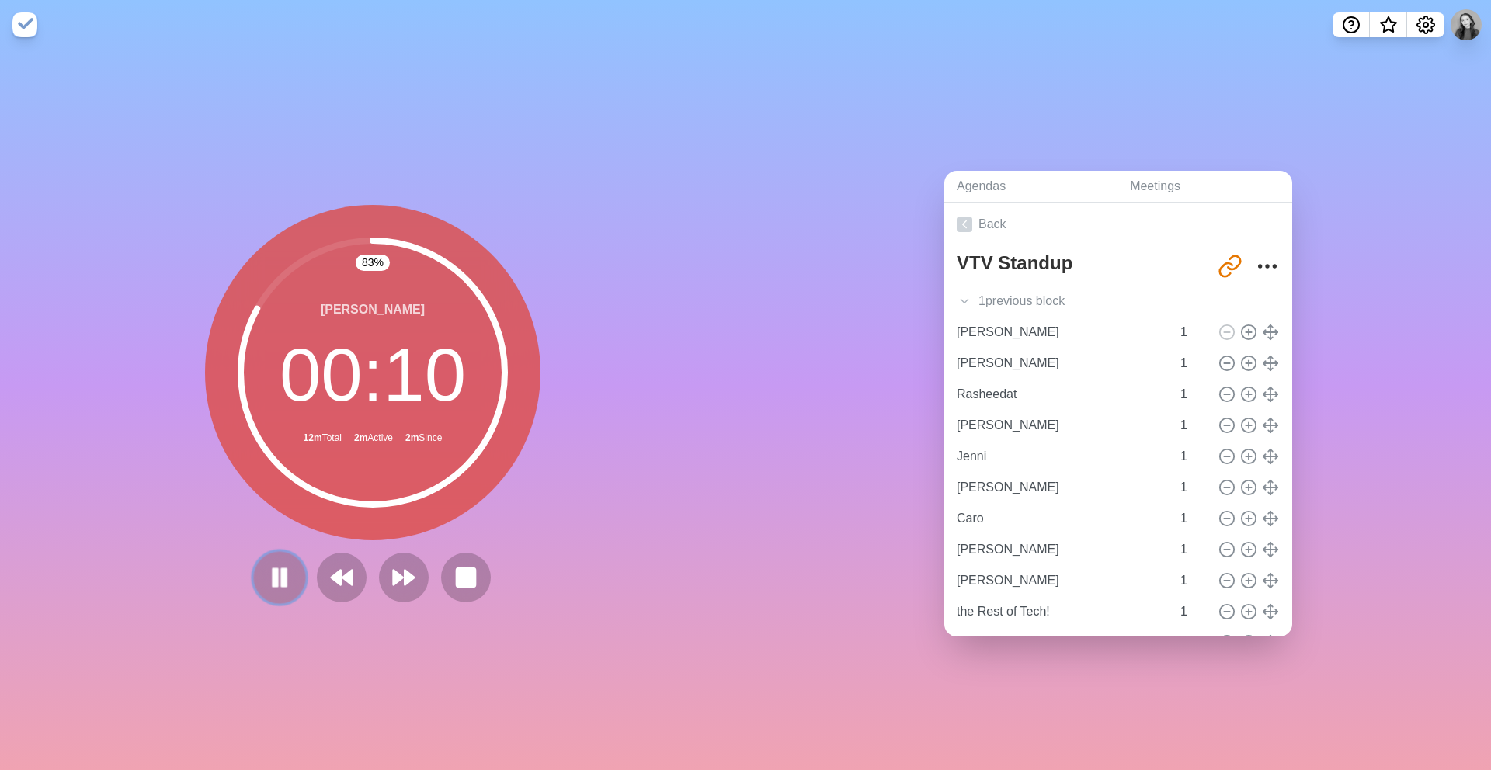
click at [266, 571] on icon at bounding box center [279, 577] width 26 height 26
click at [268, 572] on icon at bounding box center [279, 577] width 26 height 26
click at [408, 587] on icon at bounding box center [403, 577] width 26 height 26
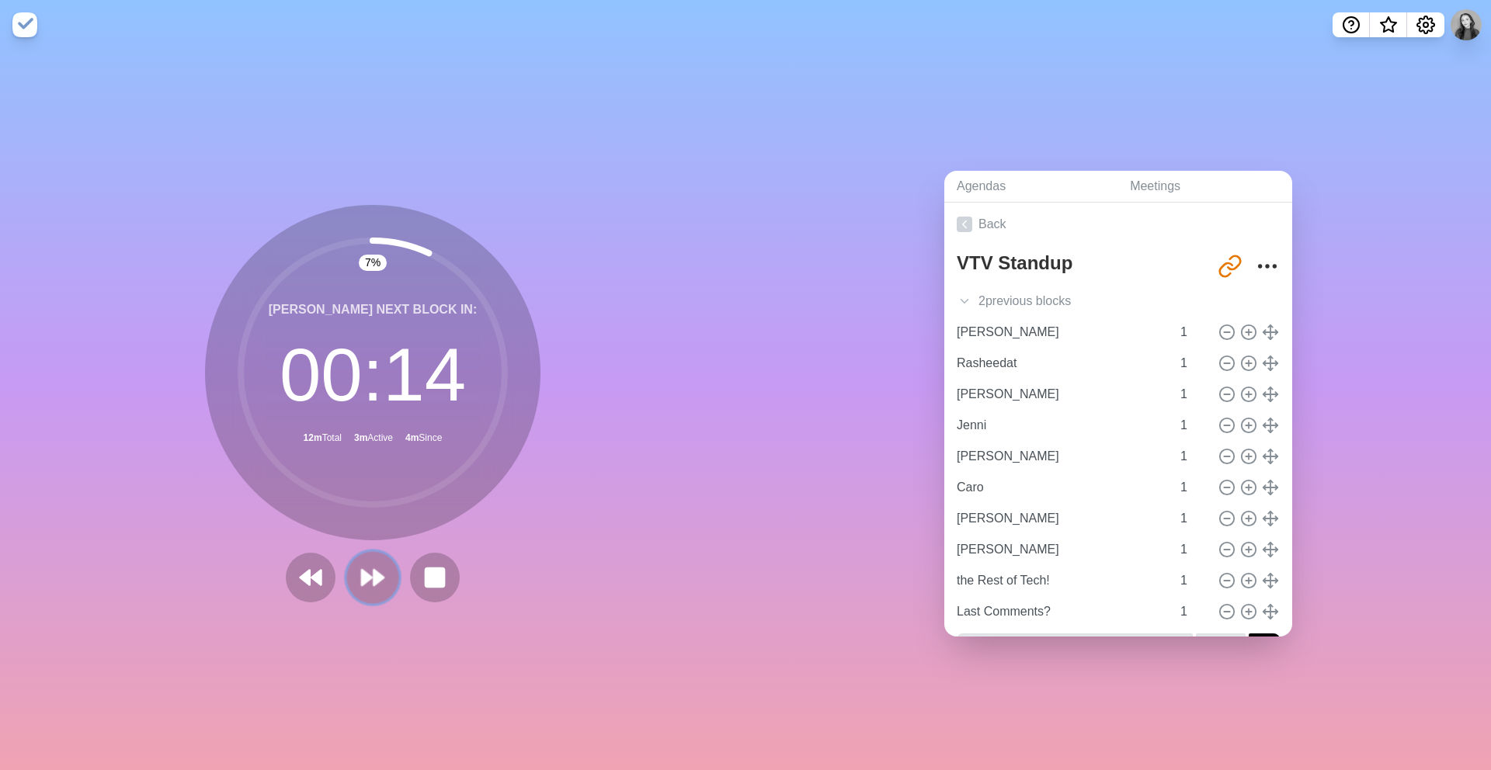
click at [377, 583] on icon at bounding box center [372, 577] width 26 height 26
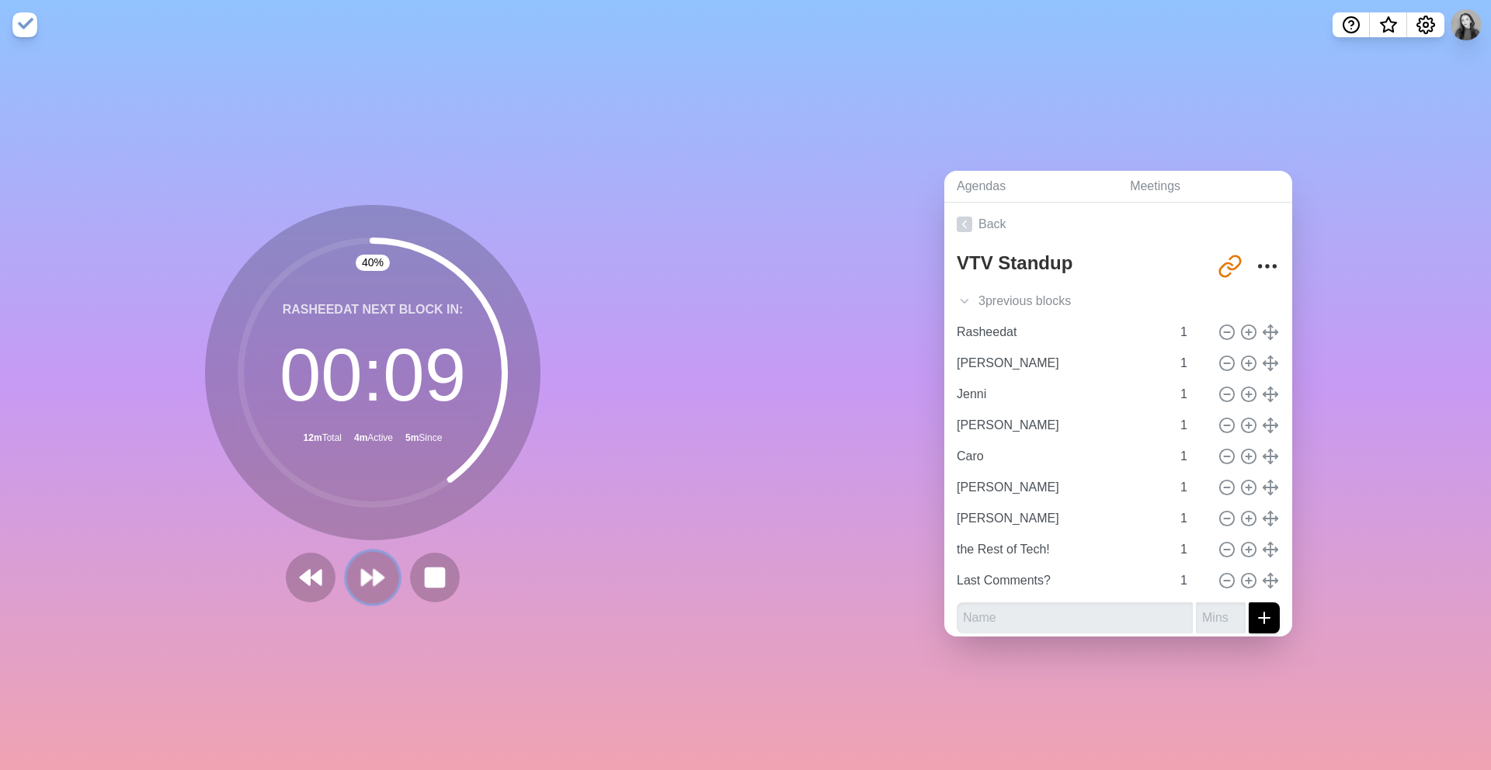
click at [377, 586] on icon at bounding box center [372, 577] width 26 height 26
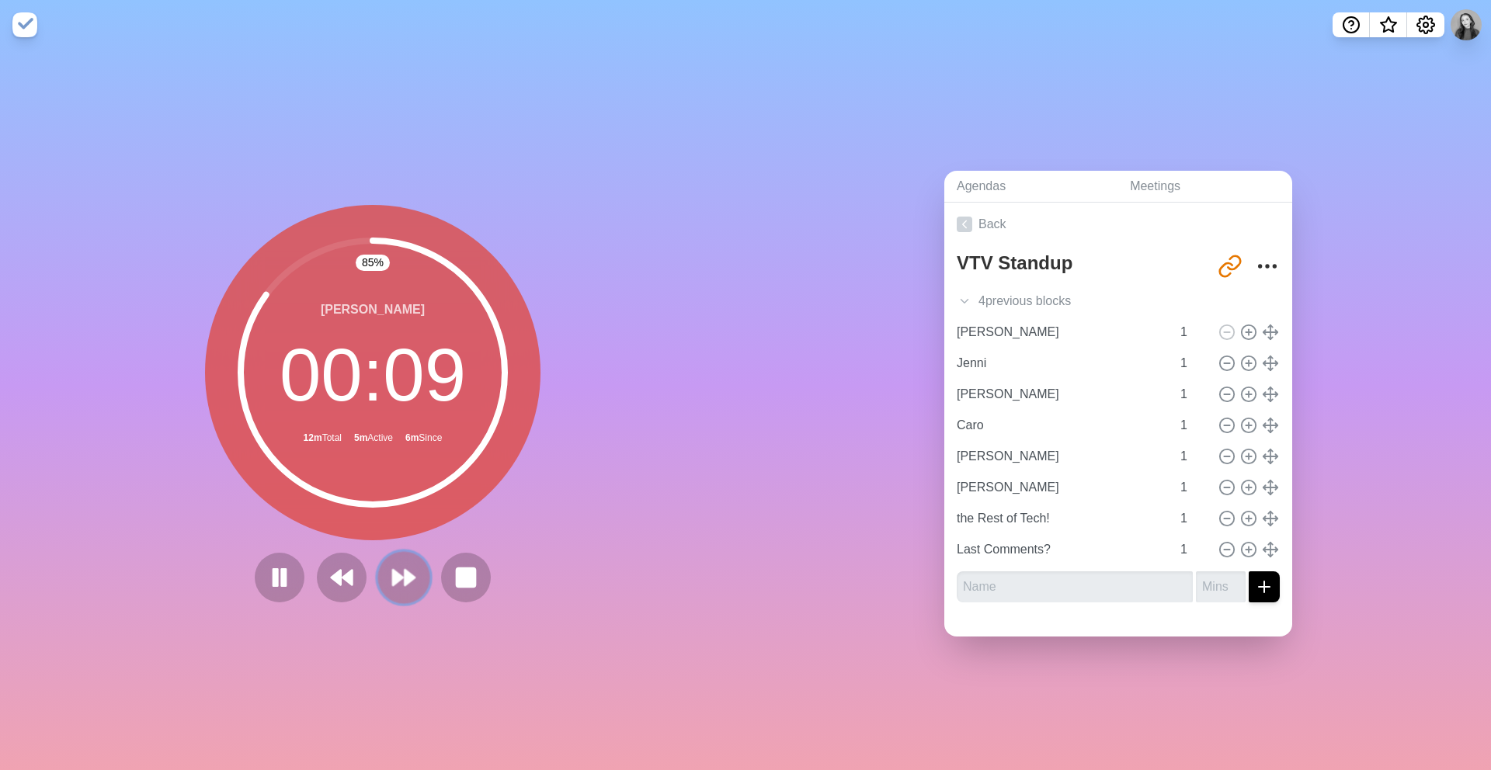
click at [401, 578] on polygon at bounding box center [398, 578] width 10 height 16
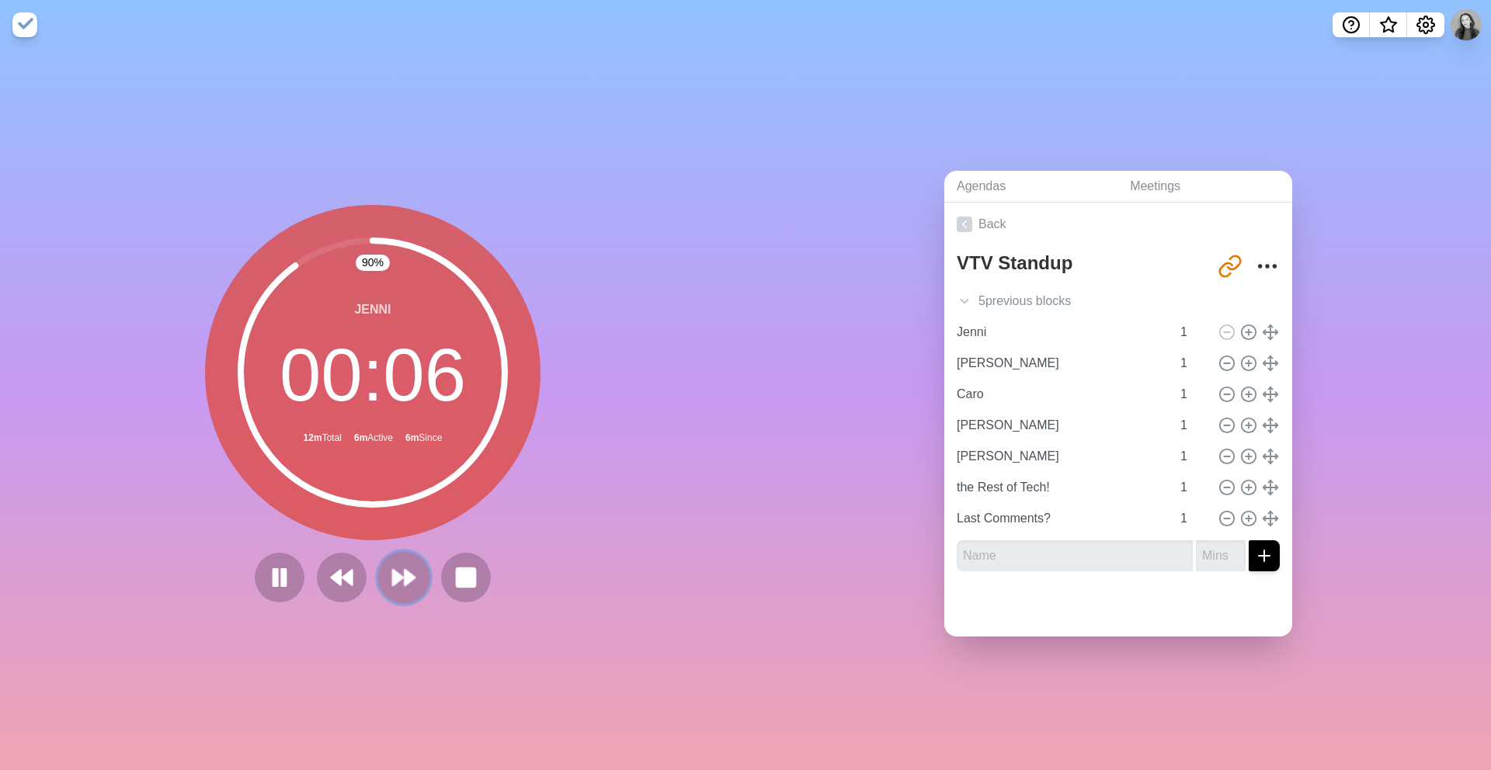
click at [401, 578] on polygon at bounding box center [398, 578] width 10 height 16
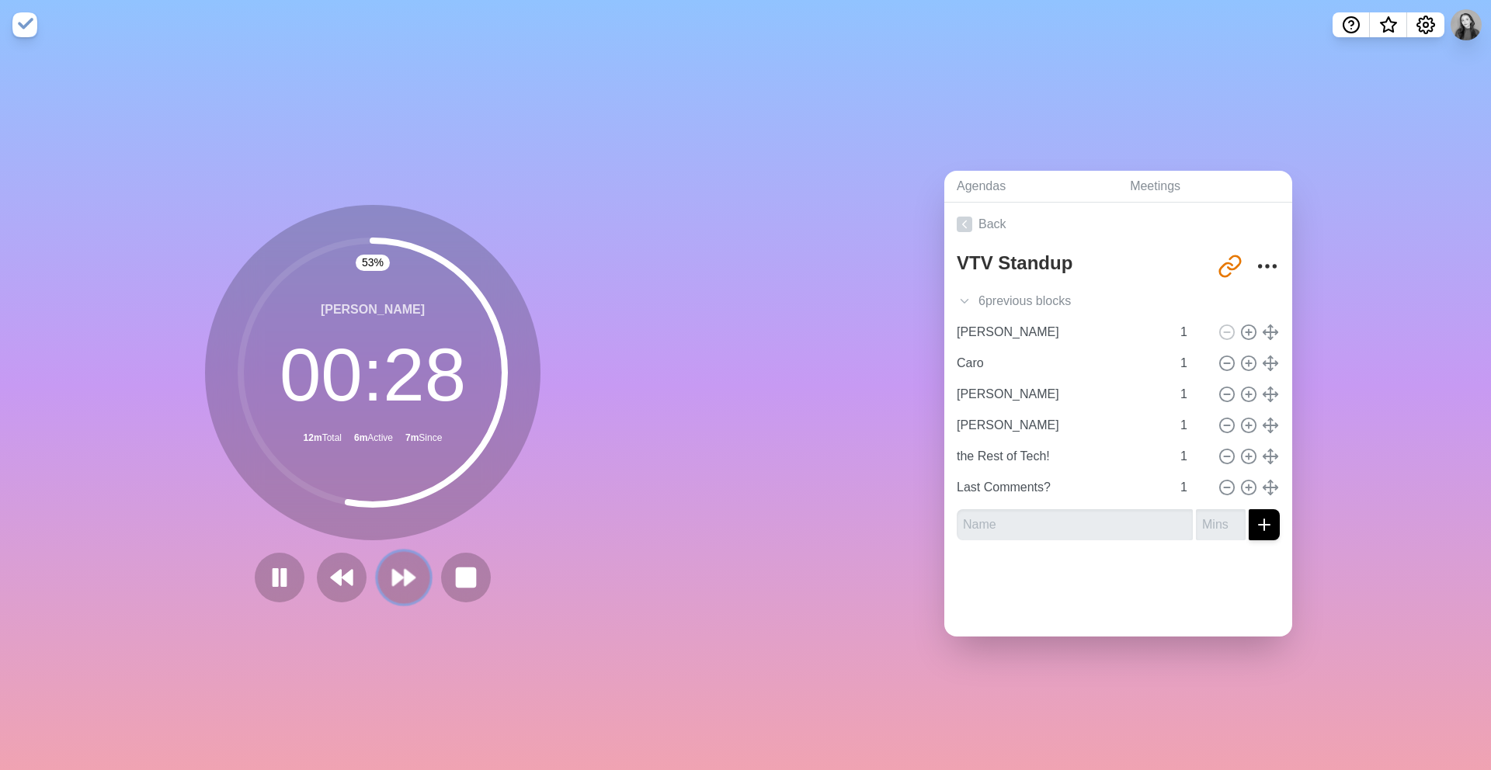
click at [400, 578] on polygon at bounding box center [398, 578] width 10 height 16
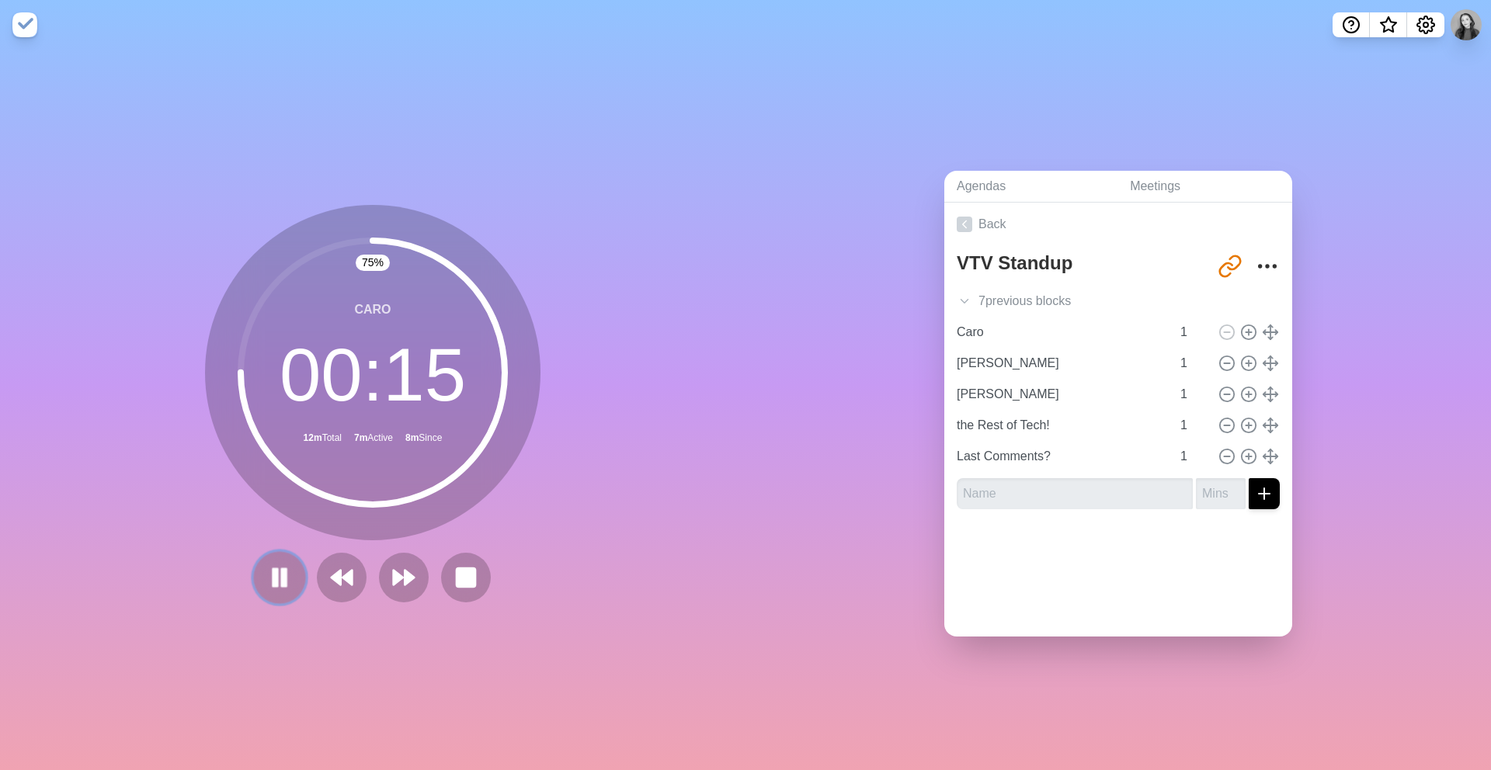
click at [286, 578] on rect at bounding box center [284, 577] width 5 height 17
click at [280, 580] on polygon at bounding box center [280, 576] width 16 height 19
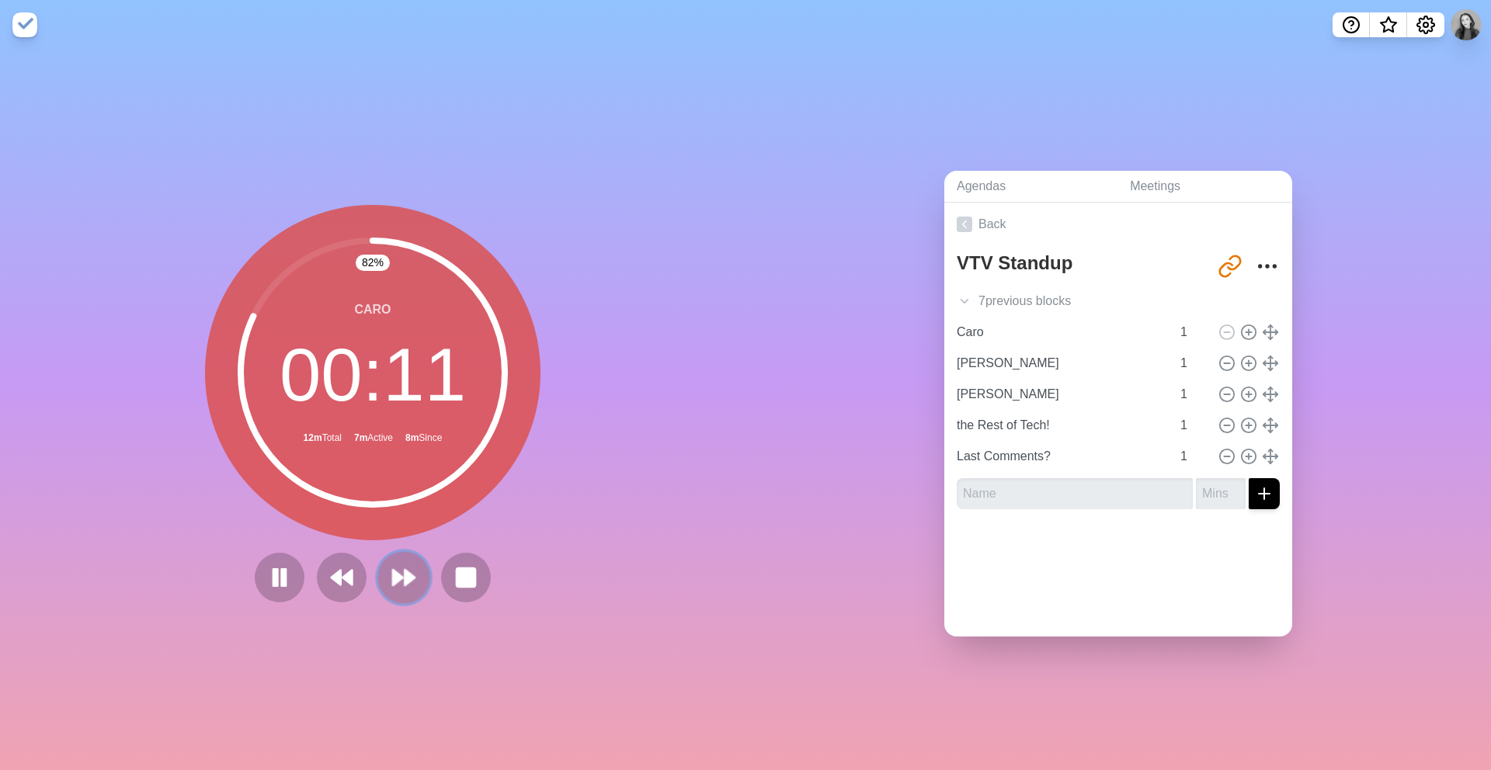
click at [408, 579] on polygon at bounding box center [409, 578] width 10 height 16
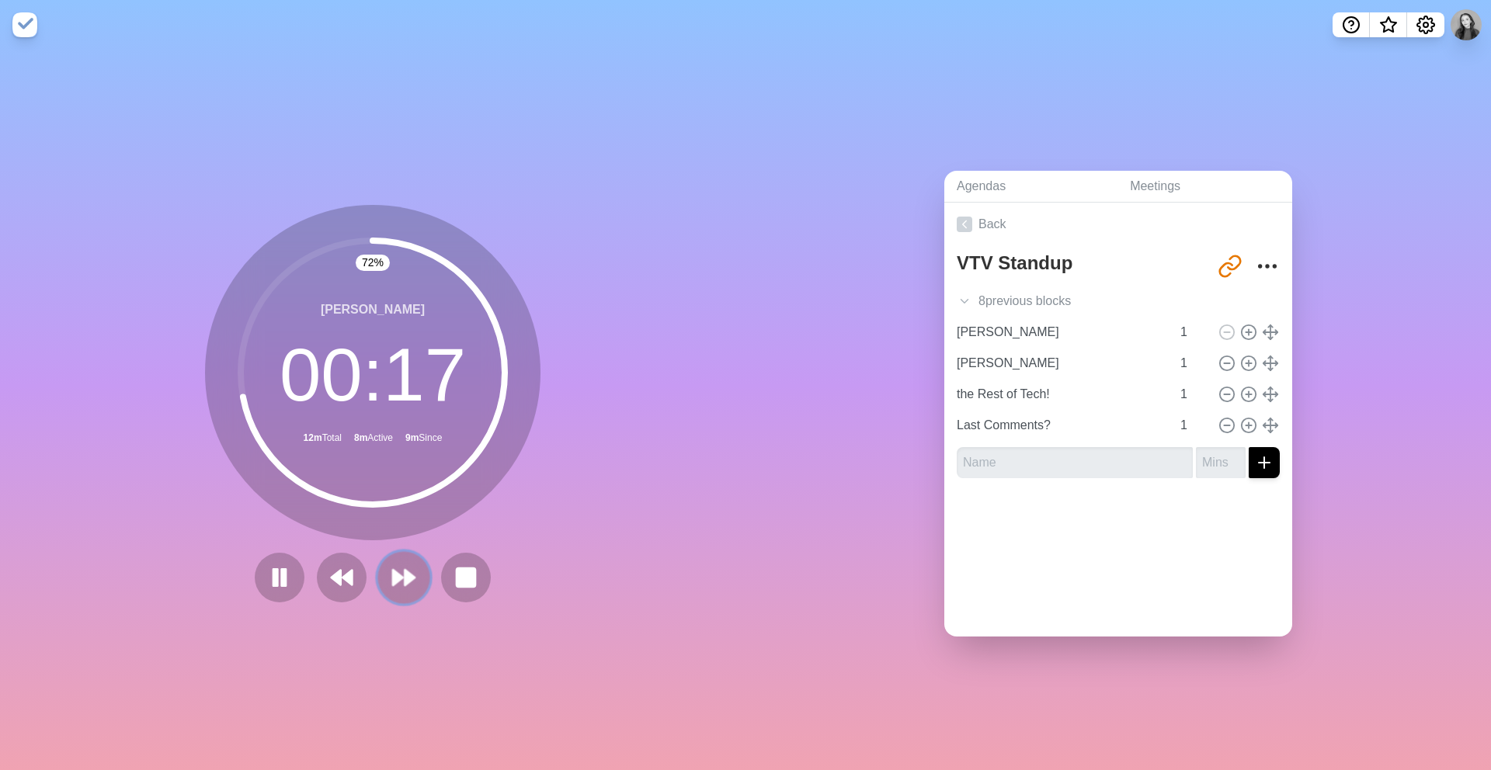
click at [406, 579] on icon at bounding box center [403, 577] width 26 height 26
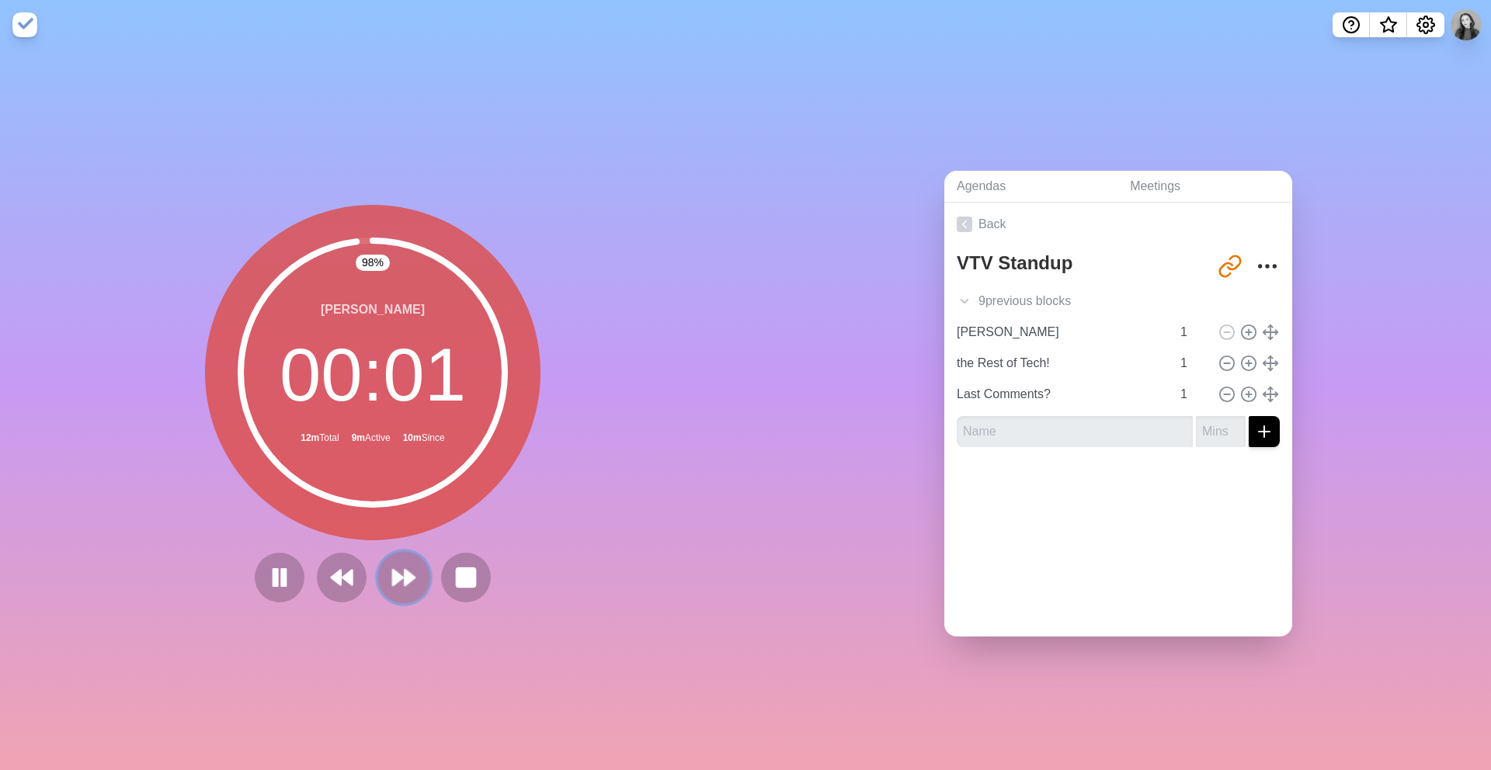
click at [406, 583] on polygon at bounding box center [409, 578] width 10 height 16
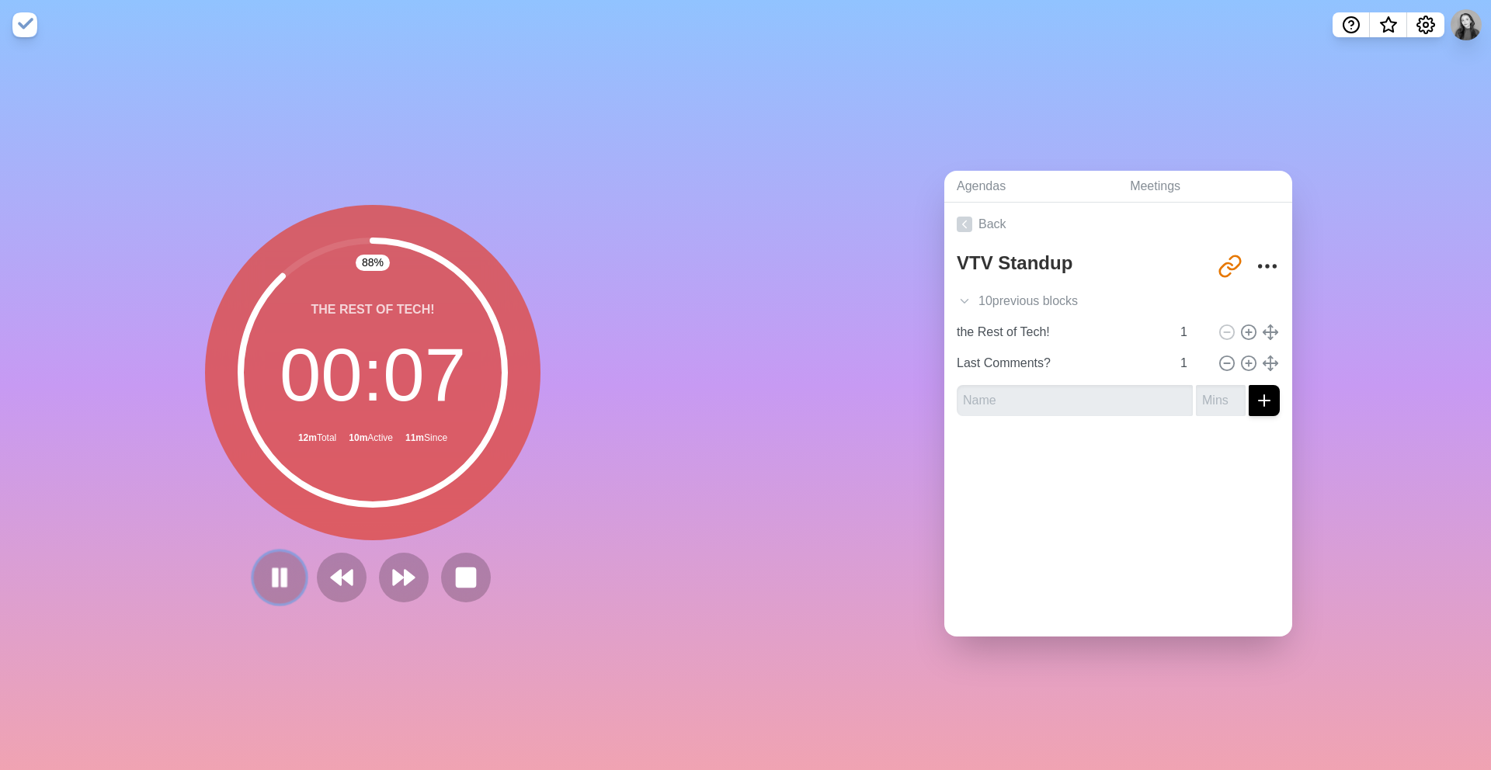
click at [264, 572] on button at bounding box center [279, 577] width 52 height 52
click at [409, 585] on icon at bounding box center [403, 577] width 26 height 26
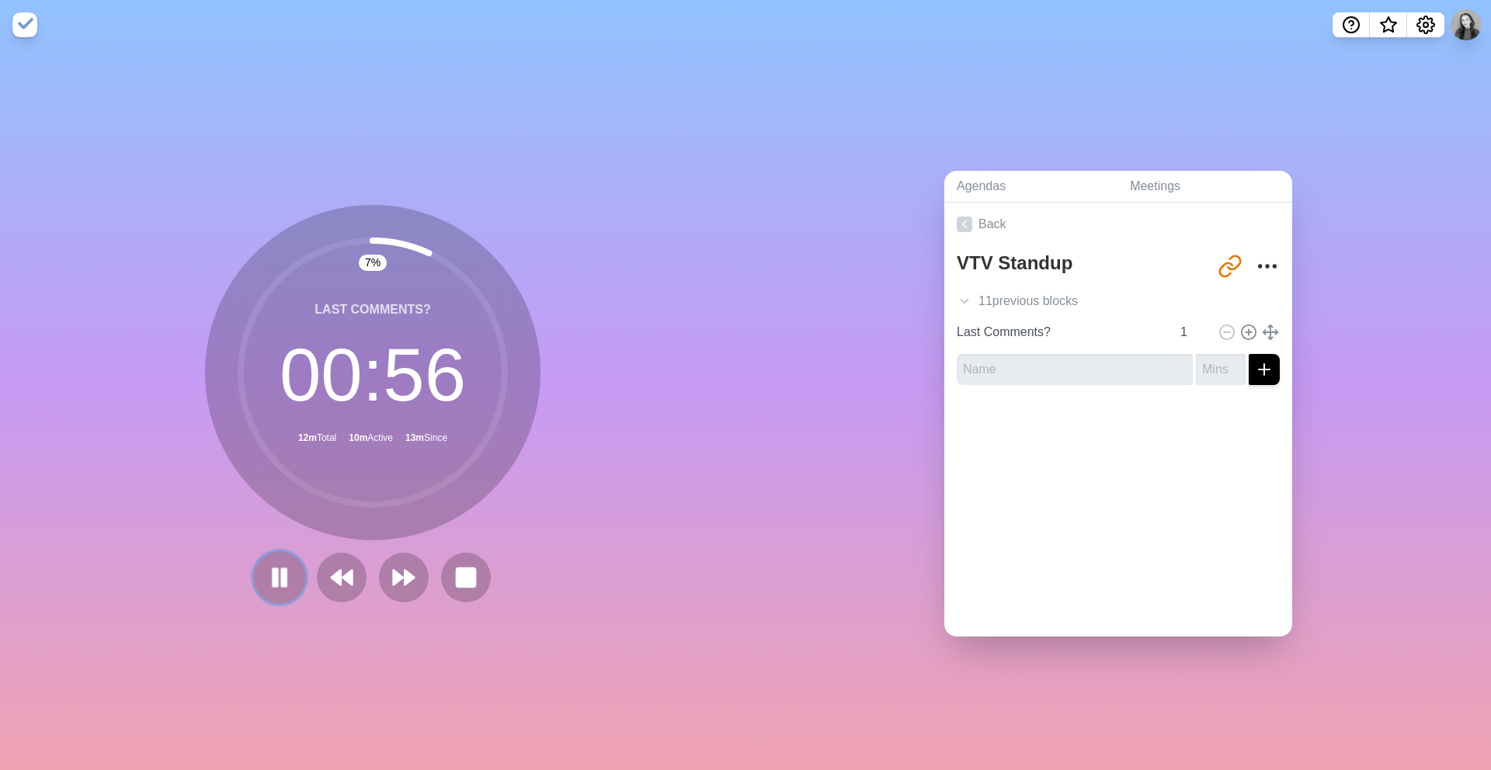
click at [267, 581] on icon at bounding box center [279, 577] width 26 height 26
